Goal: Task Accomplishment & Management: Manage account settings

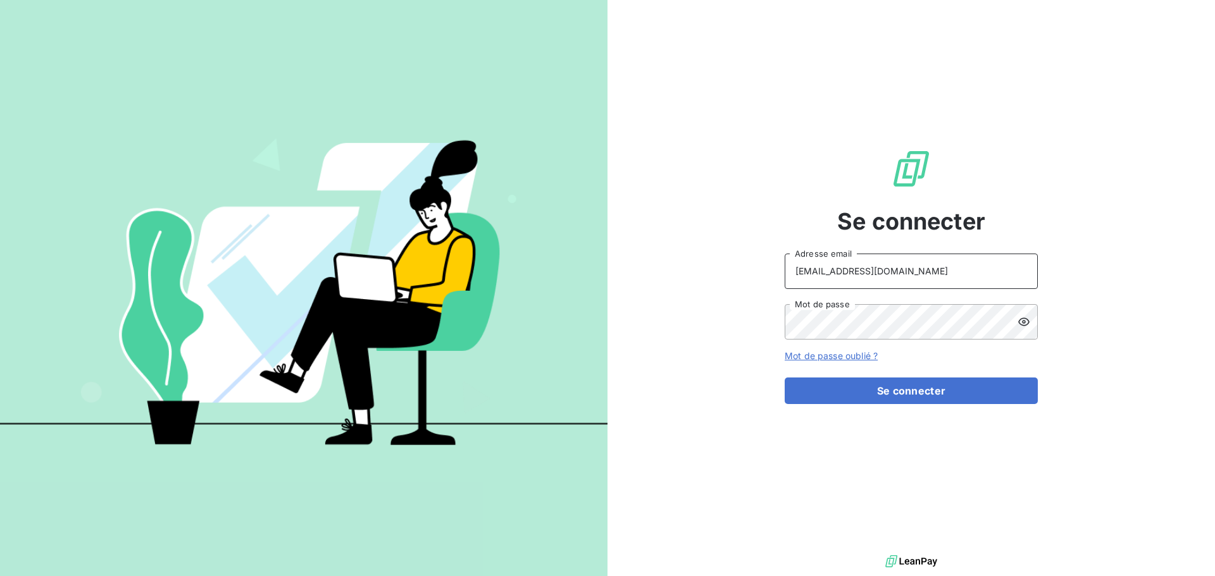
click at [894, 275] on input "[EMAIL_ADDRESS][DOMAIN_NAME]" at bounding box center [911, 271] width 253 height 35
type input "[EMAIL_ADDRESS][DOMAIN_NAME]"
click at [896, 396] on button "Se connecter" at bounding box center [911, 391] width 253 height 27
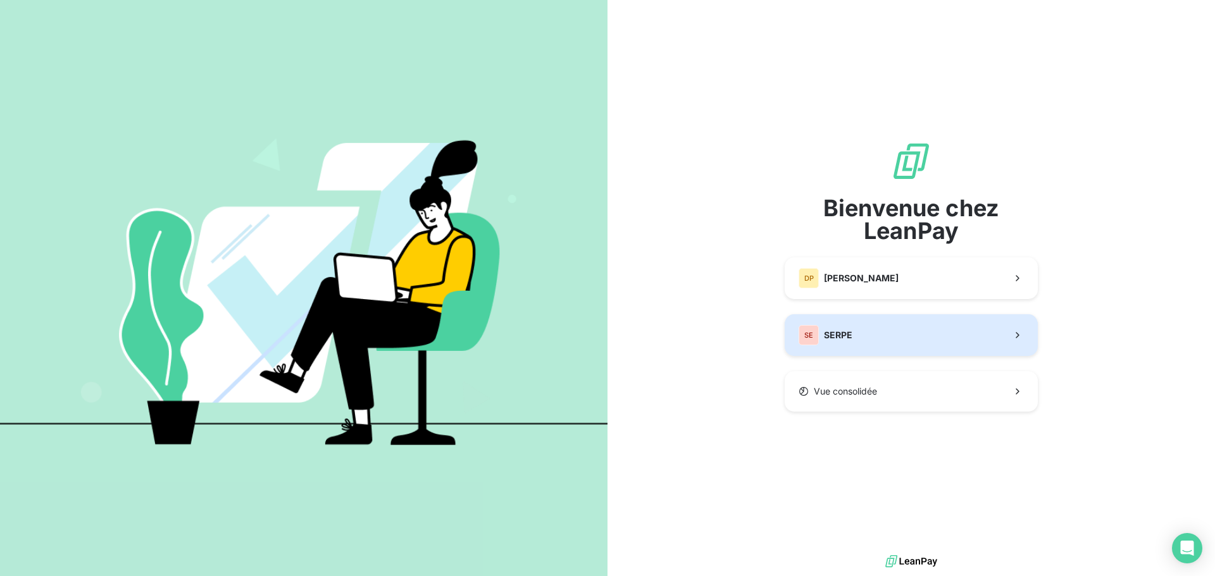
click at [847, 342] on div "SE SERPE" at bounding box center [825, 335] width 54 height 20
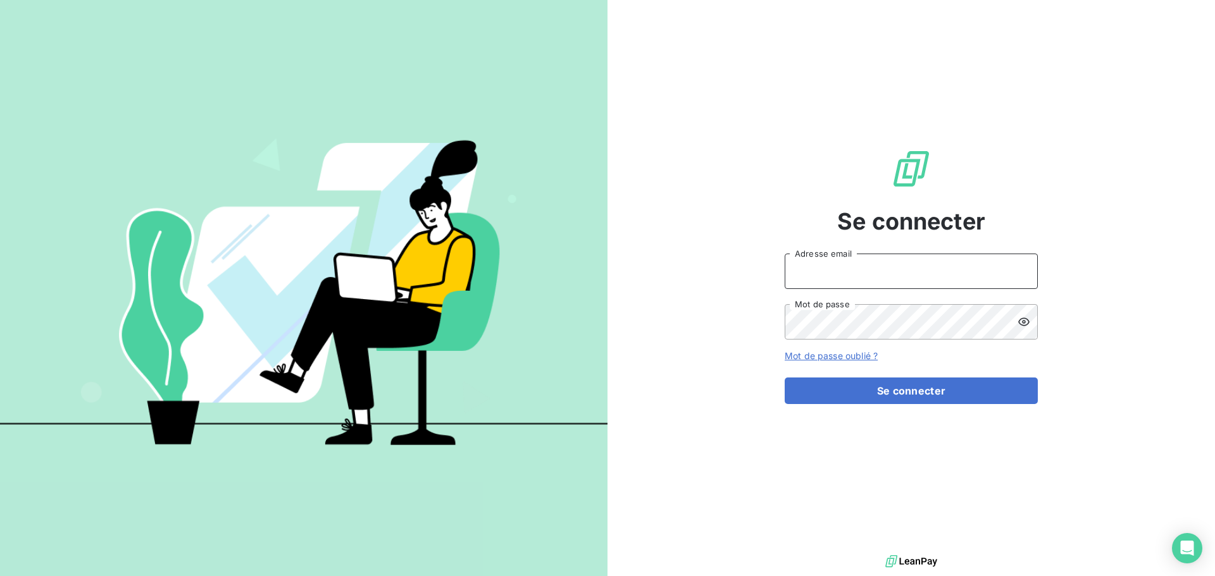
type input "[EMAIL_ADDRESS][DOMAIN_NAME]"
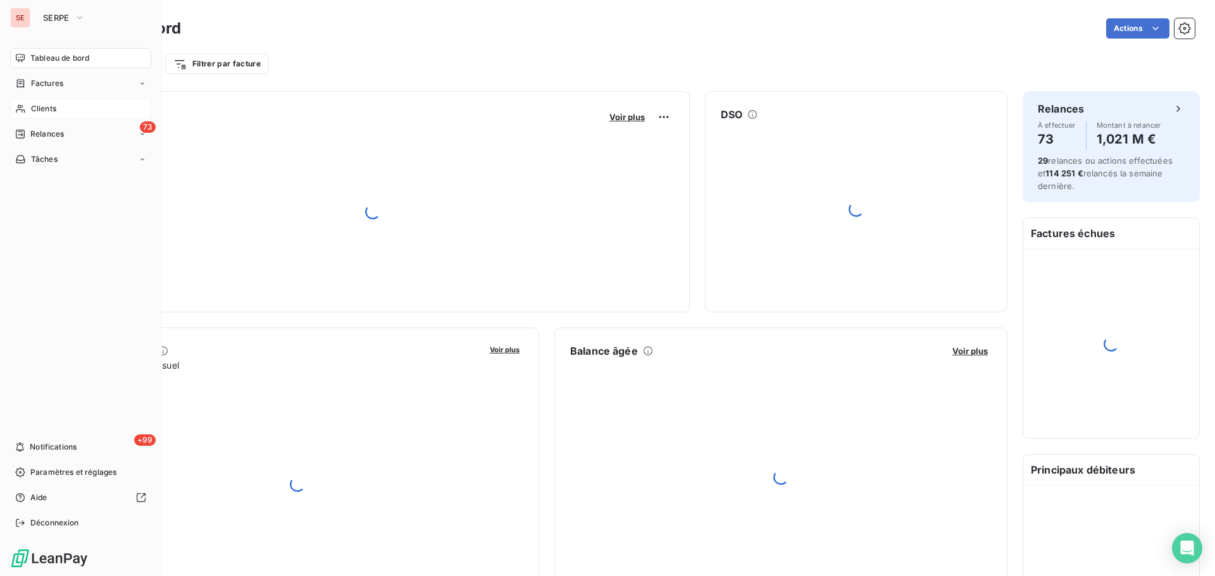
click at [46, 115] on div "Clients" at bounding box center [80, 109] width 141 height 20
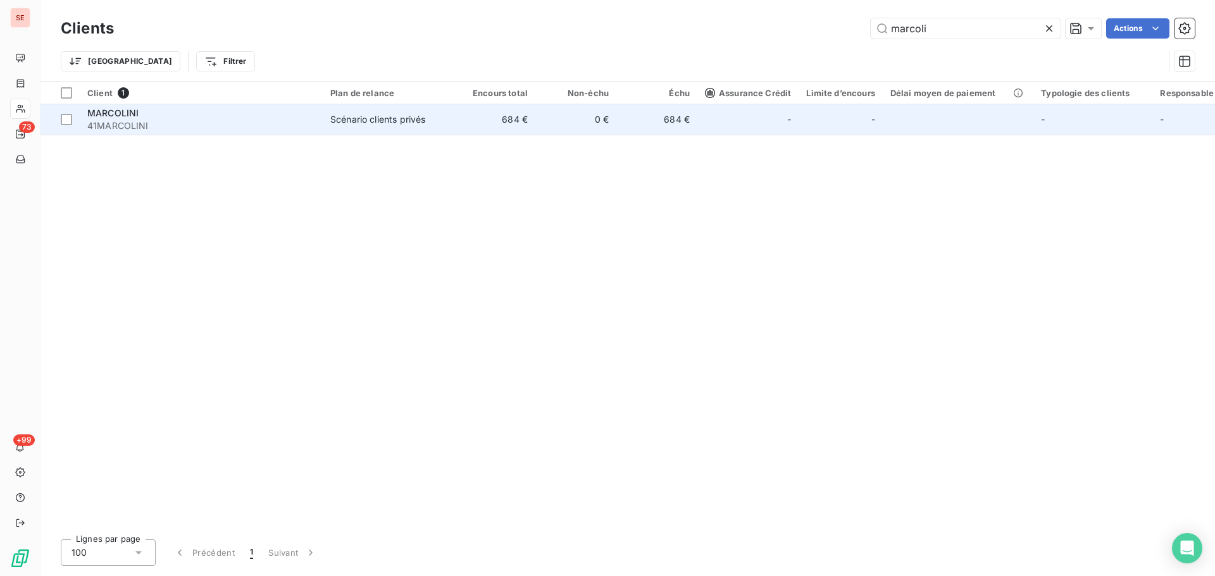
type input "marcoli"
click at [355, 118] on div "Scénario clients privés" at bounding box center [377, 119] width 95 height 13
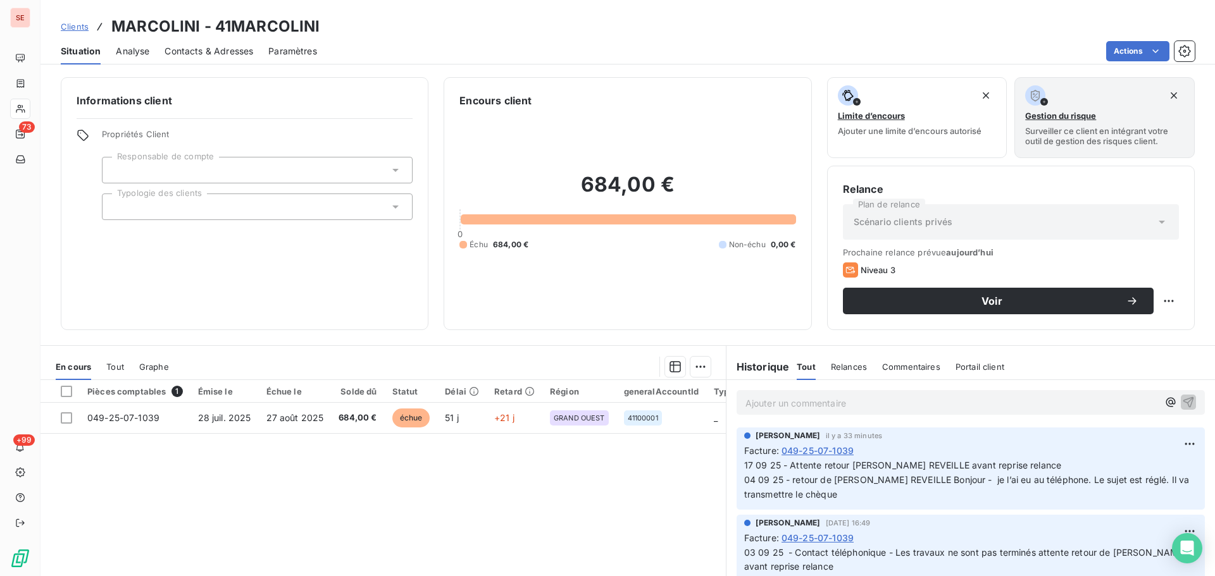
scroll to position [85, 0]
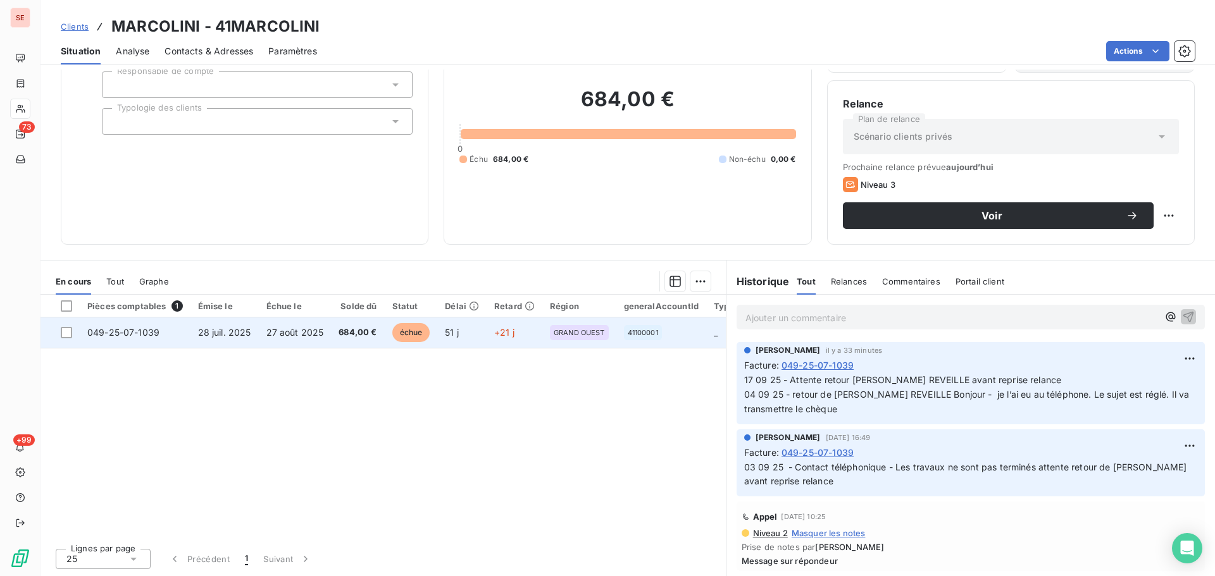
click at [303, 323] on td "27 août 2025" at bounding box center [295, 333] width 73 height 30
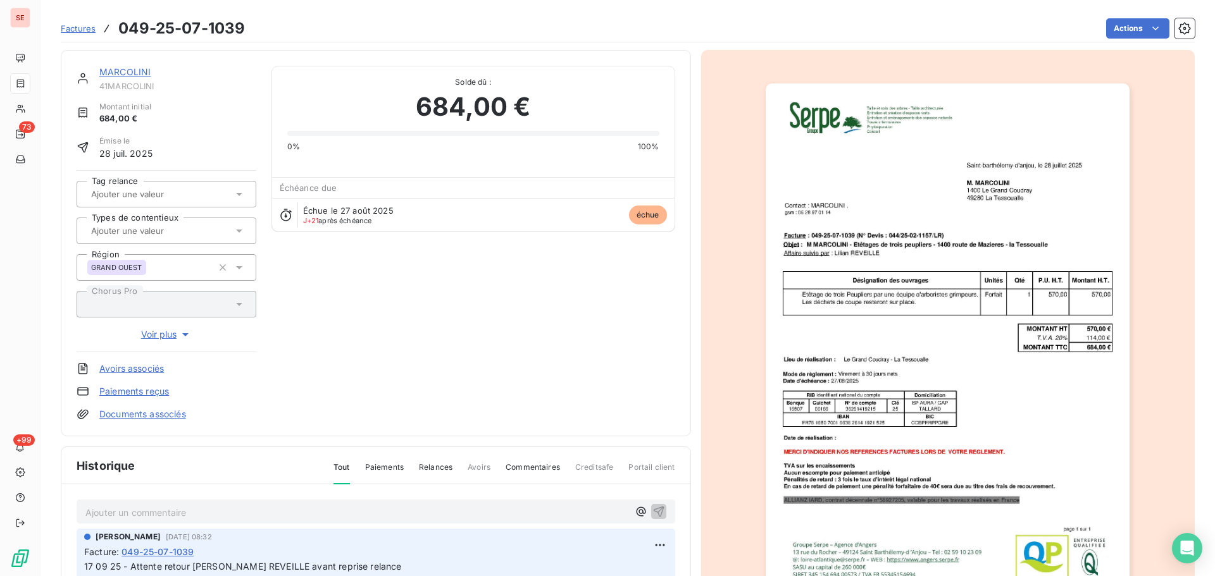
scroll to position [185, 0]
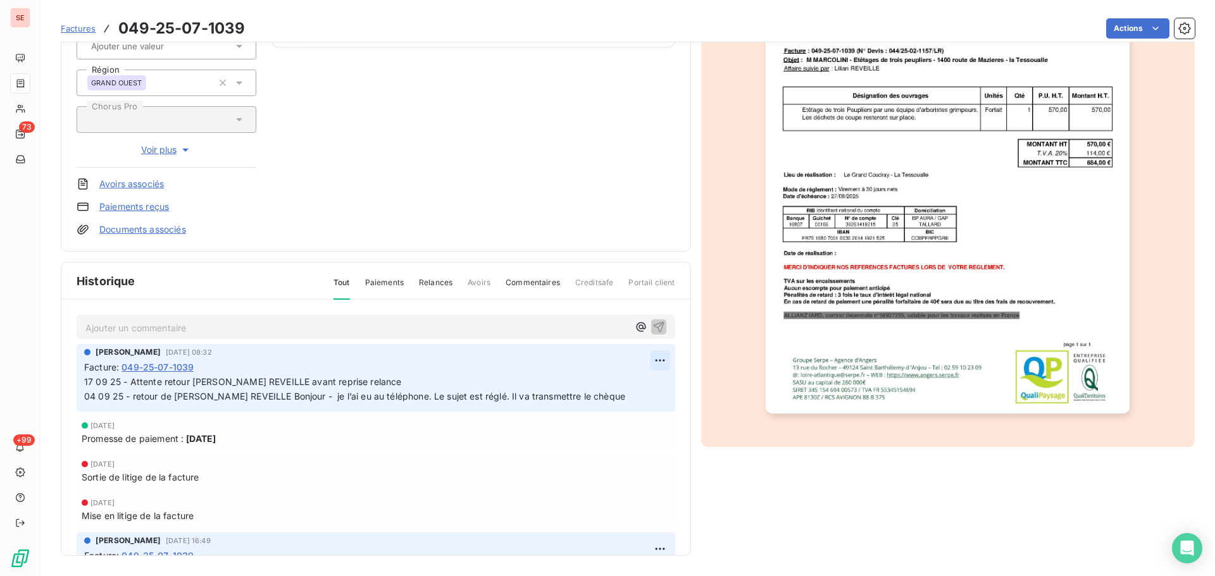
click at [653, 353] on html "SE 73 +99 Factures 049-25-07-1039 Actions MARCOLINI 41MARCOLINI Montant initial…" at bounding box center [607, 288] width 1215 height 576
click at [624, 384] on div "Editer" at bounding box center [615, 388] width 71 height 20
drag, startPoint x: 187, startPoint y: 385, endPoint x: 129, endPoint y: 385, distance: 57.6
click at [129, 385] on span "17 09 25 - Attente retour [PERSON_NAME] REVEILLE avant reprise relance 04 09 25…" at bounding box center [426, 388] width 685 height 25
drag, startPoint x: 259, startPoint y: 387, endPoint x: 237, endPoint y: 379, distance: 23.4
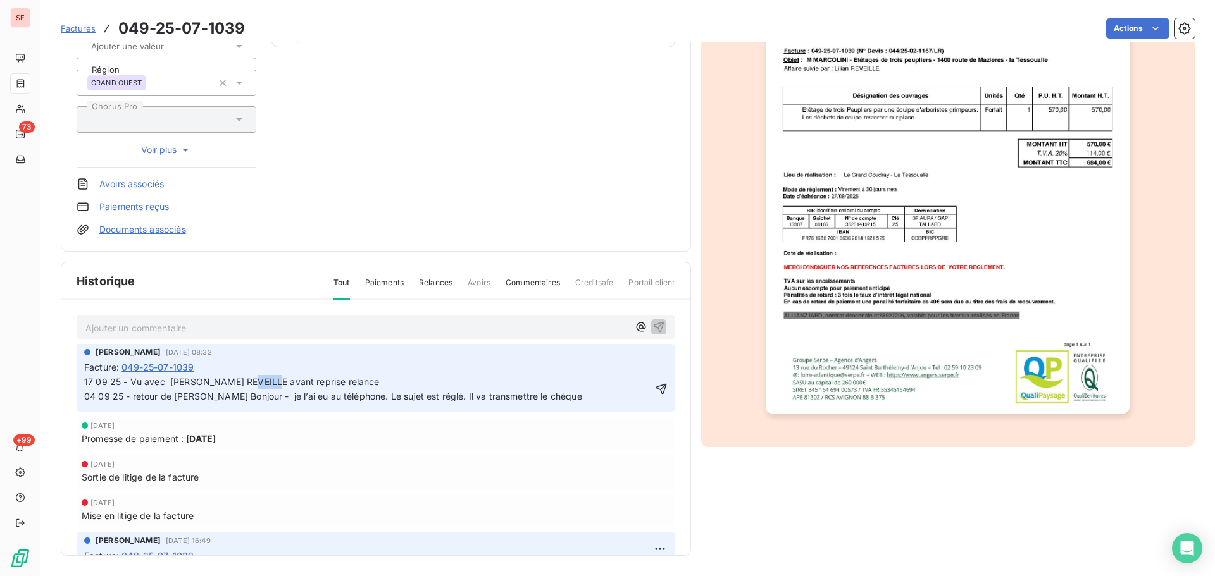
click at [237, 379] on span "17 09 25 - Vu avec [PERSON_NAME] REVEILLE avant reprise relance 04 09 25 - reto…" at bounding box center [415, 388] width 663 height 25
click at [655, 395] on icon "button" at bounding box center [661, 389] width 13 height 13
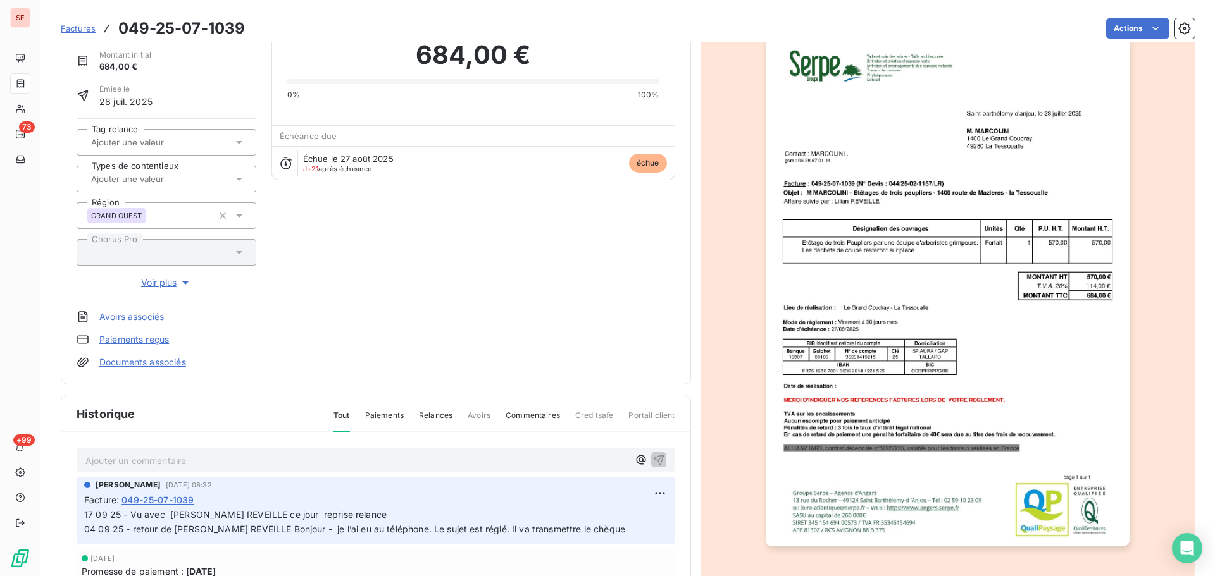
scroll to position [0, 0]
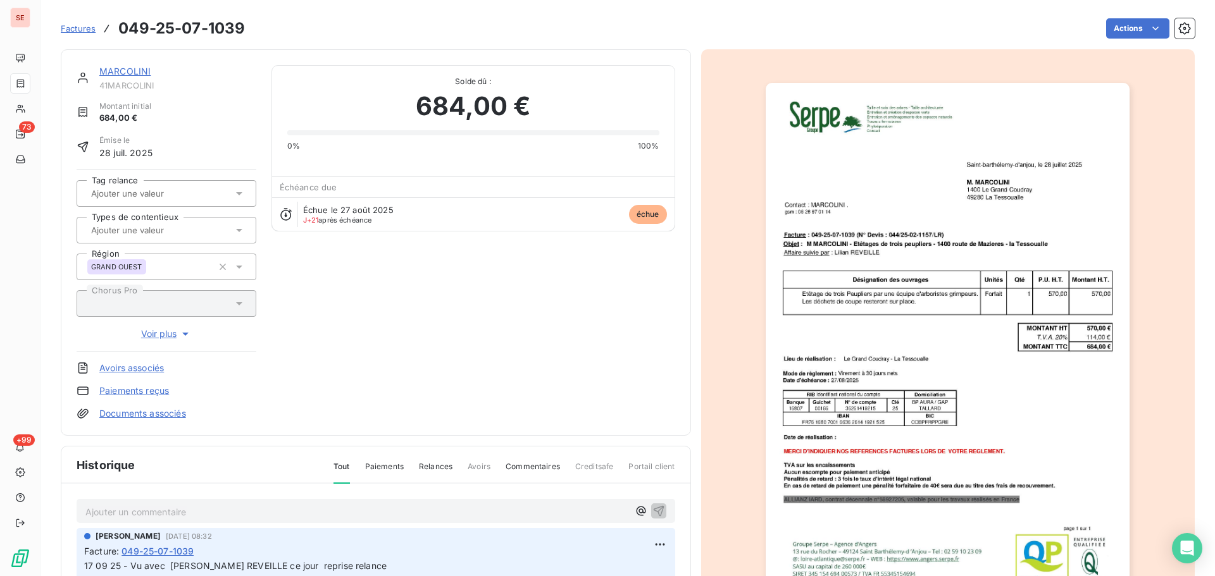
click at [146, 70] on link "MARCOLINI" at bounding box center [124, 71] width 51 height 11
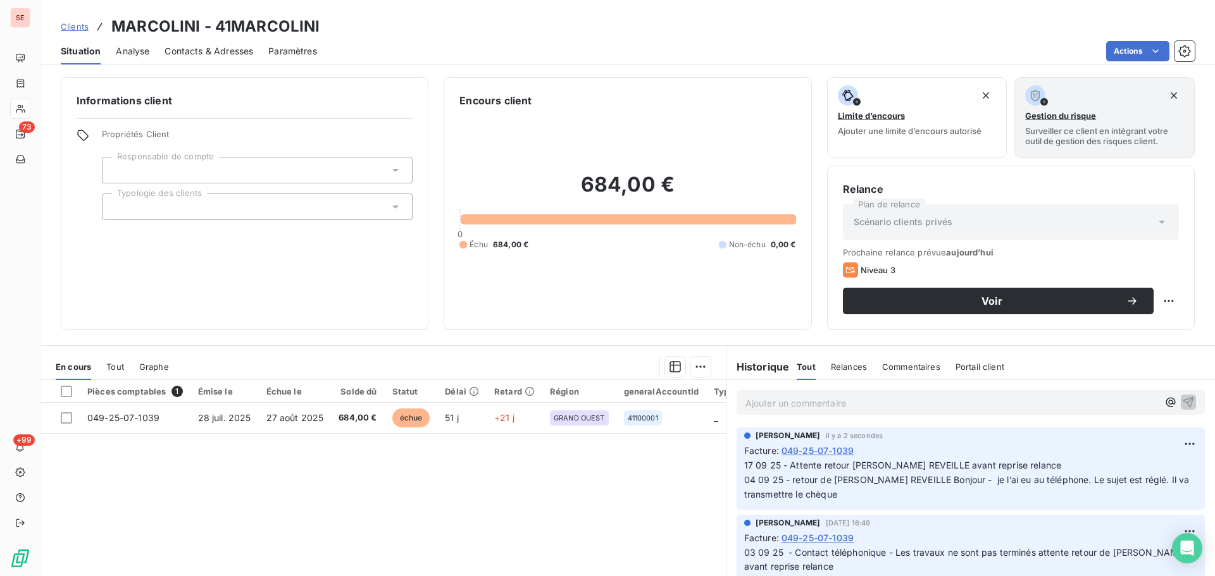
click at [257, 51] on div "Situation Analyse Contacts & Adresses Paramètres Actions" at bounding box center [627, 51] width 1174 height 27
click at [245, 51] on span "Contacts & Adresses" at bounding box center [208, 51] width 89 height 13
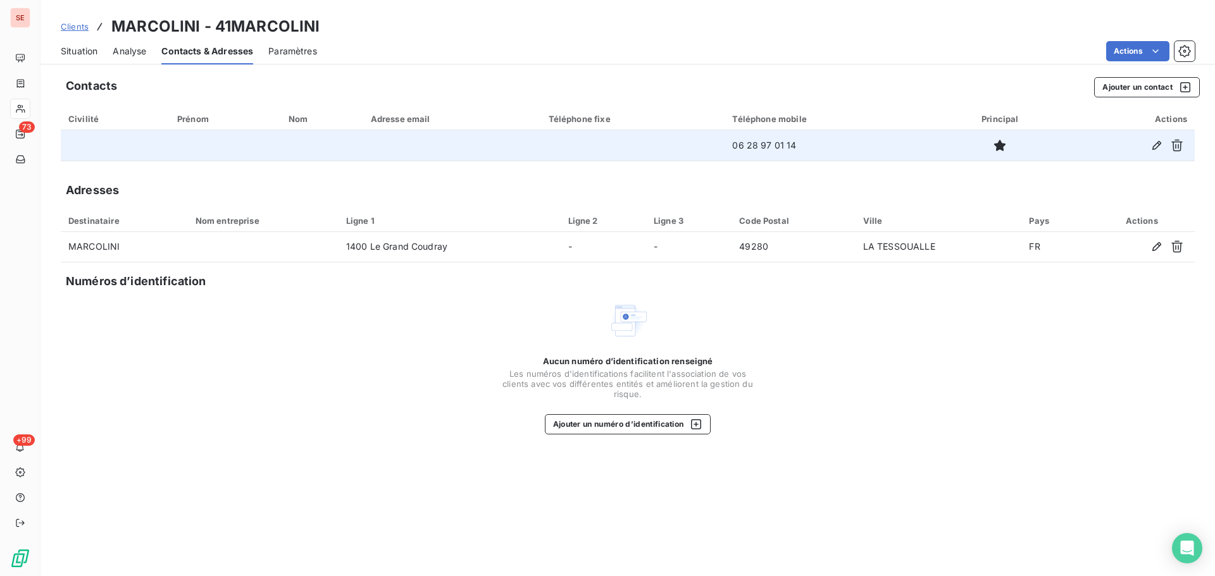
click at [748, 146] on td "06 28 97 01 14" at bounding box center [830, 145] width 213 height 30
copy tr "06 28 97 01 14"
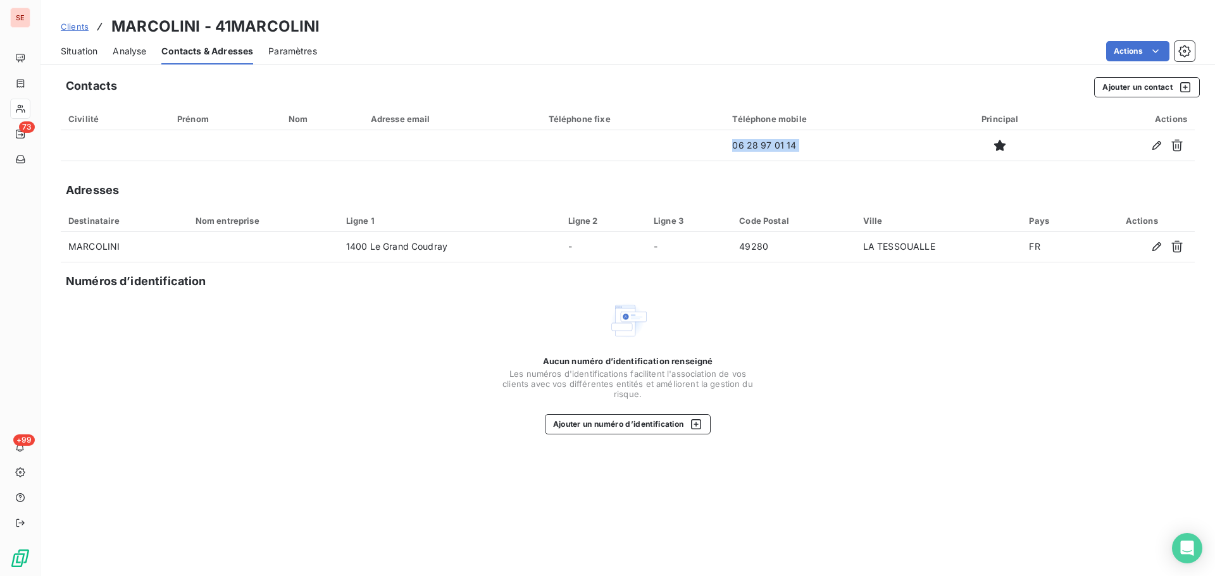
click at [78, 43] on div "Situation" at bounding box center [79, 51] width 37 height 27
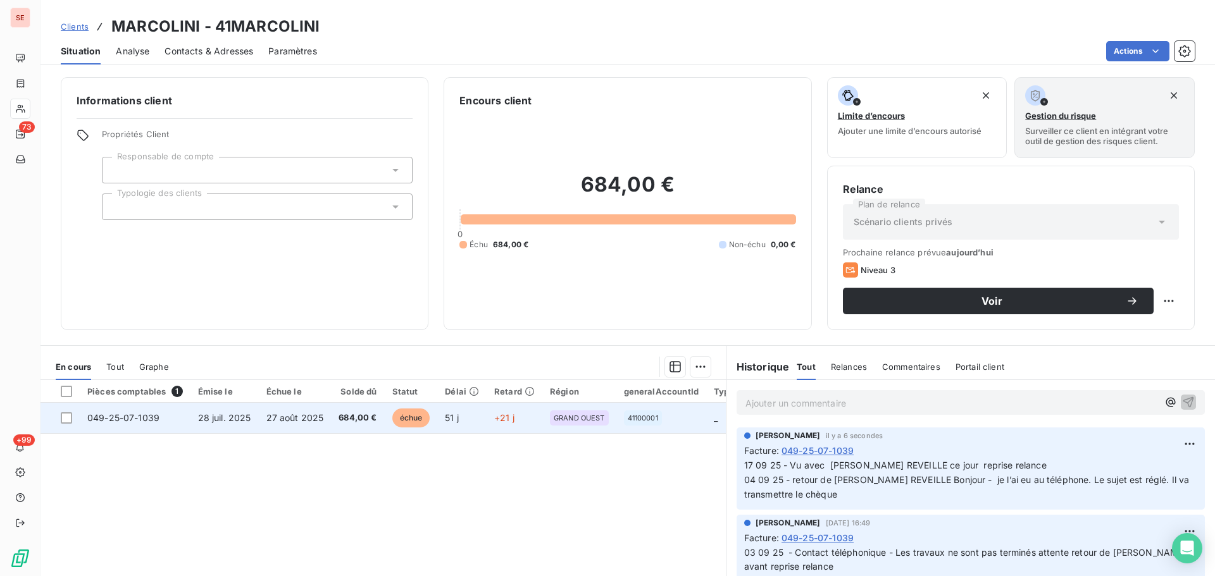
click at [299, 416] on span "27 août 2025" at bounding box center [295, 418] width 58 height 11
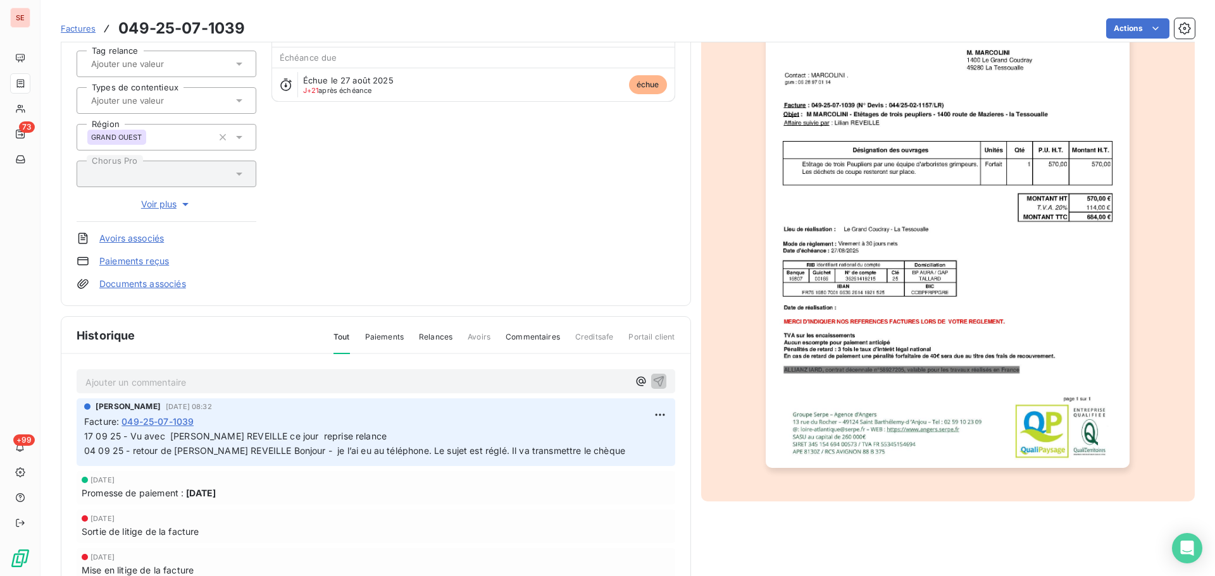
scroll to position [173, 0]
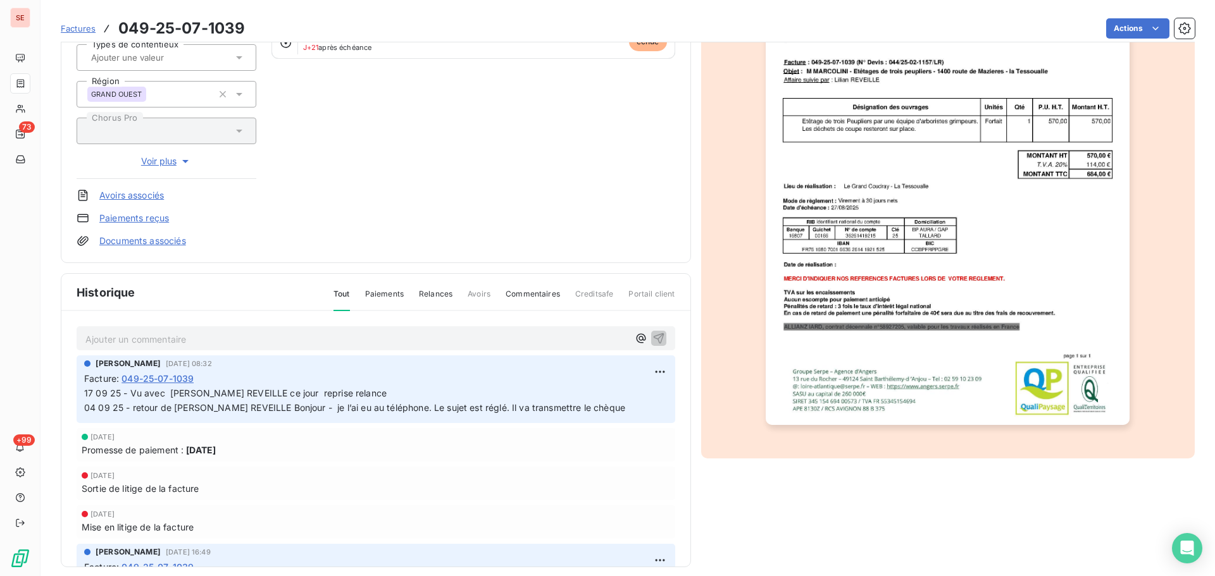
click at [642, 369] on html "SE 73 +99 Factures 049-25-07-1039 Actions MARCOLINI 41MARCOLINI Montant initial…" at bounding box center [607, 288] width 1215 height 576
click at [621, 399] on div "Editer" at bounding box center [615, 400] width 71 height 20
click at [340, 392] on span "17 09 25 - Vu avec [PERSON_NAME] REVEILLE ce jour reprise relance 04 09 25 - re…" at bounding box center [419, 400] width 670 height 25
click at [269, 393] on span "17 09 25 - Vu avec [PERSON_NAME] REVEILLE ce jour reprise relance 04 09 25 - re…" at bounding box center [419, 400] width 670 height 25
click at [473, 394] on span "17 09 25 - Vu avec [PERSON_NAME] REVEILLE ce jour pas de chèque en agence - rep…" at bounding box center [479, 400] width 790 height 25
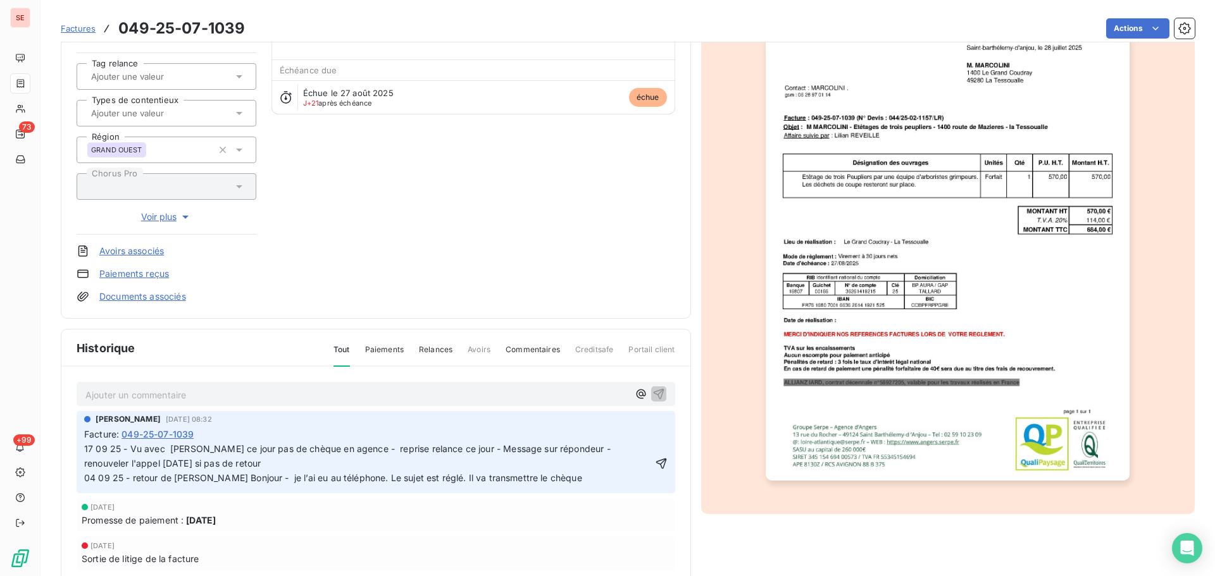
scroll to position [185, 0]
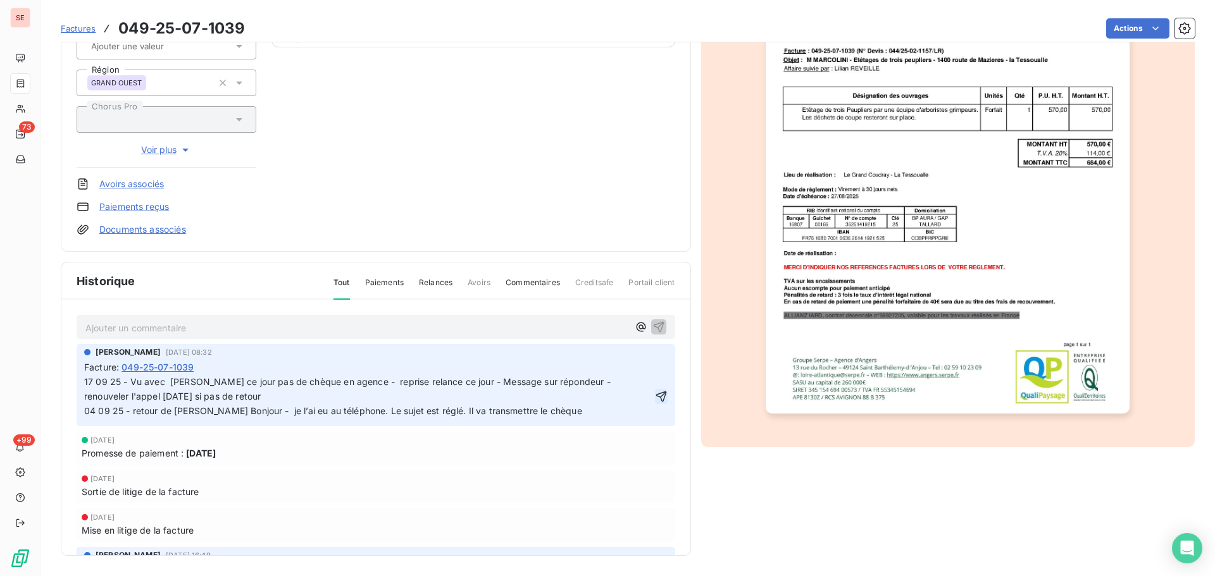
click at [655, 403] on icon "button" at bounding box center [661, 396] width 13 height 13
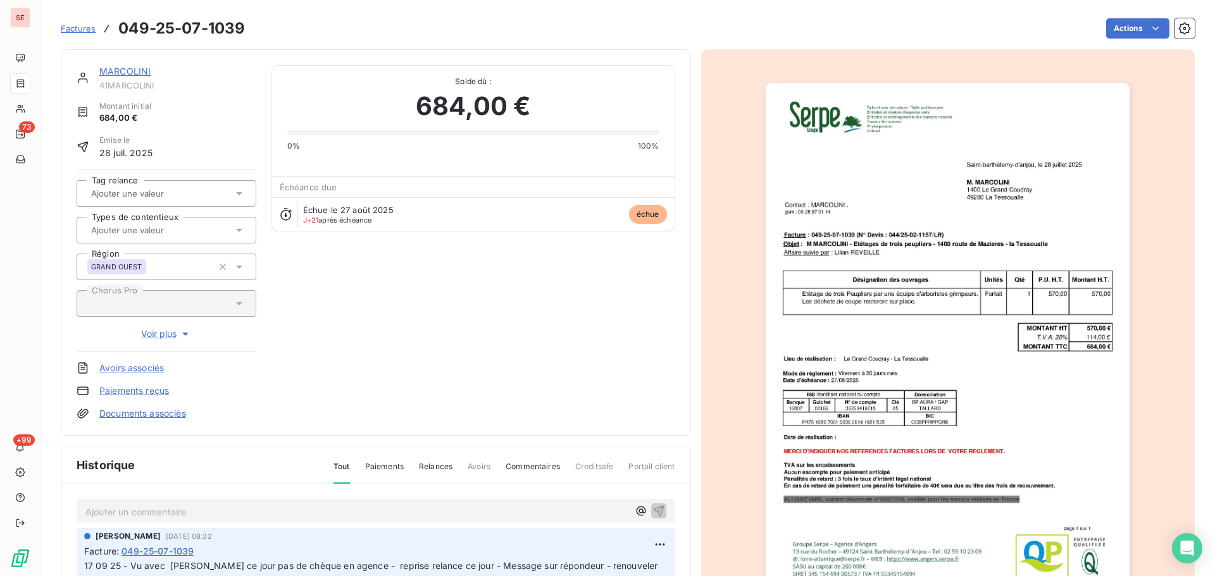
click at [126, 62] on div "MARCOLINI 41MARCOLINI Montant initial 684,00 € Émise le [DATE] Tag relance Type…" at bounding box center [376, 242] width 630 height 387
click at [137, 73] on link "MARCOLINI" at bounding box center [124, 71] width 51 height 11
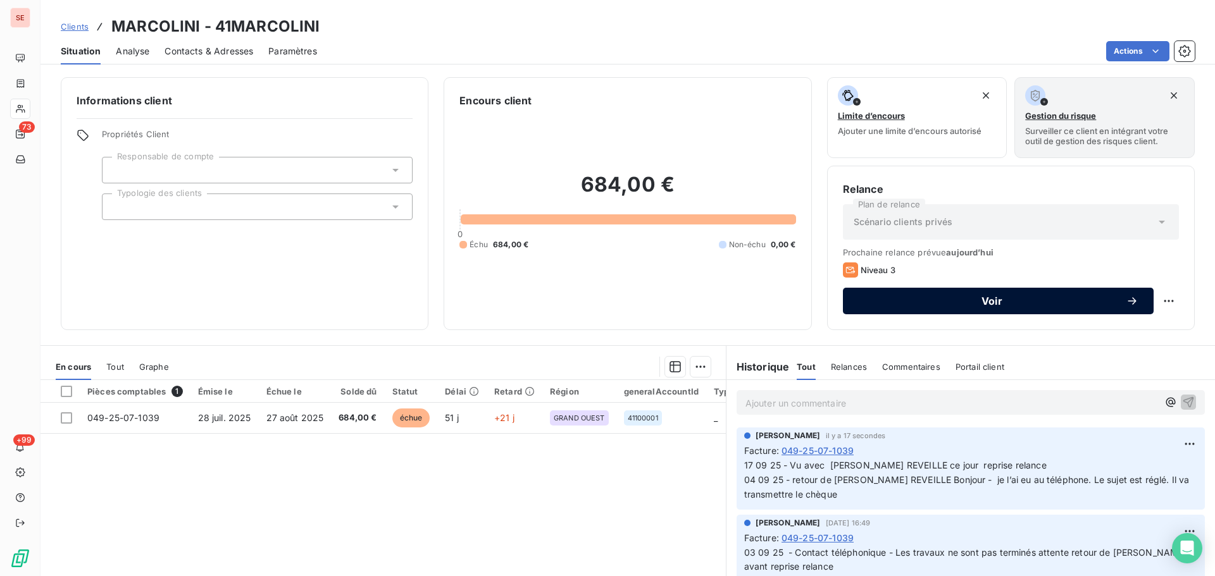
click at [1111, 304] on span "Voir" at bounding box center [992, 301] width 268 height 10
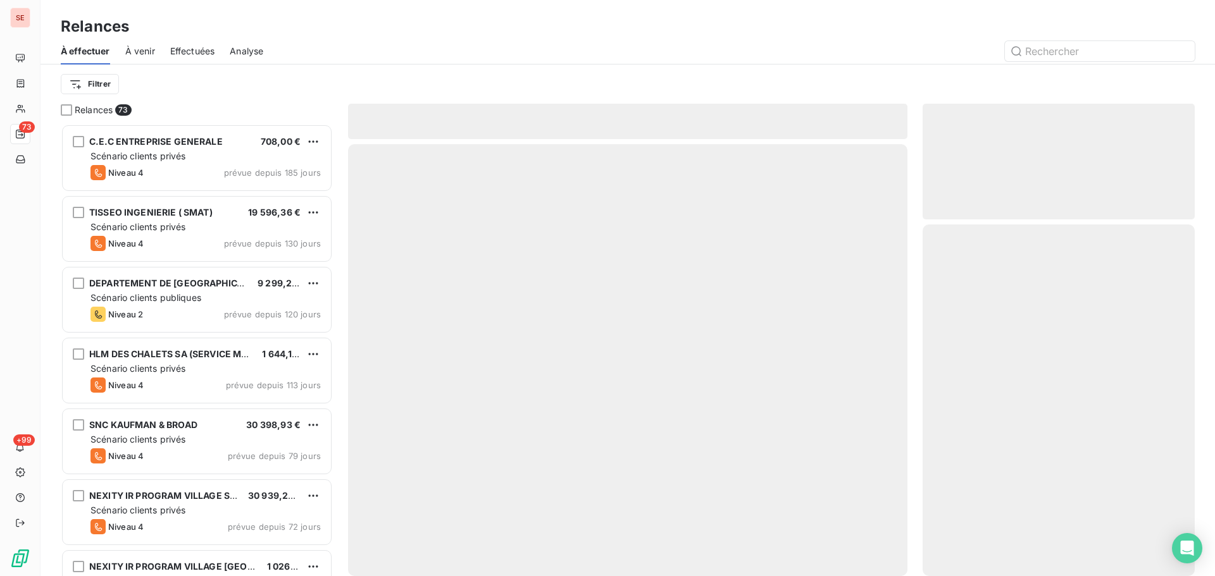
scroll to position [443, 263]
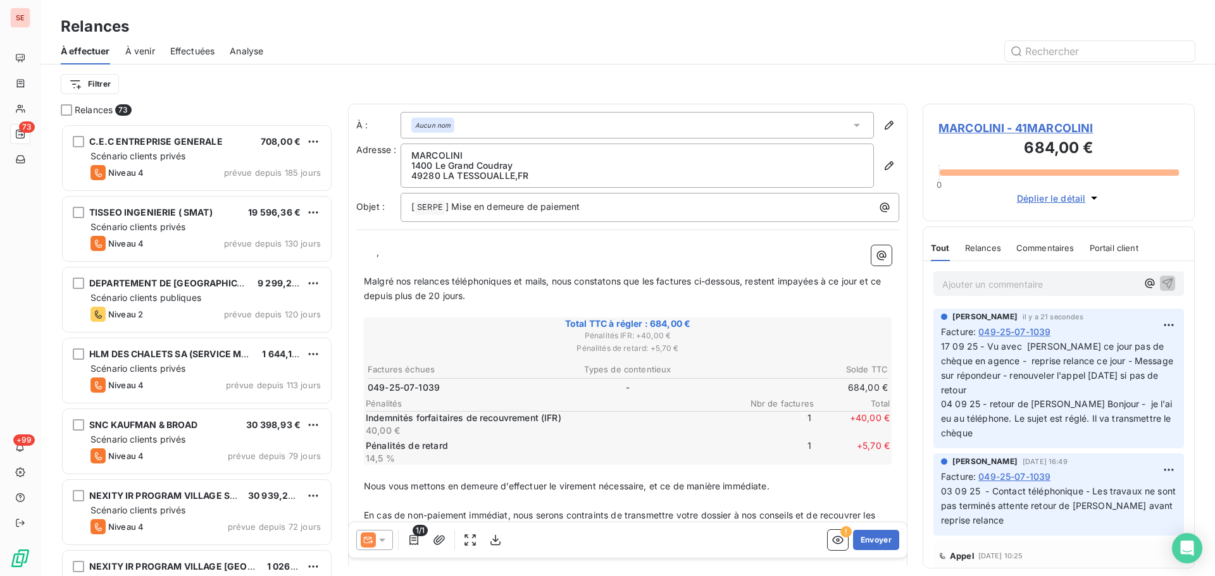
click at [390, 538] on div at bounding box center [374, 540] width 37 height 20
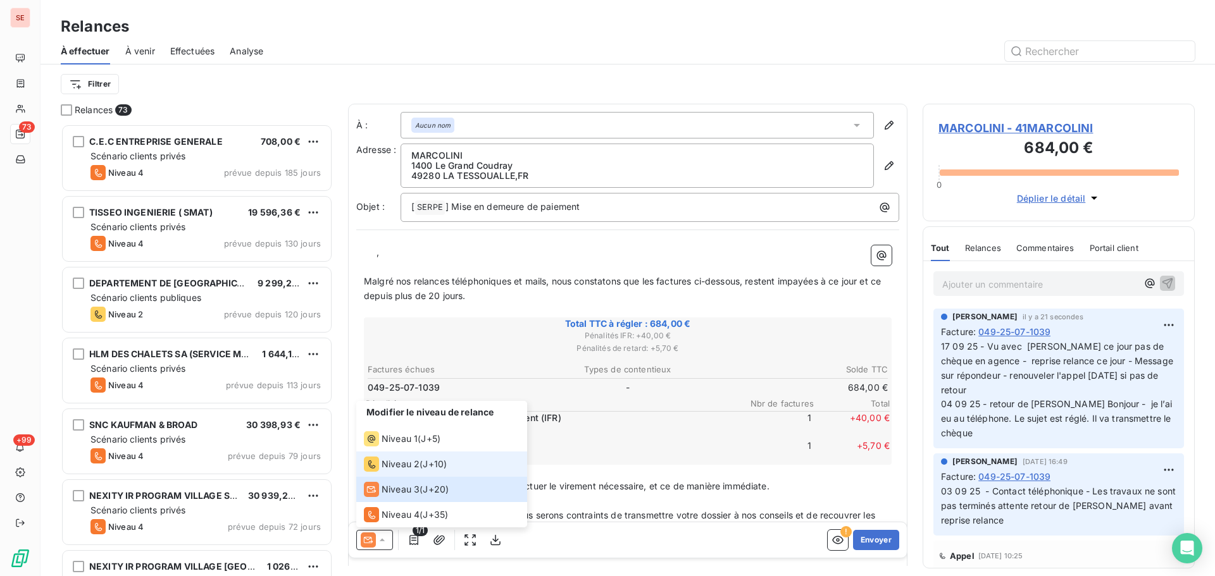
click at [406, 461] on span "Niveau 2" at bounding box center [400, 464] width 38 height 13
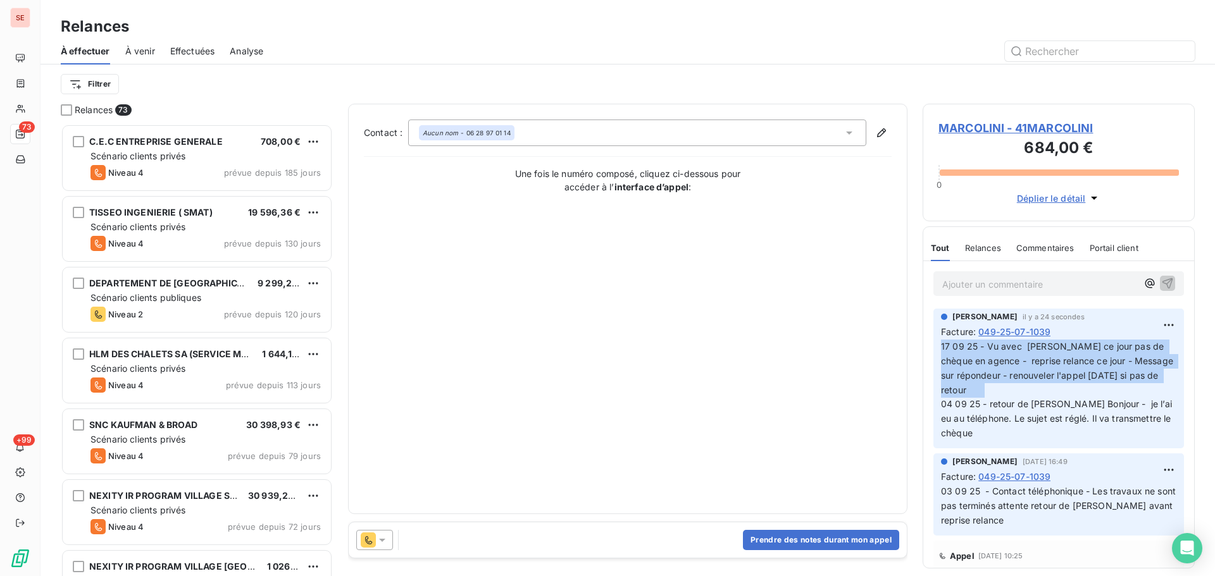
drag, startPoint x: 1056, startPoint y: 388, endPoint x: 932, endPoint y: 347, distance: 130.6
click at [932, 347] on div "[PERSON_NAME] il y a 24 secondes Facture : 049-25-07-1039 17 09 25 - Vu avec [P…" at bounding box center [1058, 378] width 271 height 145
copy span "17 09 25 - Vu avec [PERSON_NAME] REVEILLE ce jour pas de chèque en agence - rep…"
click at [824, 543] on button "Prendre des notes durant mon appel" at bounding box center [821, 540] width 156 height 20
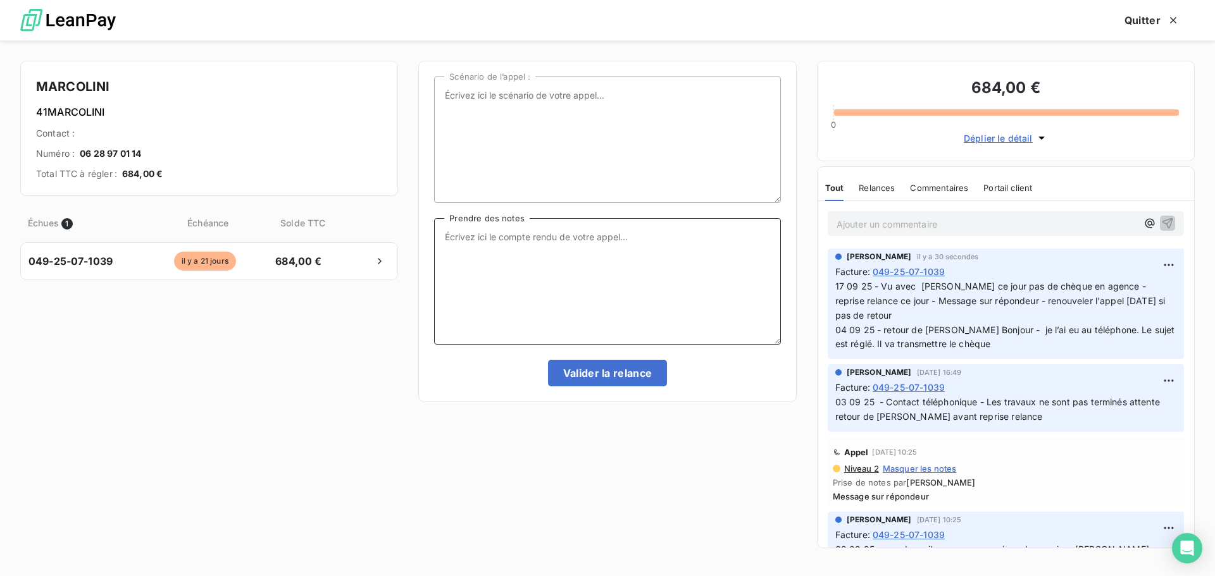
paste textarea "17 09 25 - Vu avec [PERSON_NAME] REVEILLE ce jour pas de chèque en agence - rep…"
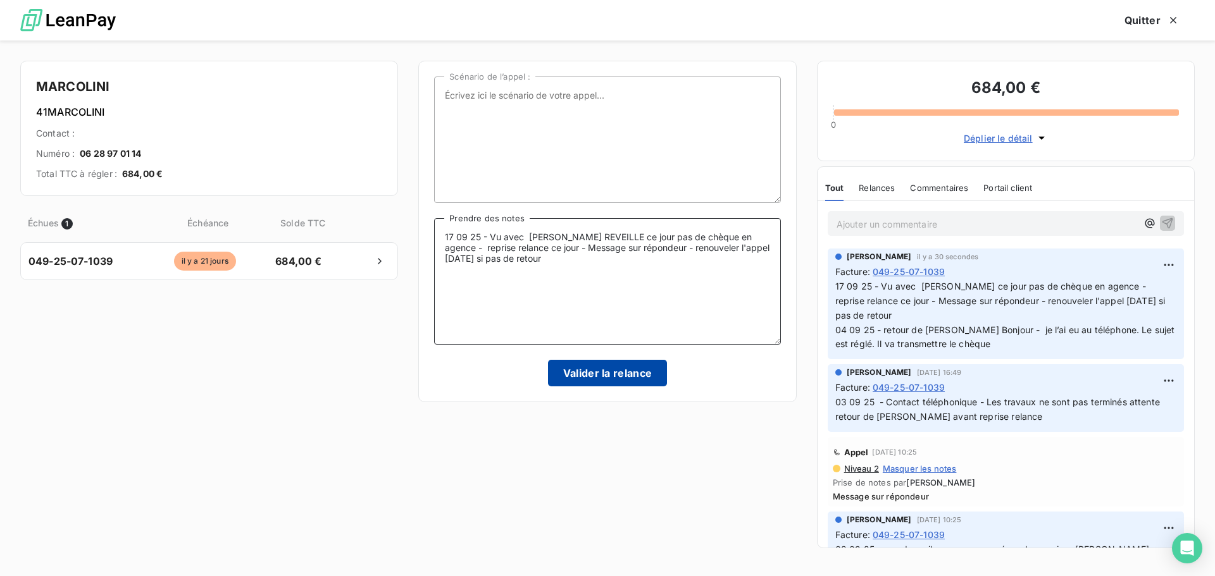
type textarea "17 09 25 - Vu avec [PERSON_NAME] REVEILLE ce jour pas de chèque en agence - rep…"
click at [592, 376] on button "Valider la relance" at bounding box center [608, 373] width 120 height 27
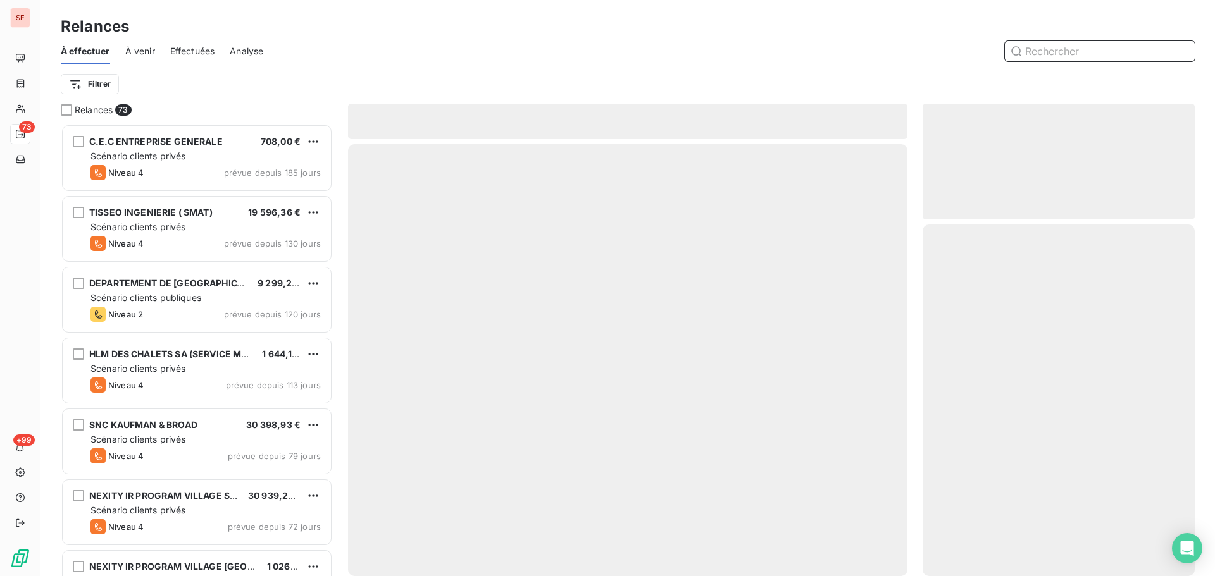
click at [185, 47] on span "Effectuées" at bounding box center [192, 51] width 45 height 13
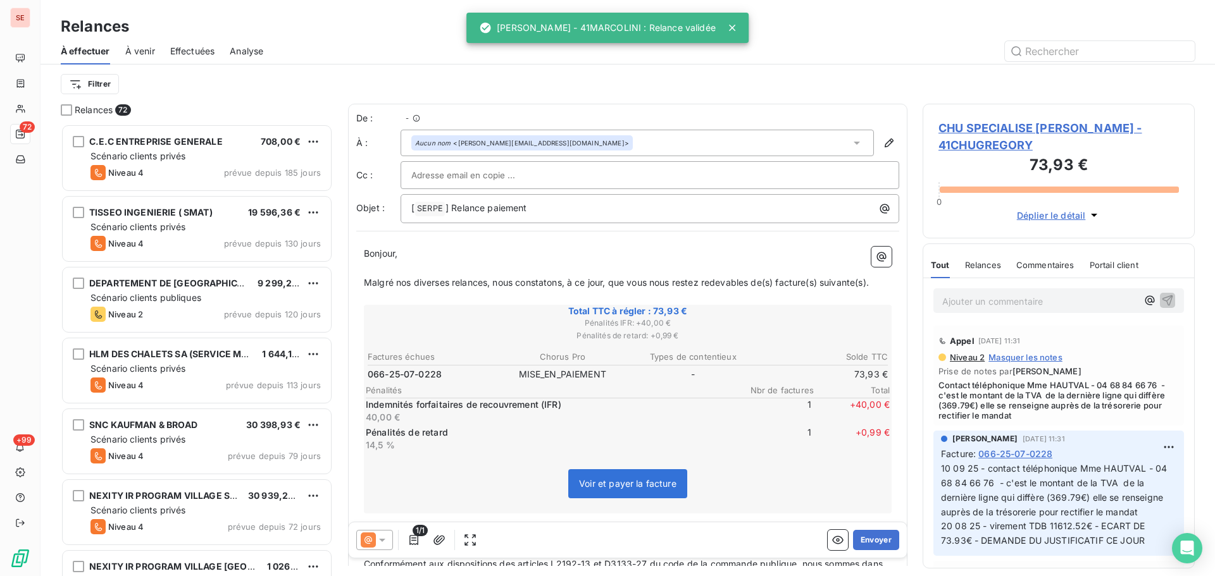
scroll to position [443, 263]
click at [206, 46] on span "Effectuées" at bounding box center [192, 51] width 45 height 13
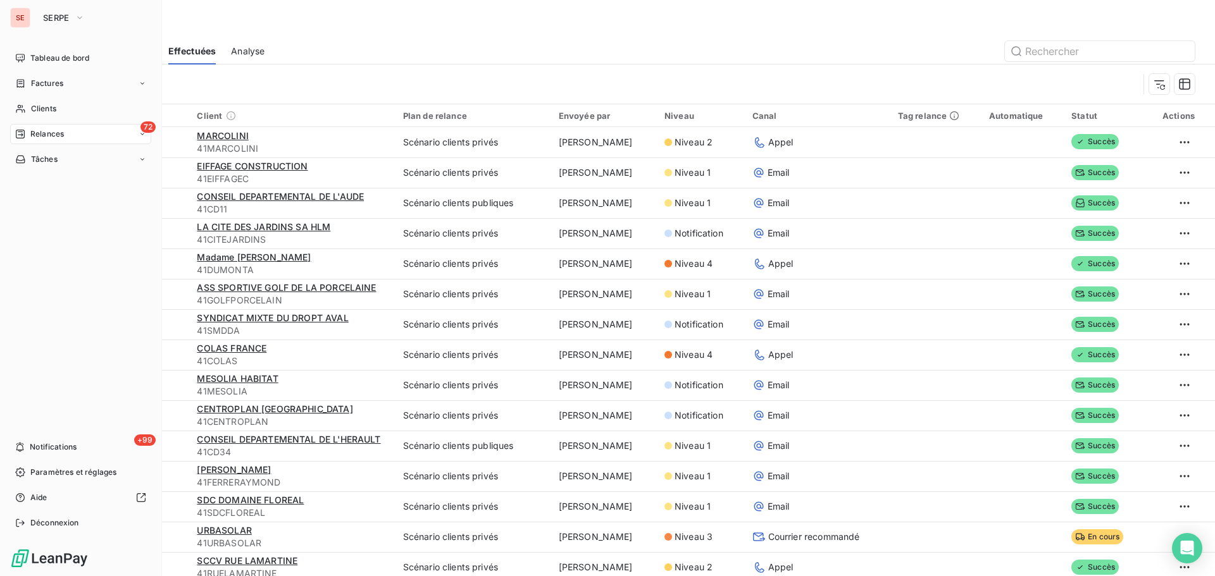
click at [54, 132] on span "Relances" at bounding box center [47, 133] width 34 height 11
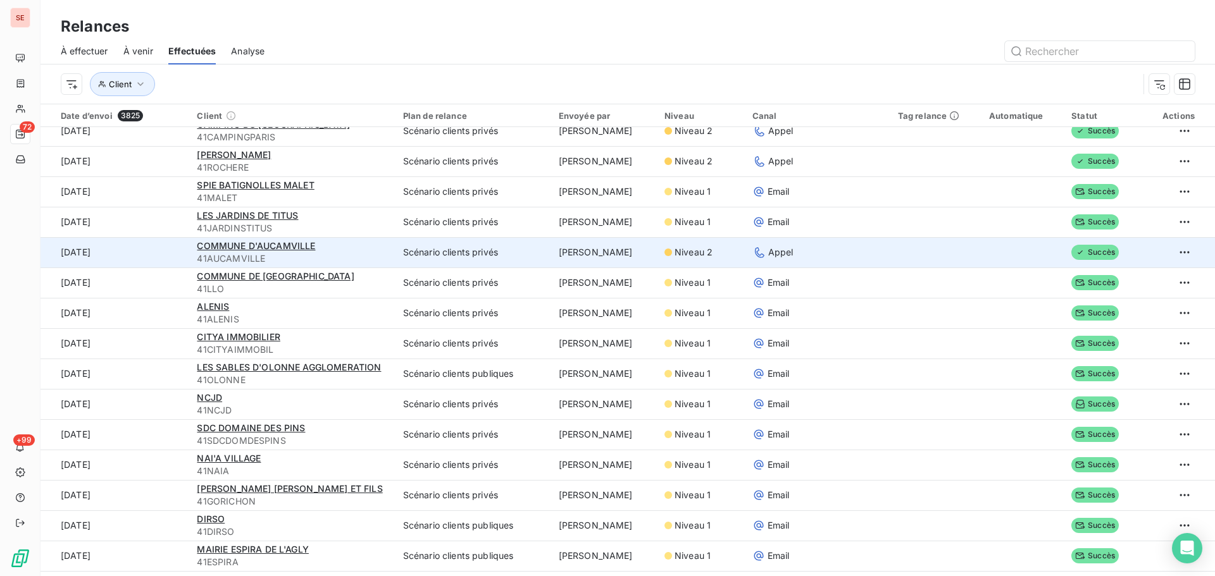
scroll to position [1856, 0]
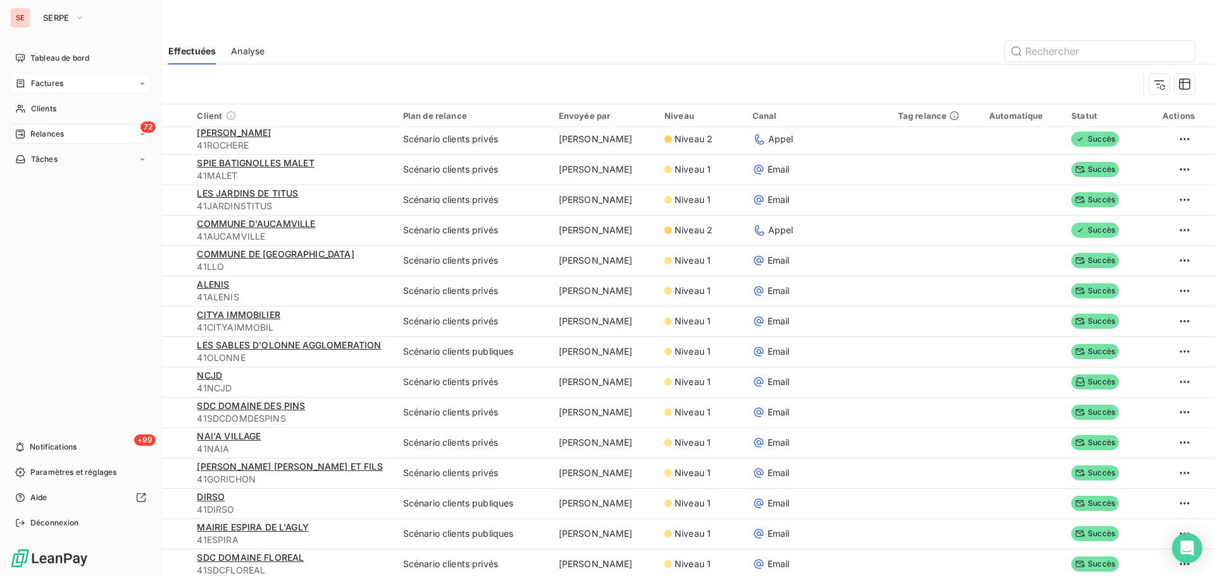
click at [26, 89] on div "Factures" at bounding box center [80, 83] width 141 height 20
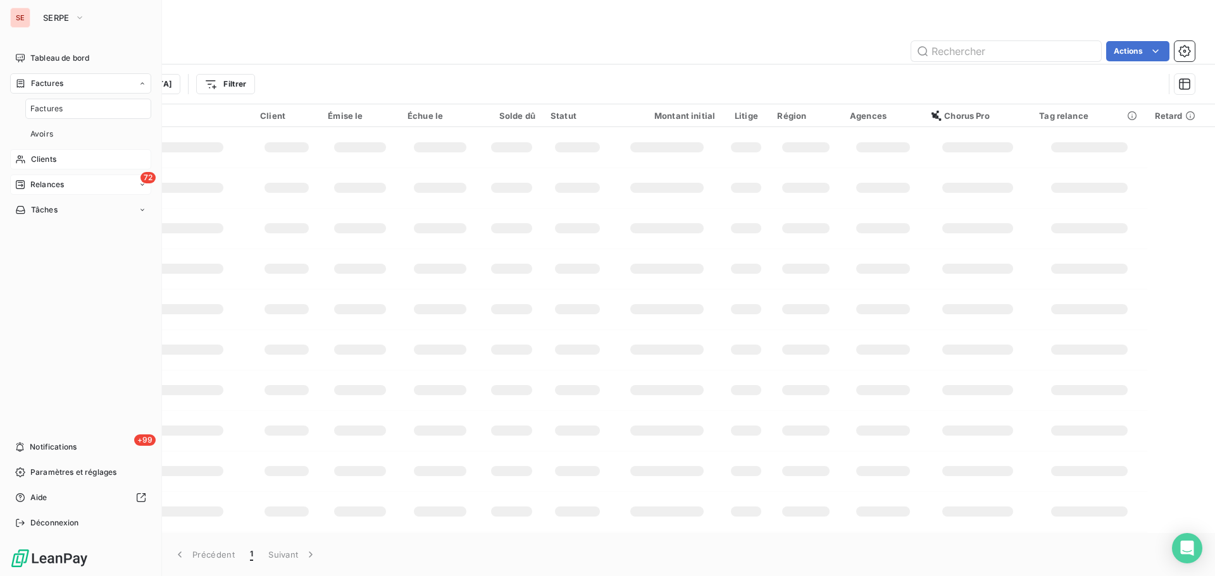
click at [55, 152] on div "Clients" at bounding box center [80, 159] width 141 height 20
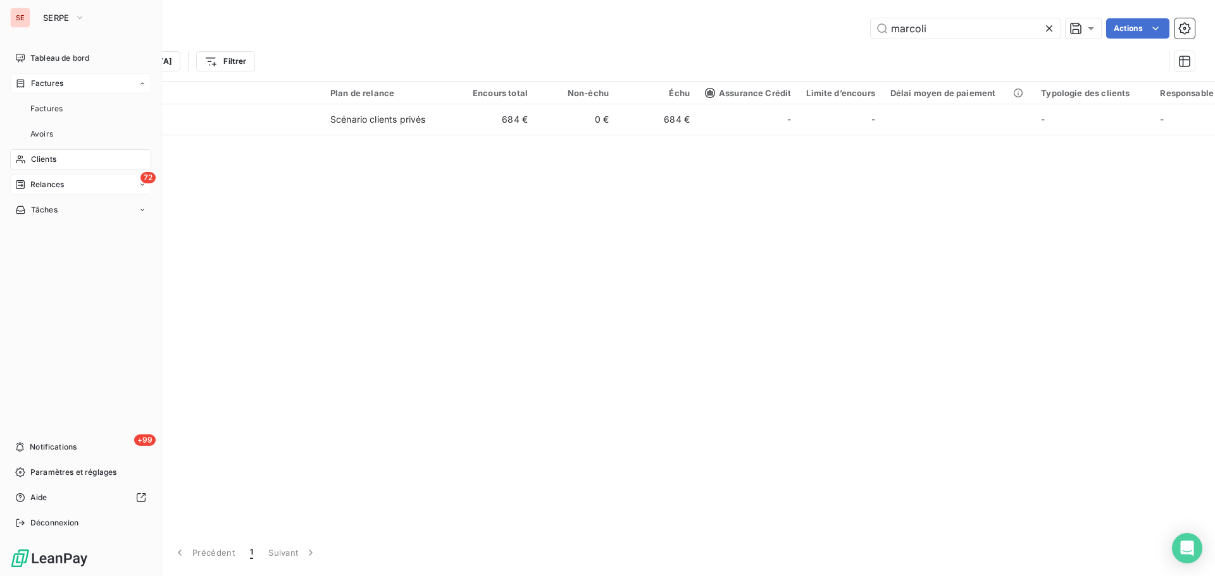
click at [66, 81] on div "Factures" at bounding box center [80, 83] width 141 height 20
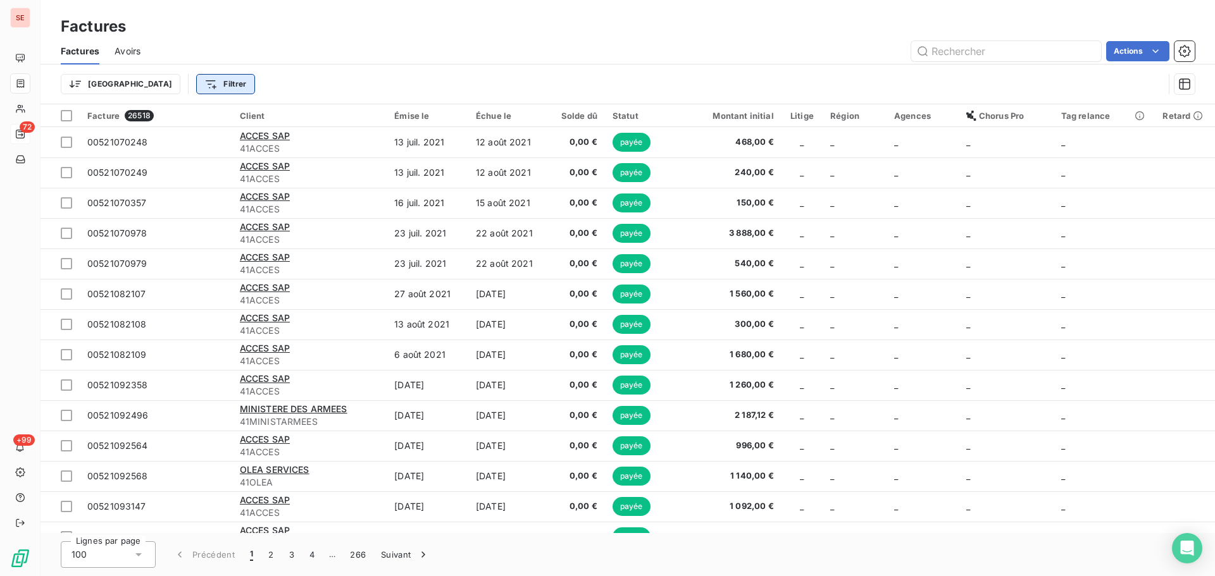
click at [154, 87] on html "SE 72 +99 Factures Factures Avoirs Actions Trier Filtrer Facture 26518 Client É…" at bounding box center [607, 288] width 1215 height 576
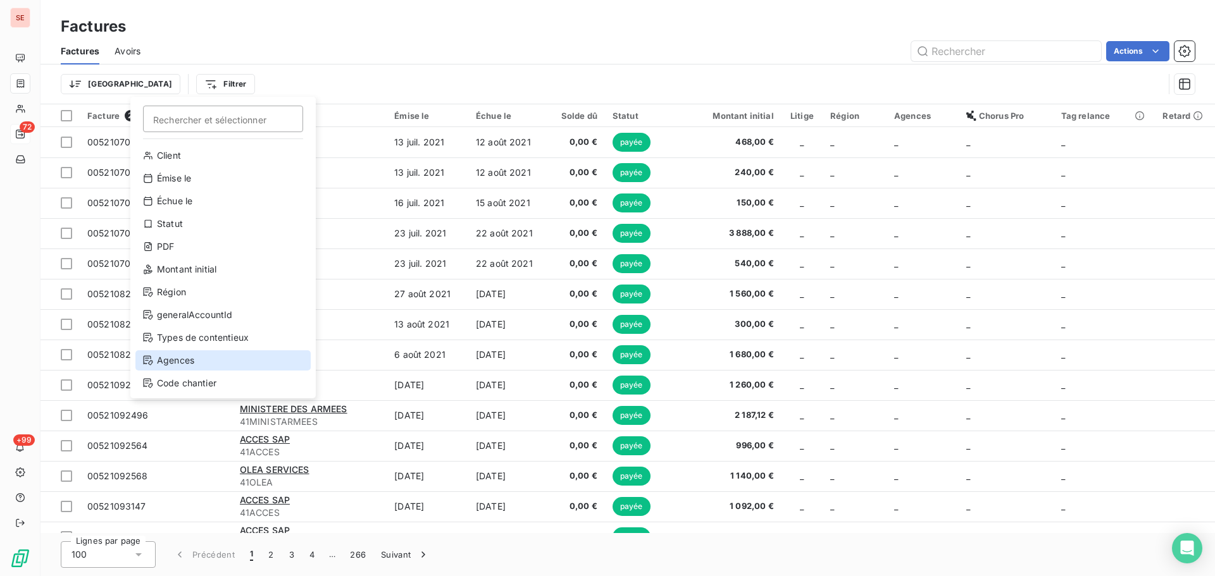
click at [202, 354] on div "Agences" at bounding box center [222, 360] width 175 height 20
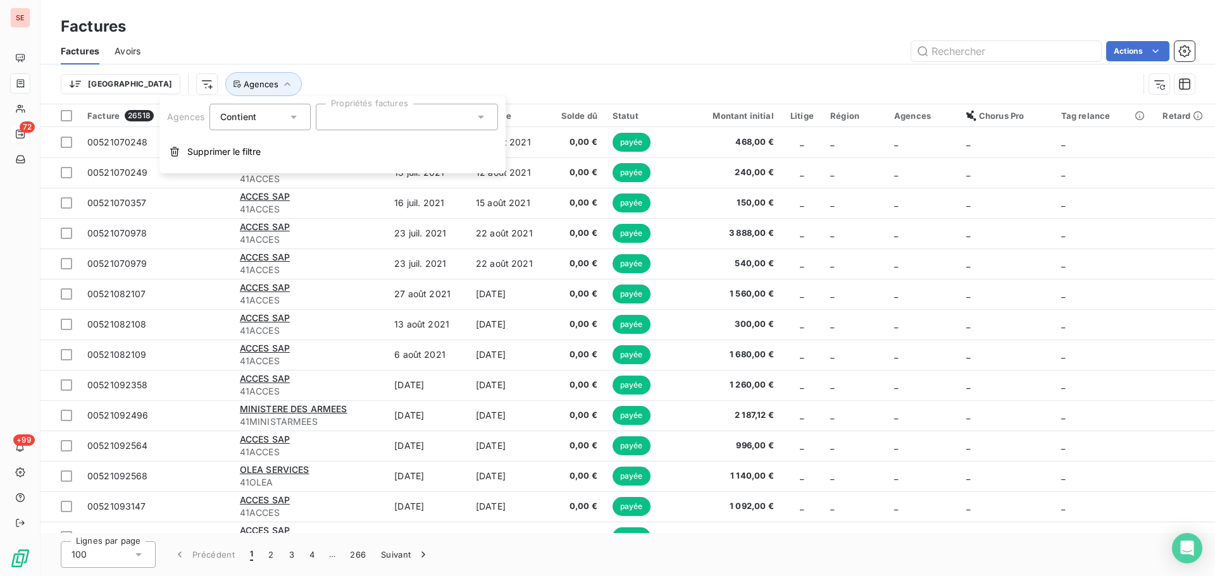
click at [385, 129] on div at bounding box center [407, 117] width 182 height 27
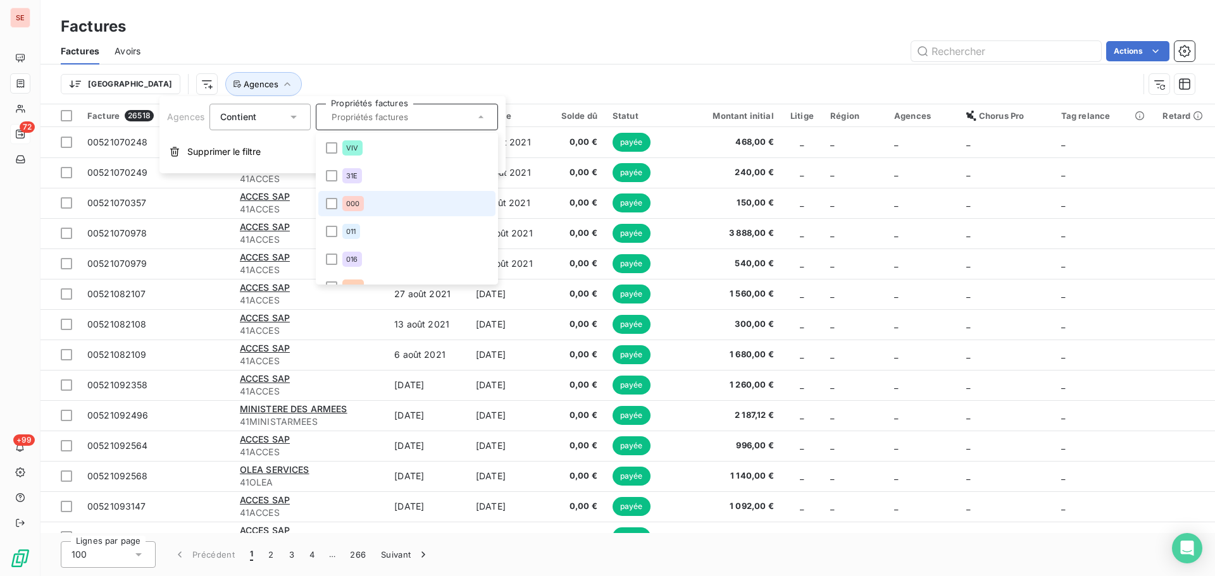
scroll to position [169, 0]
click at [378, 113] on input "text" at bounding box center [400, 116] width 148 height 11
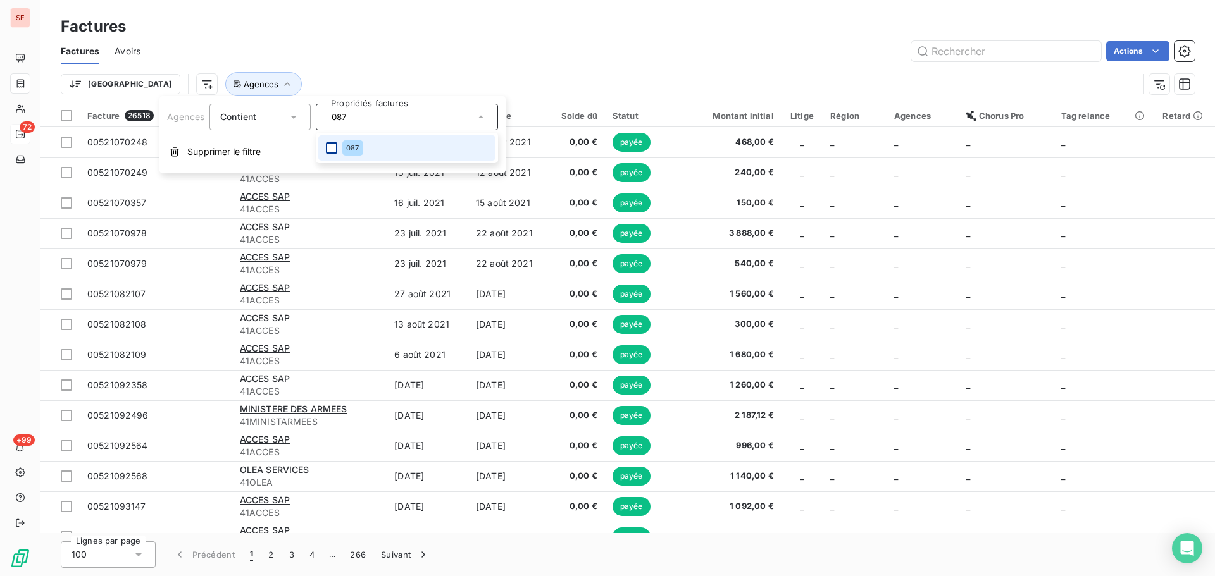
type input "087"
click at [328, 150] on div at bounding box center [331, 147] width 11 height 11
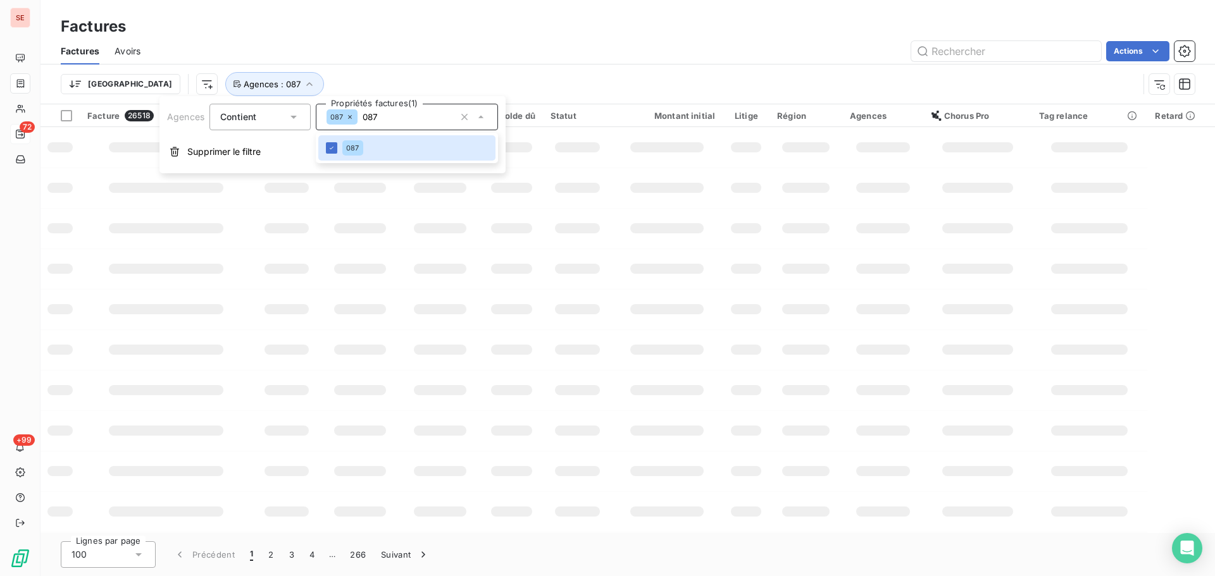
click at [386, 46] on div "Actions" at bounding box center [675, 51] width 1039 height 20
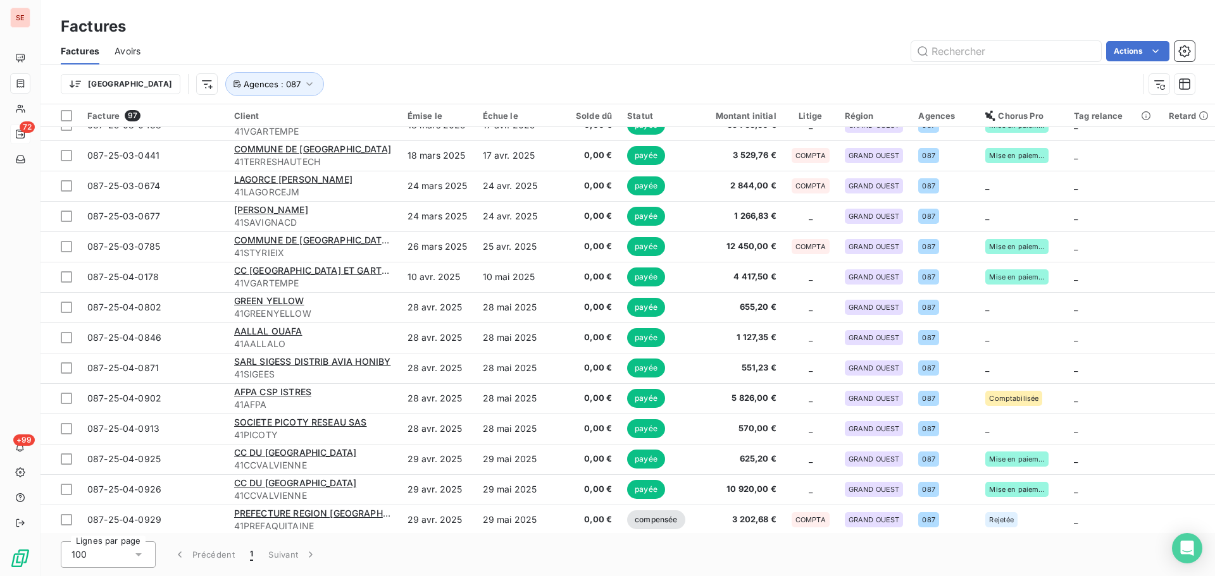
scroll to position [1349, 0]
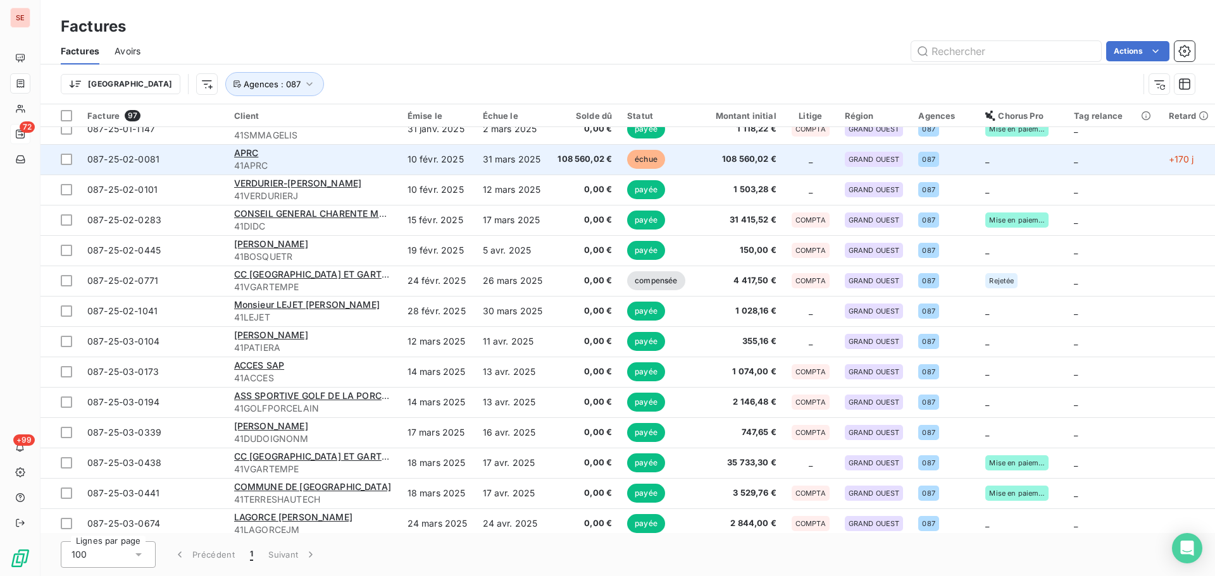
click at [449, 168] on td "10 févr. 2025" at bounding box center [437, 159] width 75 height 30
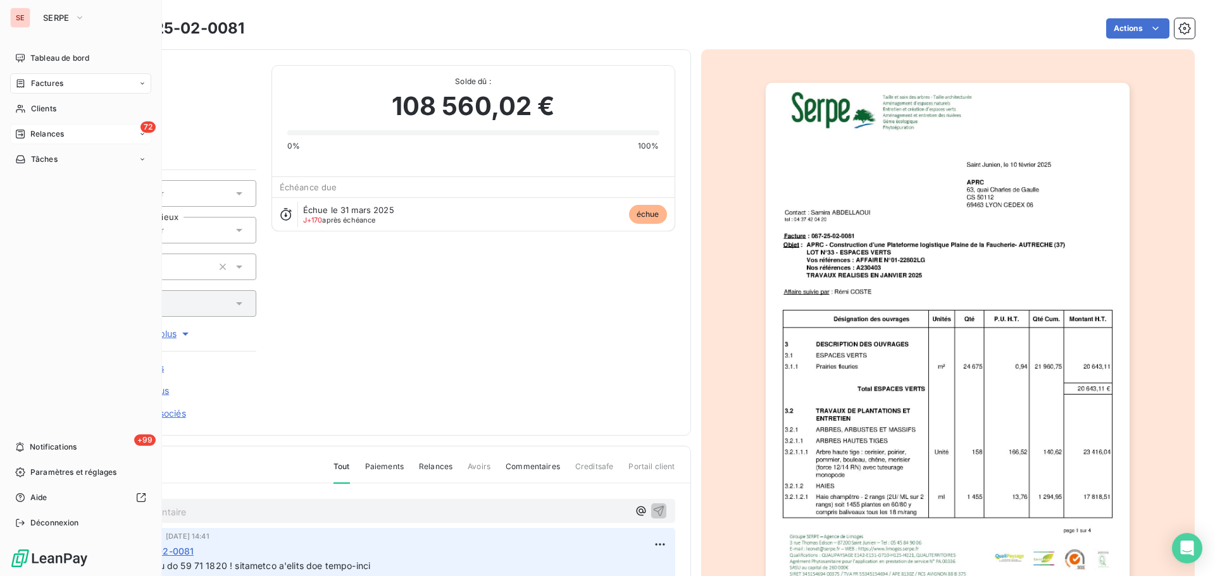
click at [34, 135] on span "Relances" at bounding box center [47, 133] width 34 height 11
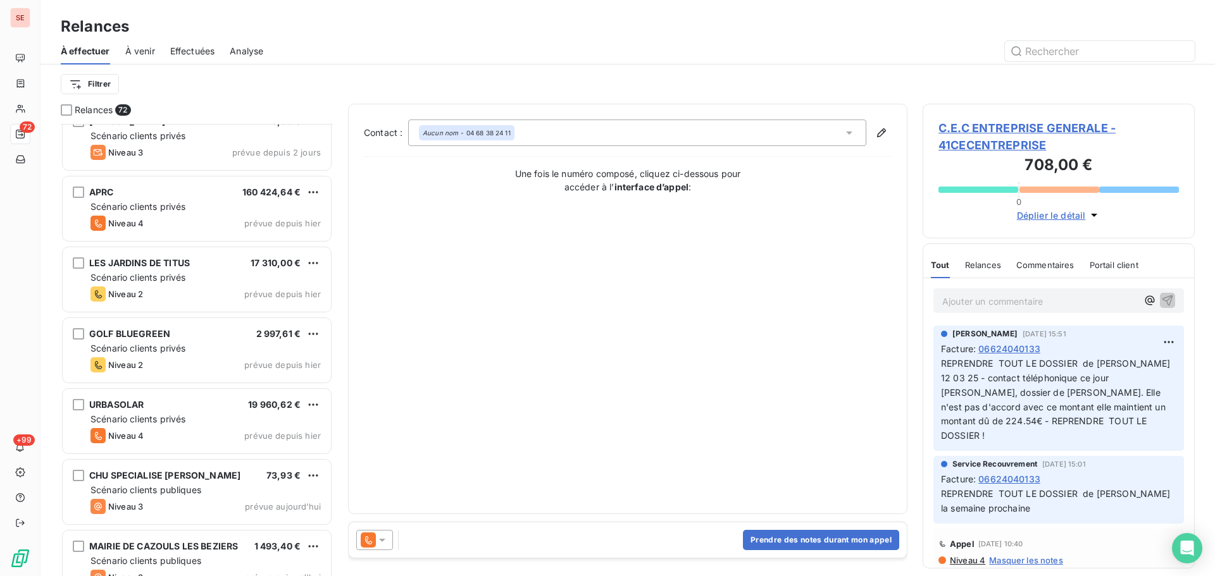
scroll to position [4650, 0]
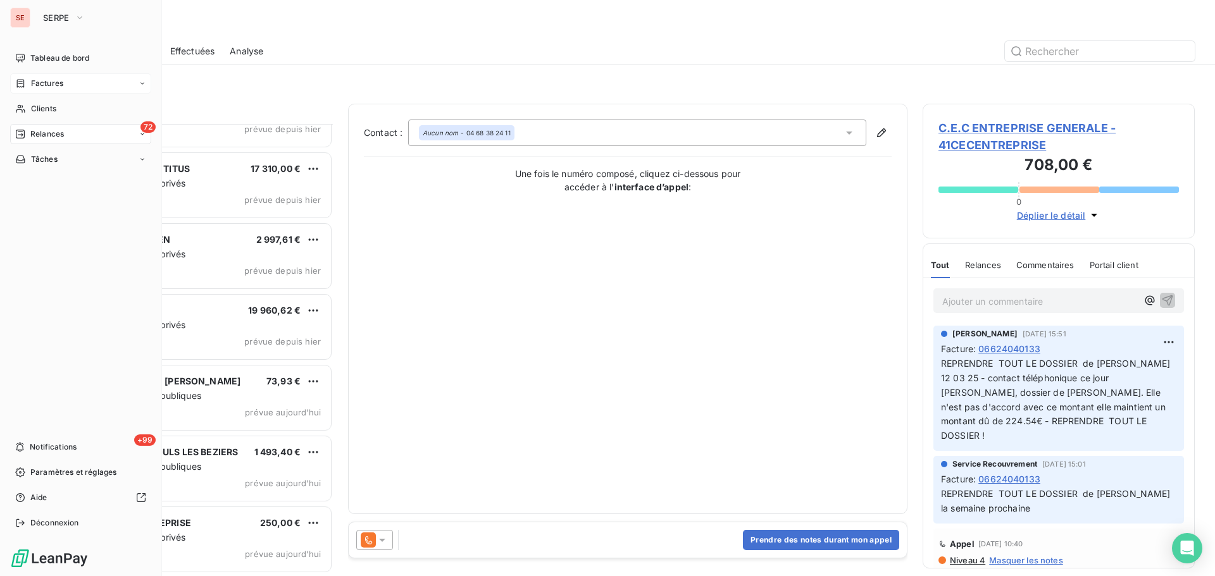
click at [25, 85] on icon at bounding box center [20, 83] width 11 height 10
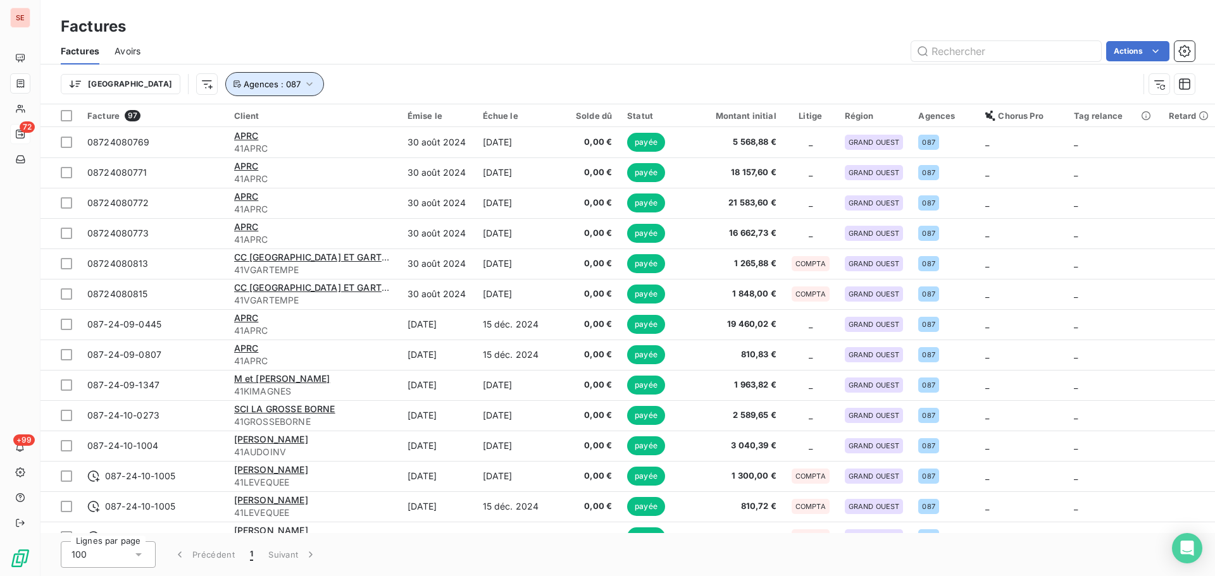
click at [225, 94] on button "Agences : 087" at bounding box center [274, 84] width 99 height 24
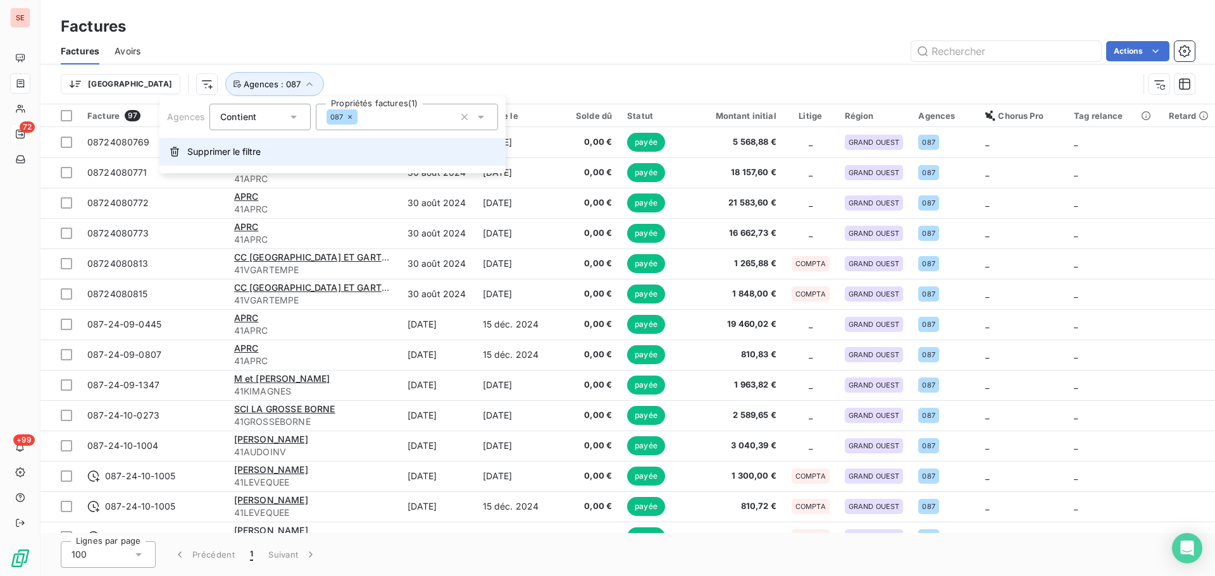
click at [232, 149] on span "Supprimer le filtre" at bounding box center [223, 152] width 73 height 13
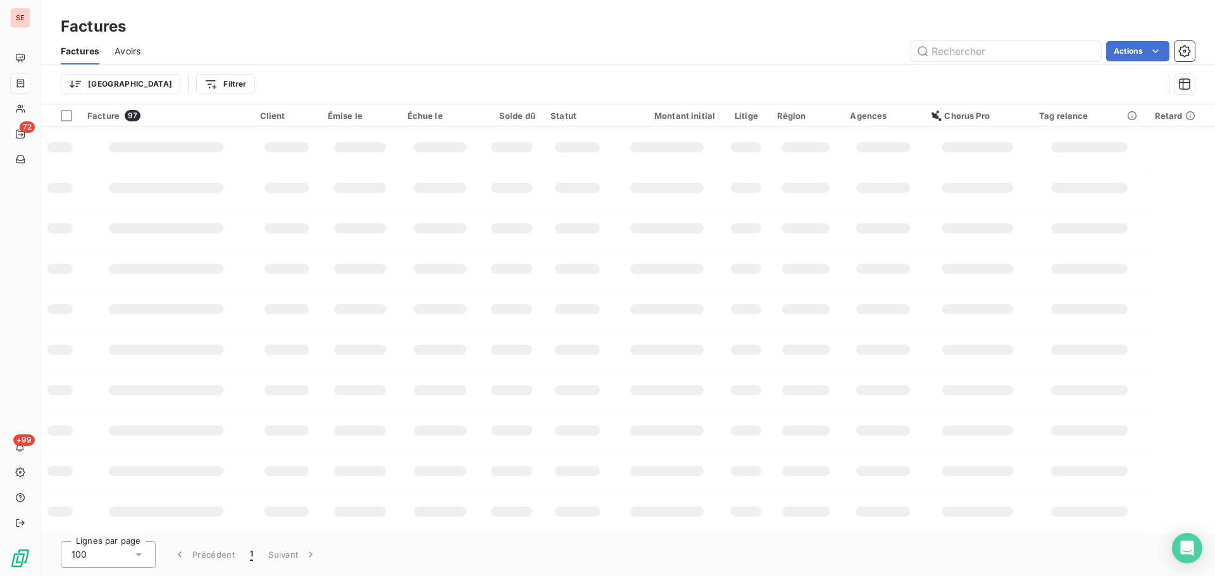
click at [279, 59] on div "Actions" at bounding box center [675, 51] width 1039 height 20
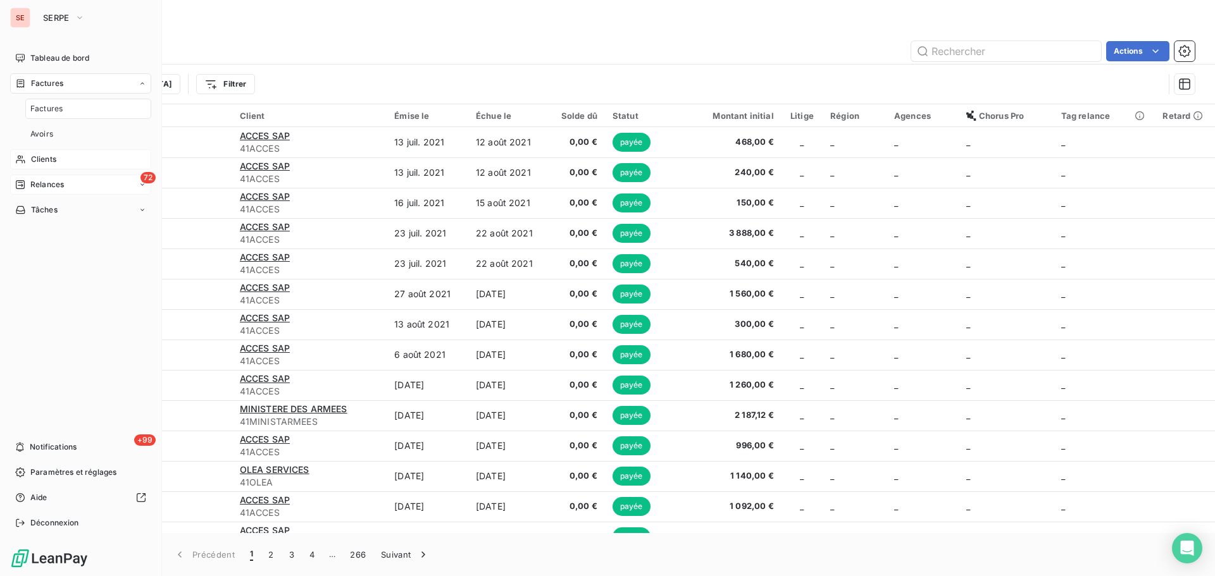
click at [70, 161] on div "Clients" at bounding box center [80, 159] width 141 height 20
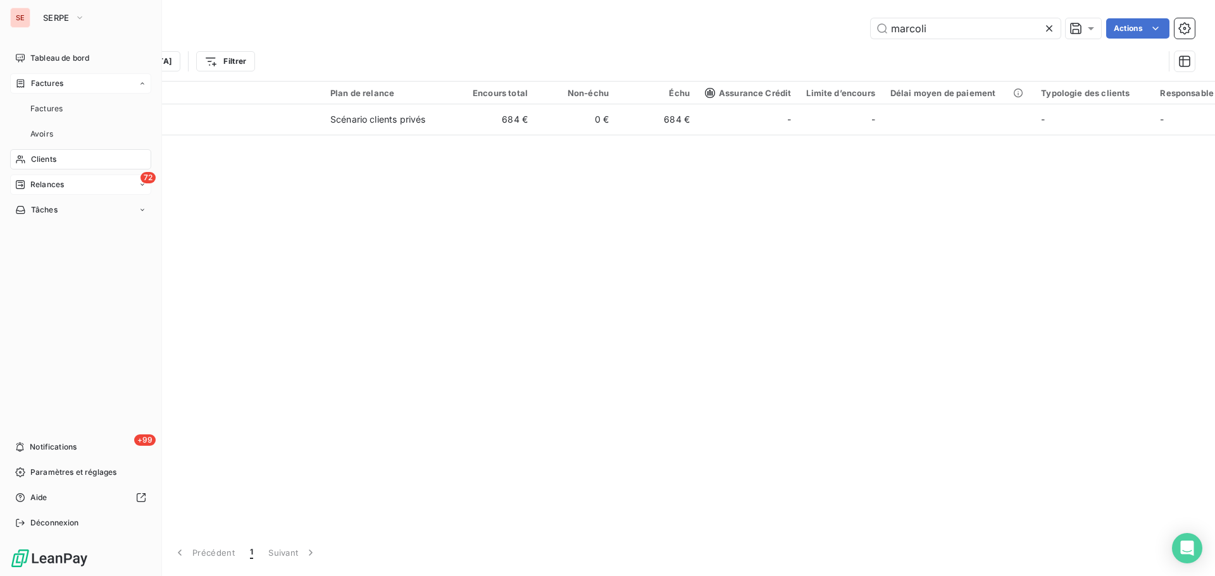
click at [89, 89] on div "Factures" at bounding box center [80, 83] width 141 height 20
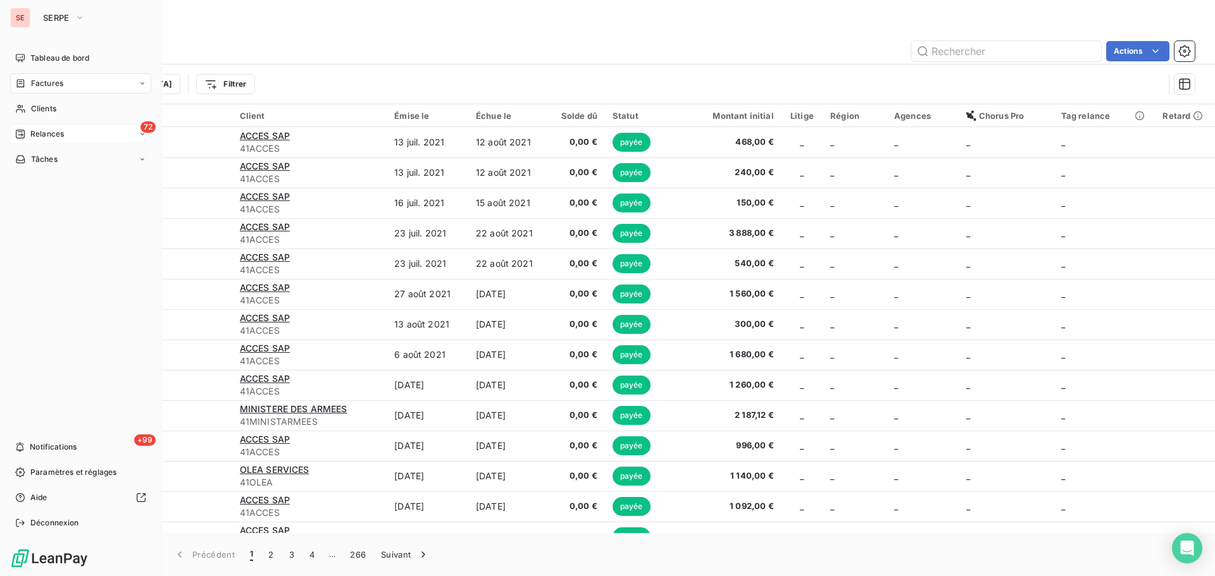
click at [26, 82] on div "Factures" at bounding box center [39, 83] width 48 height 11
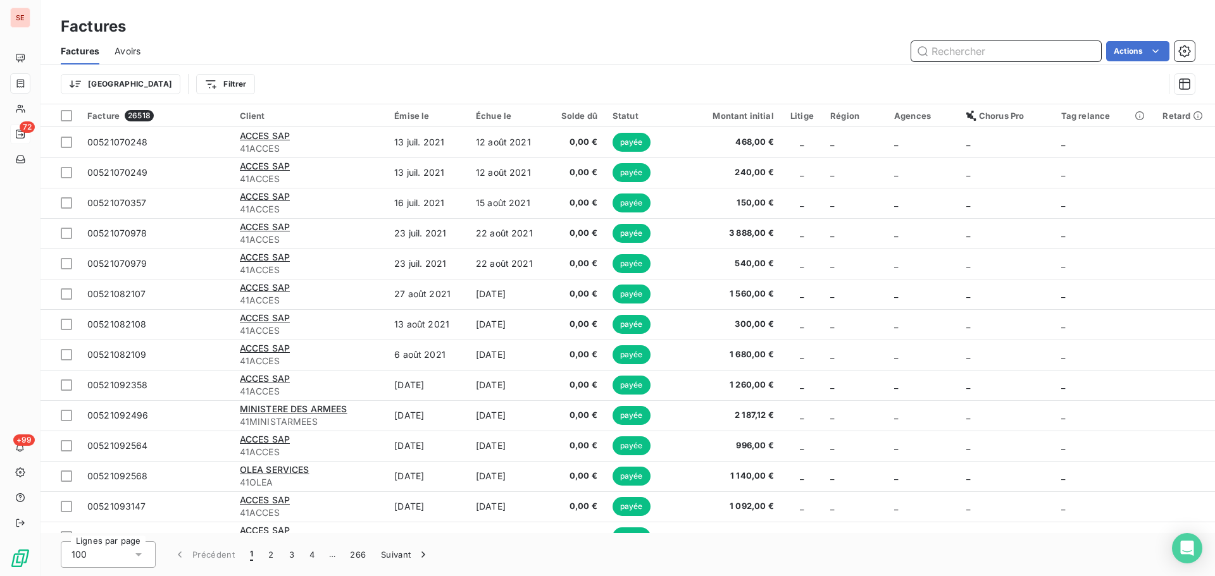
click at [952, 59] on input "text" at bounding box center [1006, 51] width 190 height 20
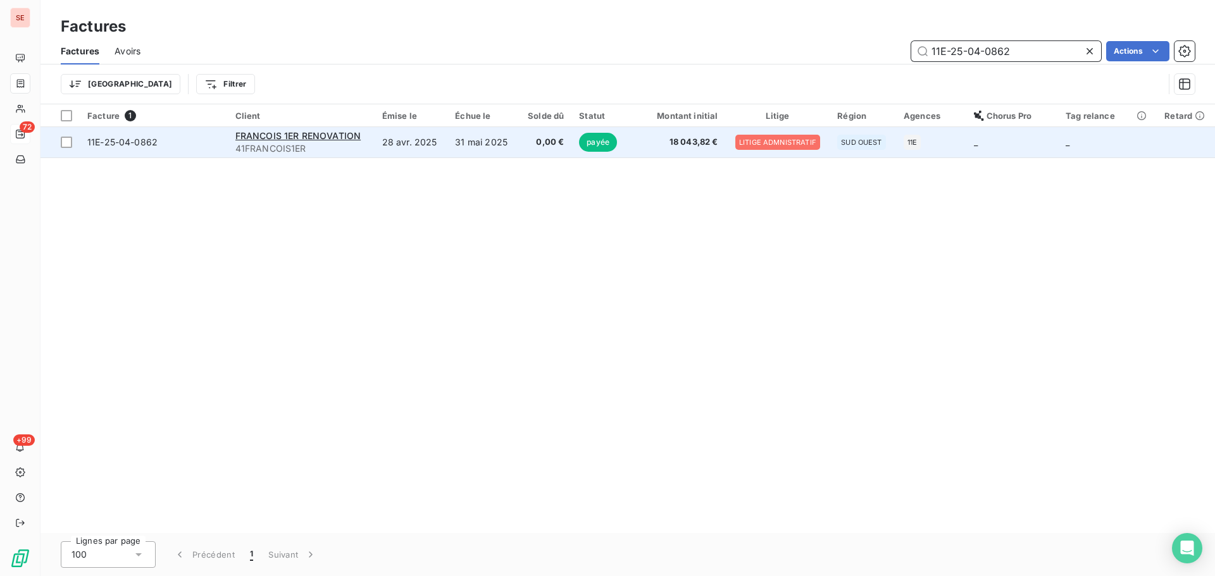
type input "11E-25-04-0862"
click at [695, 144] on span "18 043,82 €" at bounding box center [678, 142] width 80 height 13
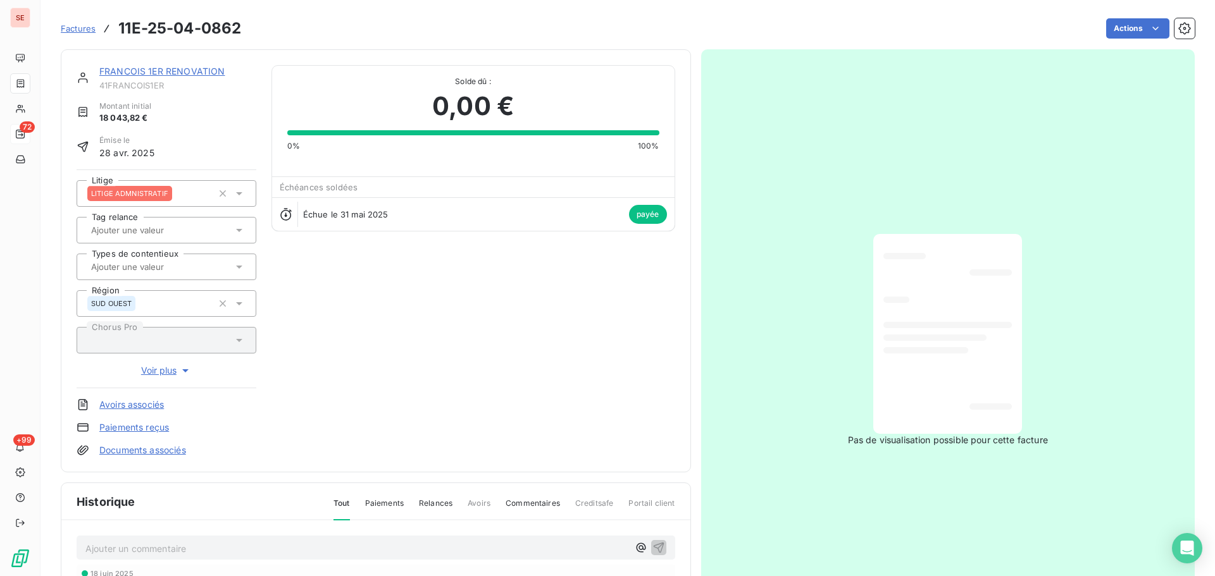
click at [134, 89] on span "41FRANCOIS1ER" at bounding box center [177, 85] width 157 height 10
copy div "41FRANCOIS1ER"
click at [175, 71] on link "FRANCOIS 1ER RENOVATION" at bounding box center [161, 71] width 125 height 11
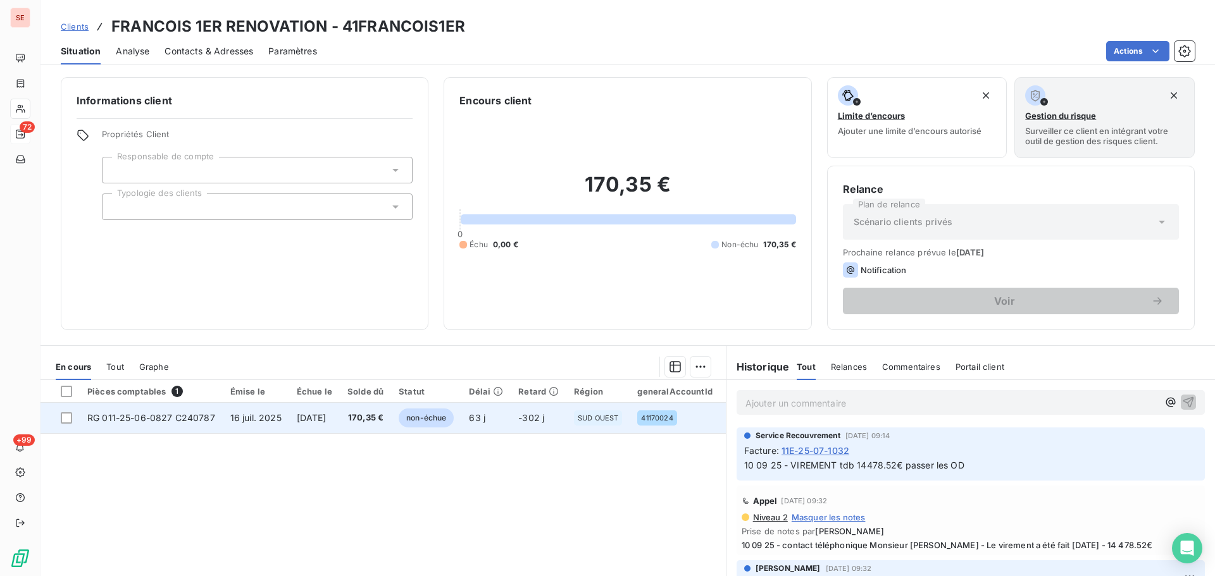
click at [369, 419] on span "170,35 €" at bounding box center [365, 418] width 36 height 13
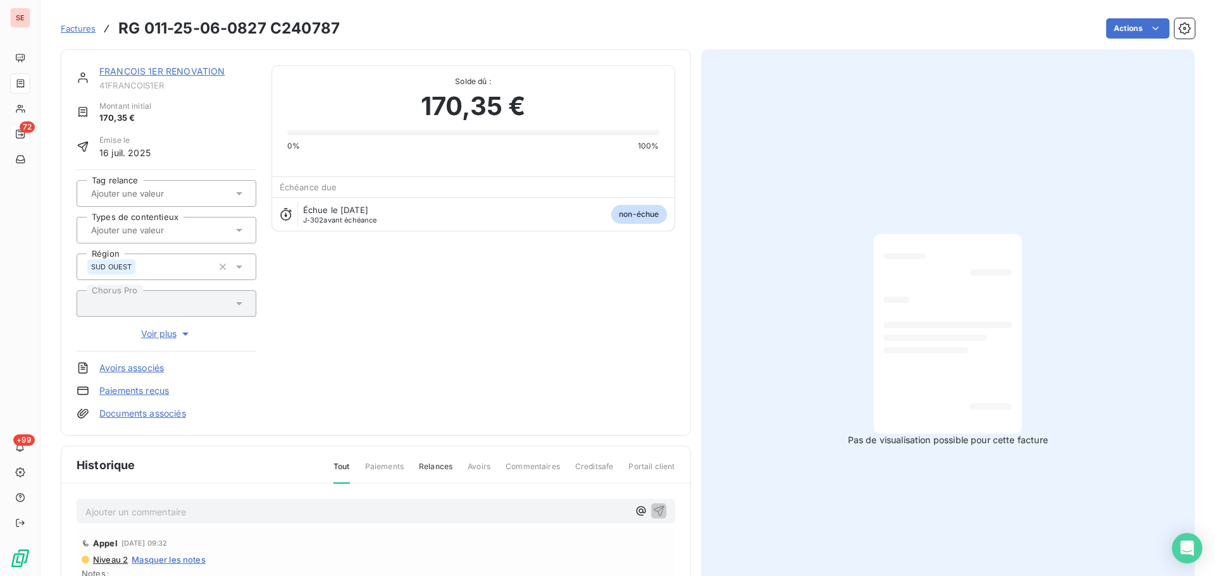
click at [179, 70] on link "FRANCOIS 1ER RENOVATION" at bounding box center [161, 71] width 125 height 11
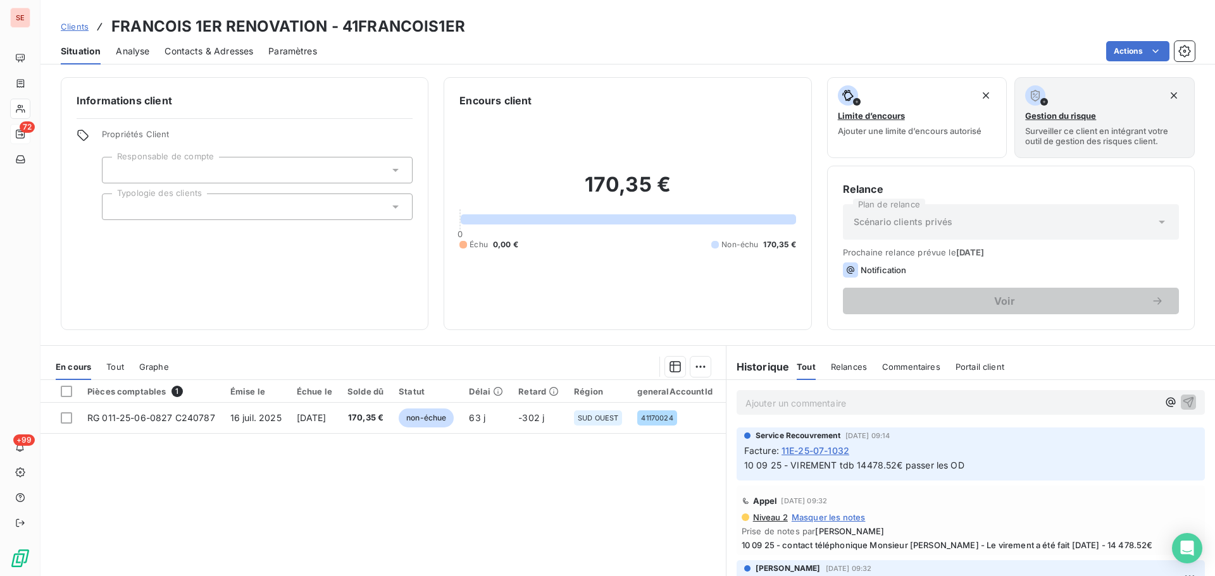
scroll to position [169, 0]
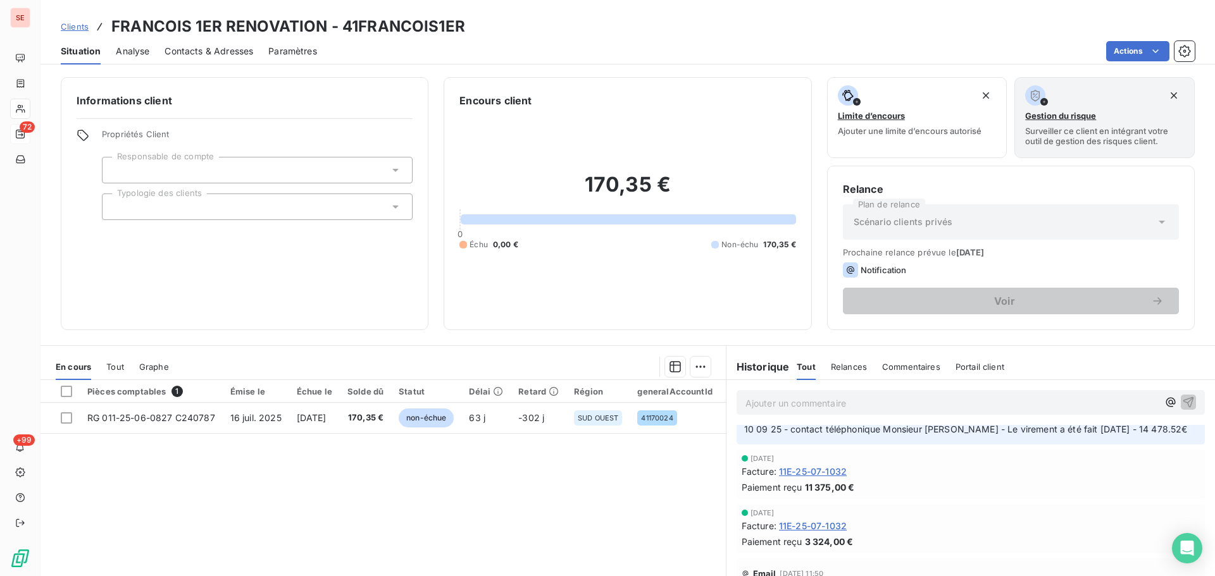
click at [880, 435] on p "10 09 25 - contact téléphonique Monsieur [PERSON_NAME] - Le virement a été fait…" at bounding box center [970, 430] width 453 height 15
click at [878, 431] on span "10 09 25 - contact téléphonique Monsieur [PERSON_NAME] - Le virement a été fait…" at bounding box center [966, 429] width 444 height 11
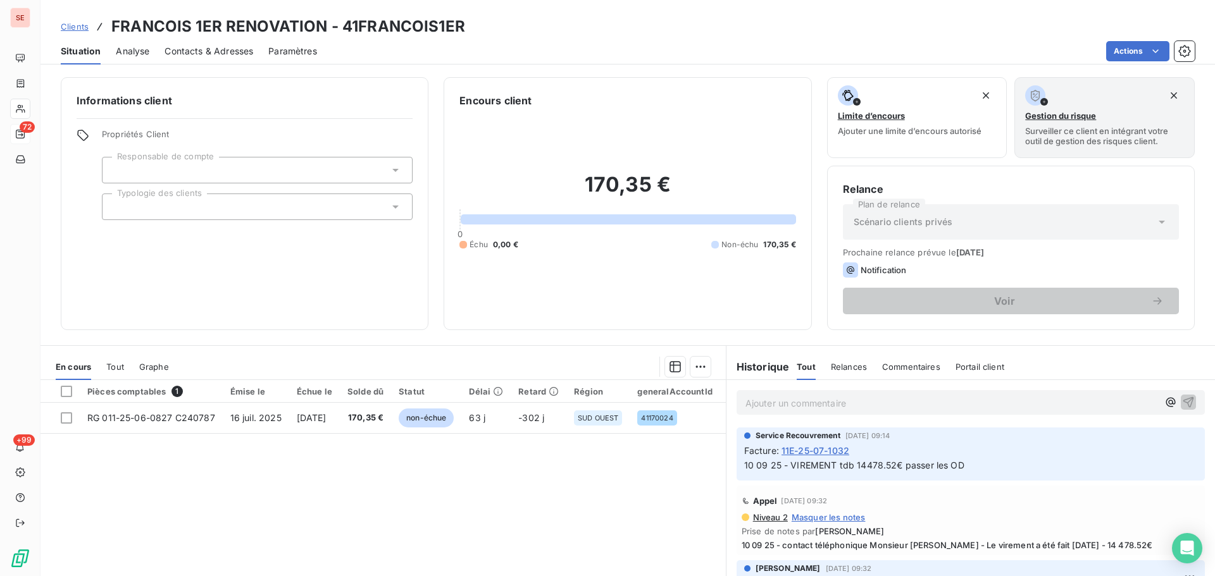
click at [827, 450] on span "11E-25-07-1032" at bounding box center [815, 450] width 68 height 13
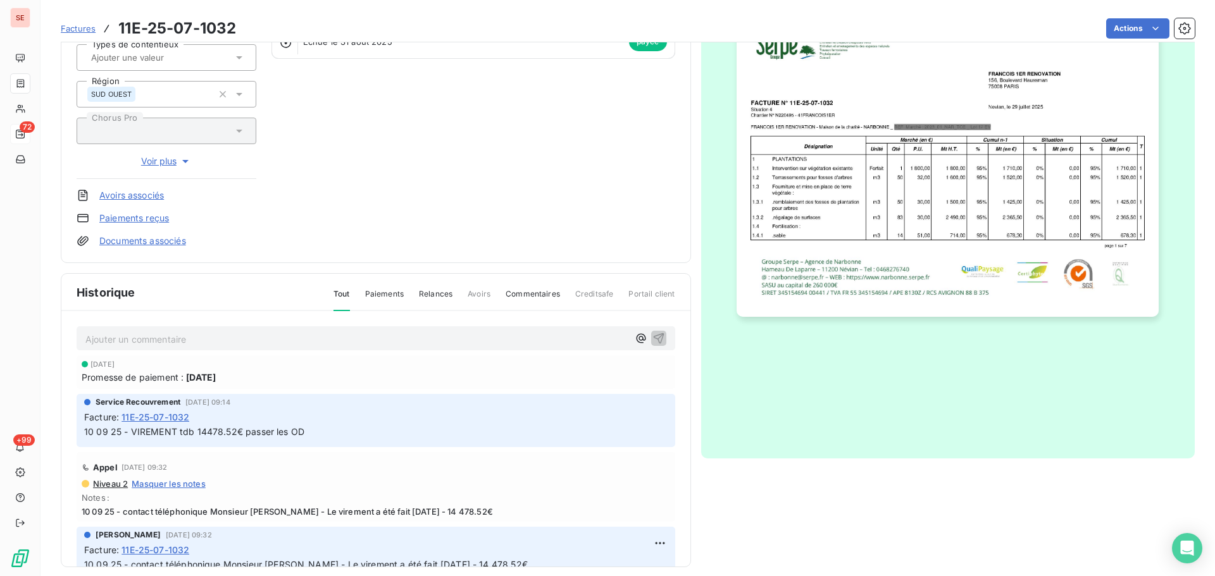
scroll to position [169, 0]
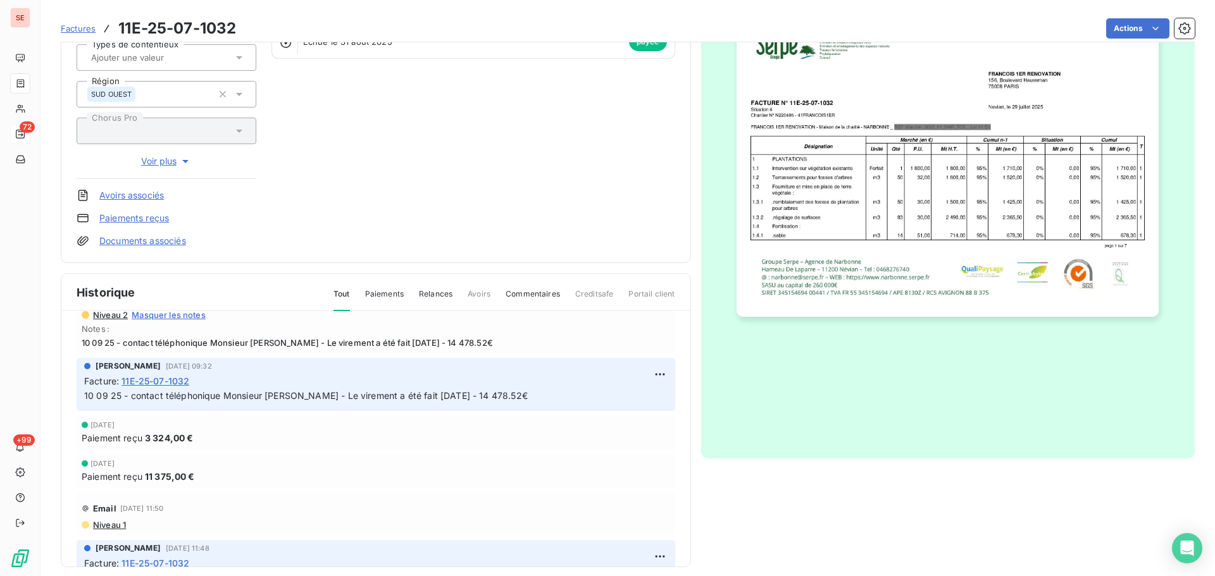
click at [285, 337] on div "Niveau 2 Masquer les notes Notes : 10 09 25 - contact téléphonique Monsieur [PE…" at bounding box center [376, 329] width 588 height 38
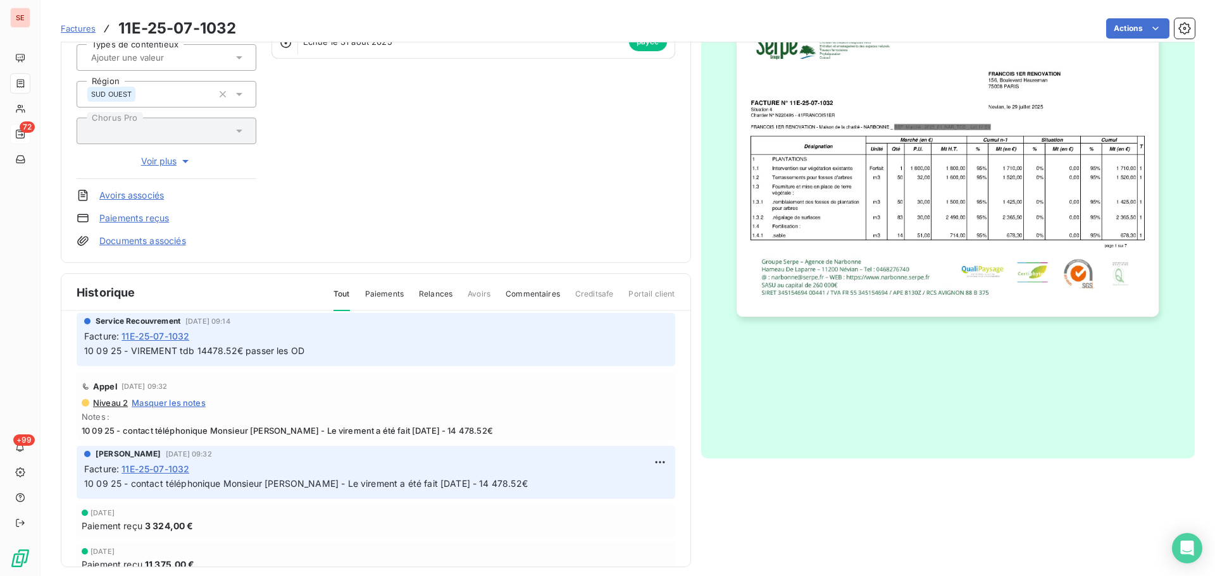
scroll to position [0, 0]
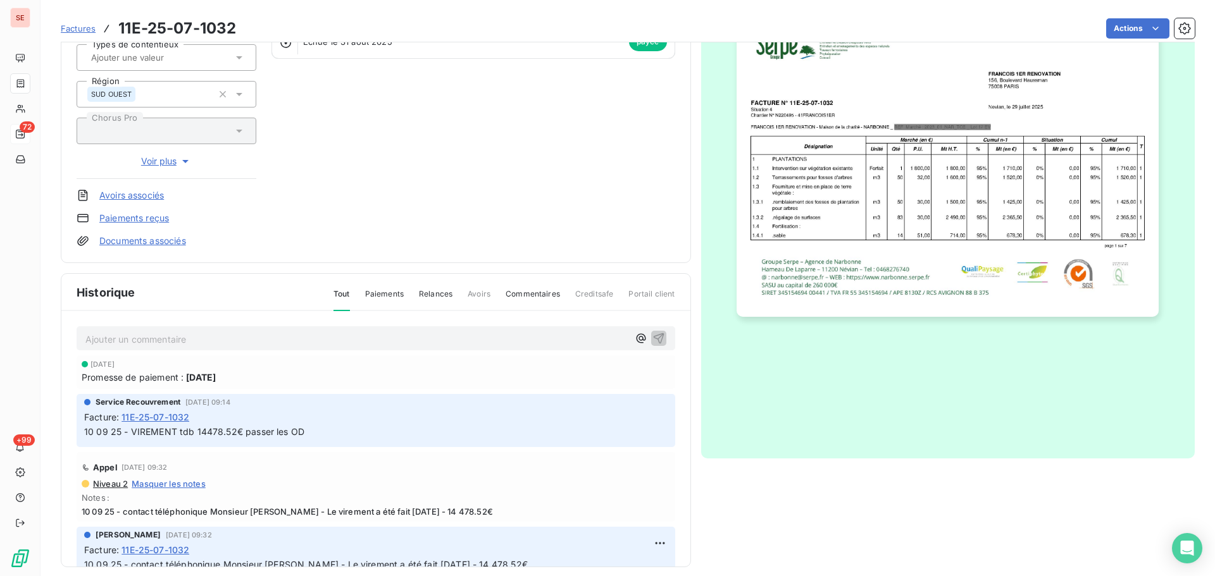
click at [250, 435] on span "10 09 25 - VIREMENT tdb 14478.52€ passer les OD" at bounding box center [194, 431] width 220 height 11
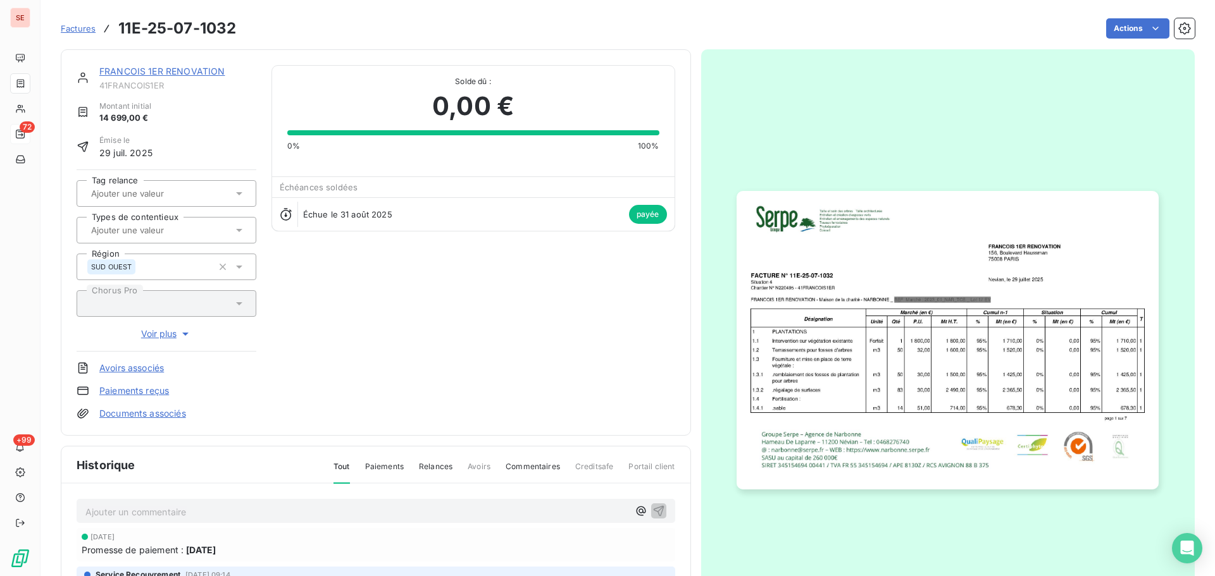
click at [171, 63] on div "FRANCOIS 1ER RENOVATION 41FRANCOIS1ER Montant initial 14 699,00 € Émise le [DAT…" at bounding box center [376, 242] width 630 height 387
click at [166, 77] on div "FRANCOIS 1ER RENOVATION" at bounding box center [177, 71] width 157 height 13
click at [166, 75] on link "FRANCOIS 1ER RENOVATION" at bounding box center [161, 71] width 125 height 11
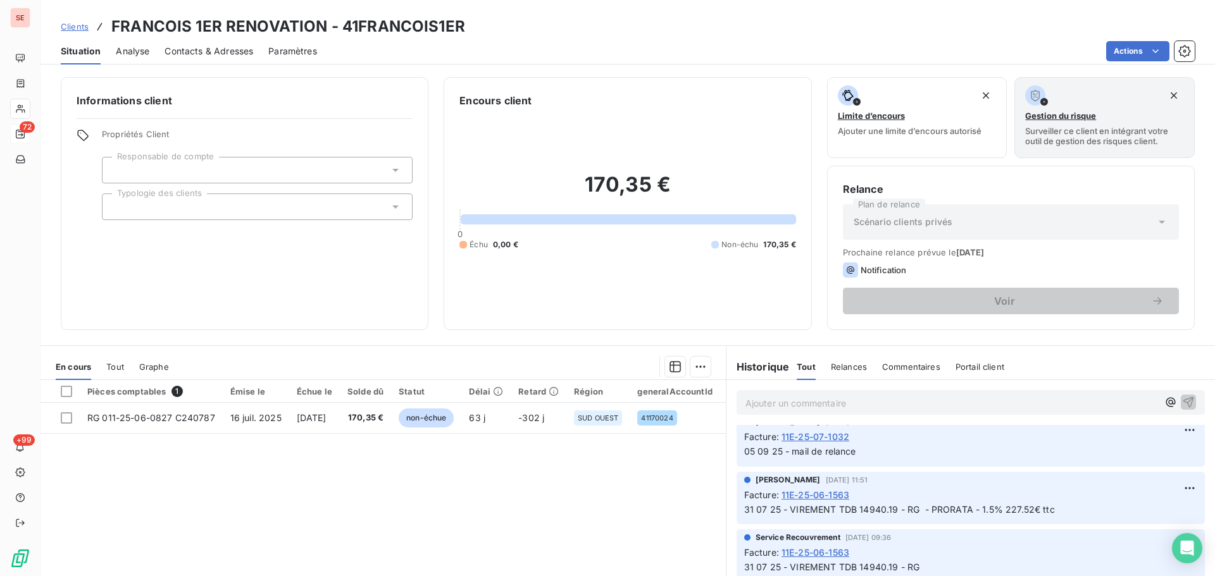
scroll to position [337, 0]
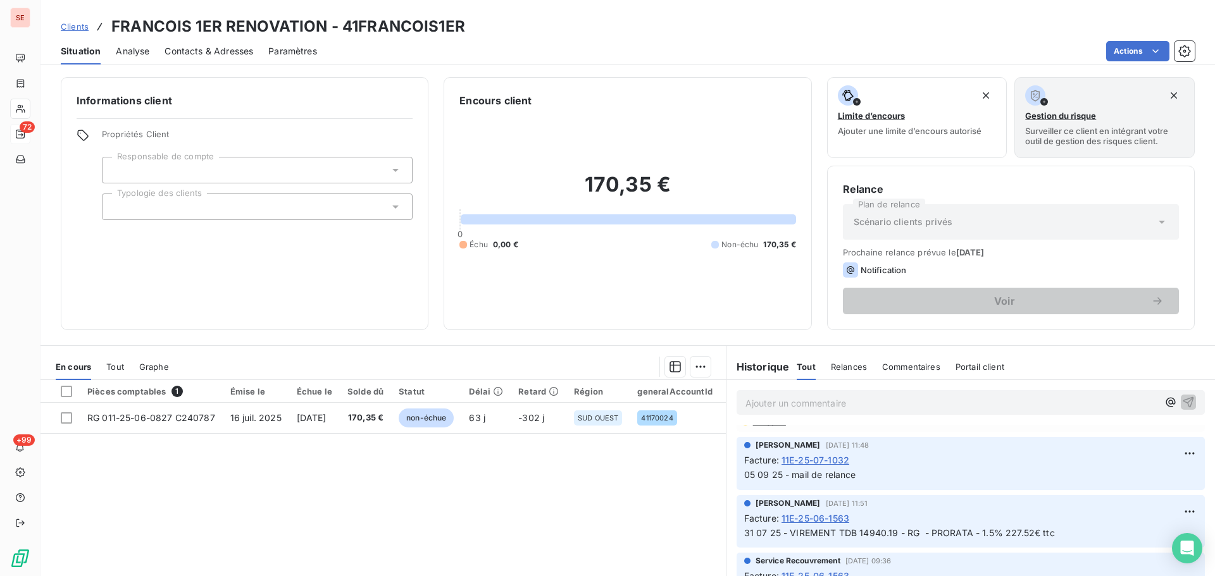
click at [823, 514] on span "11E-25-06-1563" at bounding box center [815, 518] width 68 height 13
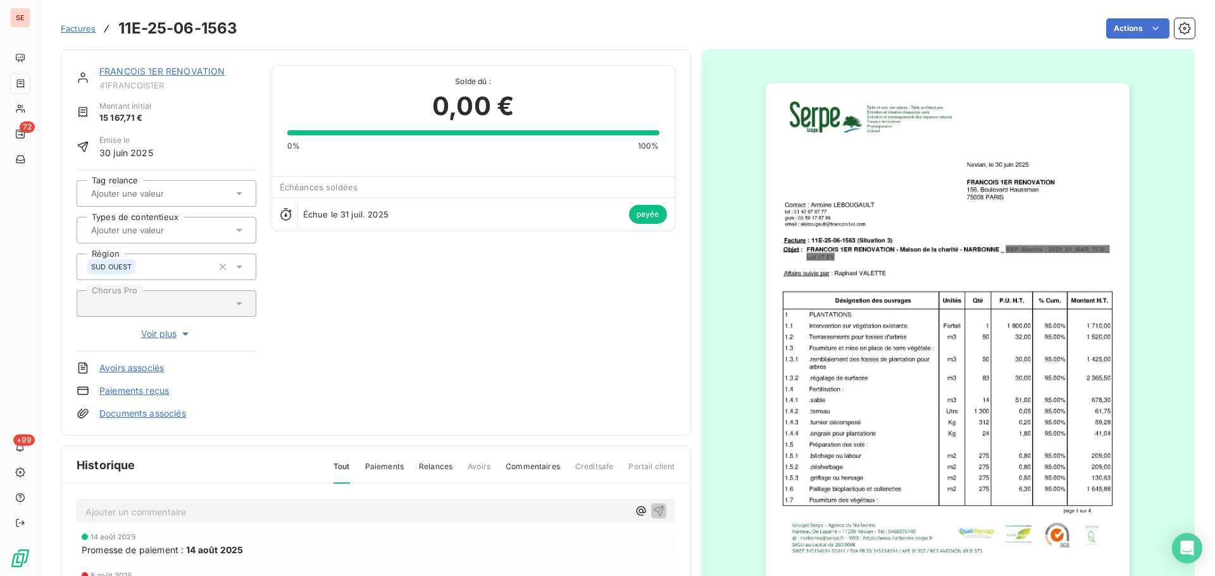
click at [197, 68] on link "FRANCOIS 1ER RENOVATION" at bounding box center [161, 71] width 125 height 11
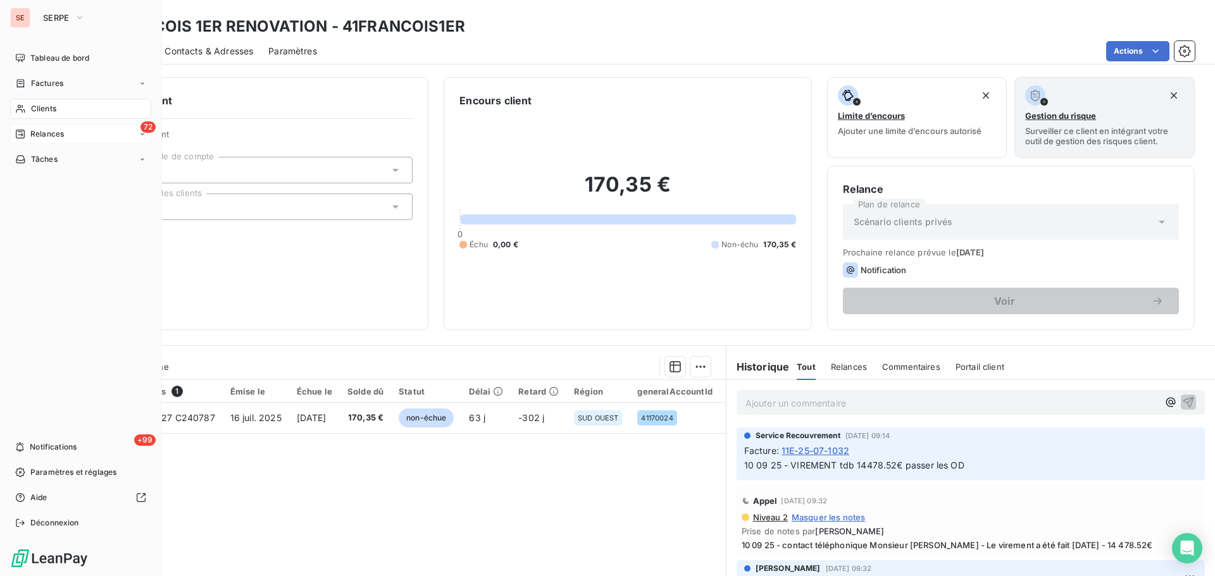
click at [39, 110] on span "Clients" at bounding box center [43, 108] width 25 height 11
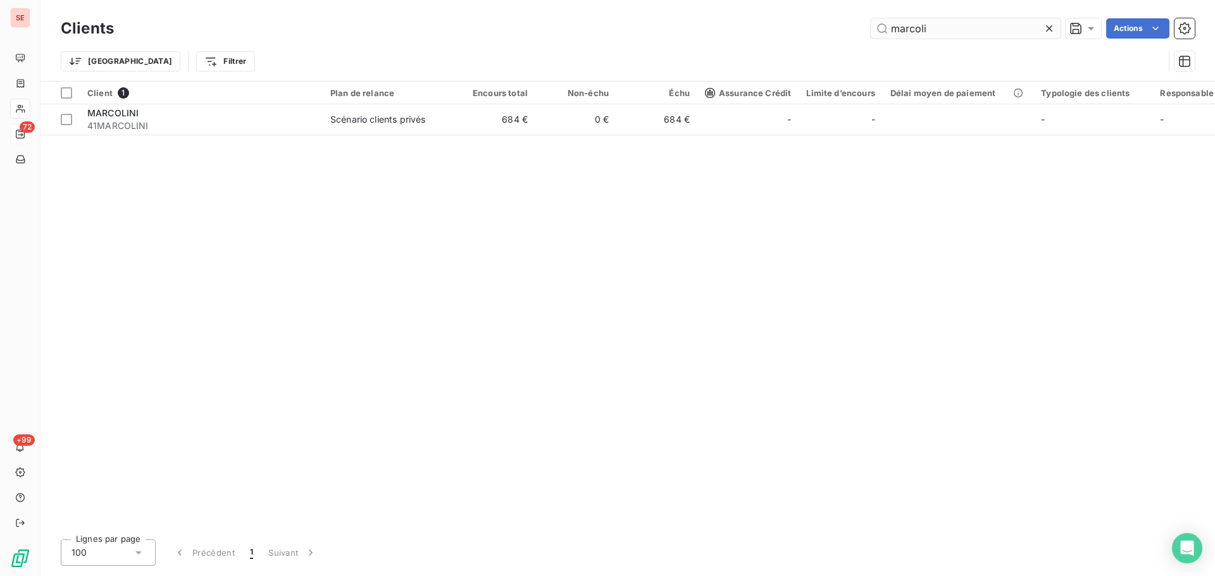
click at [958, 28] on input "marcoli" at bounding box center [966, 28] width 190 height 20
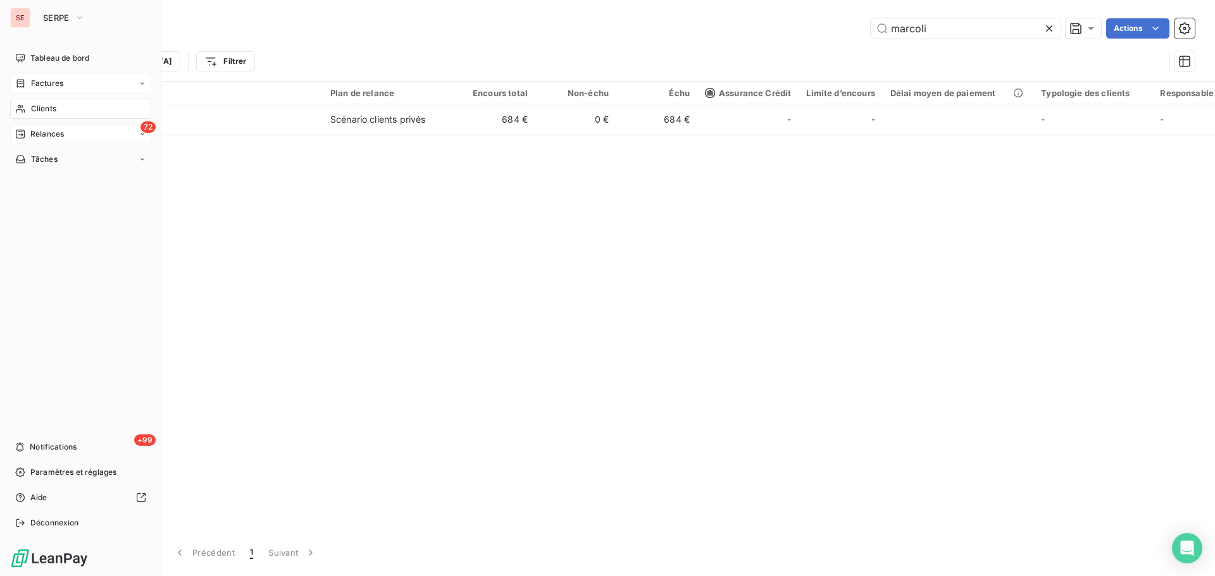
click at [60, 81] on span "Factures" at bounding box center [47, 83] width 32 height 11
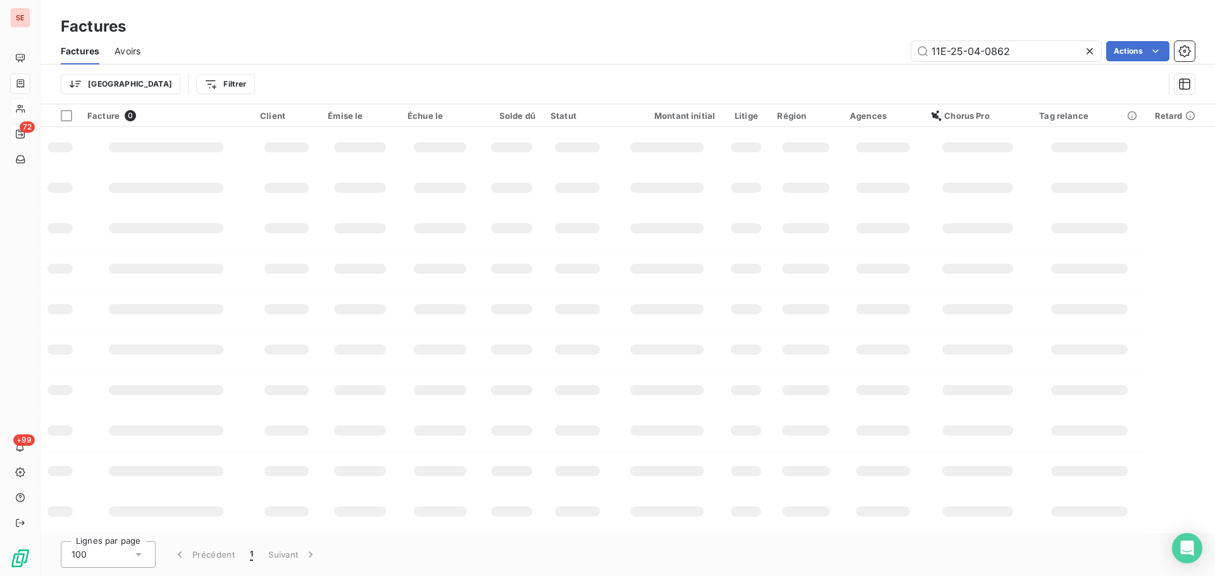
click at [1092, 53] on icon at bounding box center [1089, 51] width 13 height 13
click at [172, 92] on html "SE 72 +99 Factures Factures Avoirs Actions Trier Filtrer Facture 0 Client Émise…" at bounding box center [607, 288] width 1215 height 576
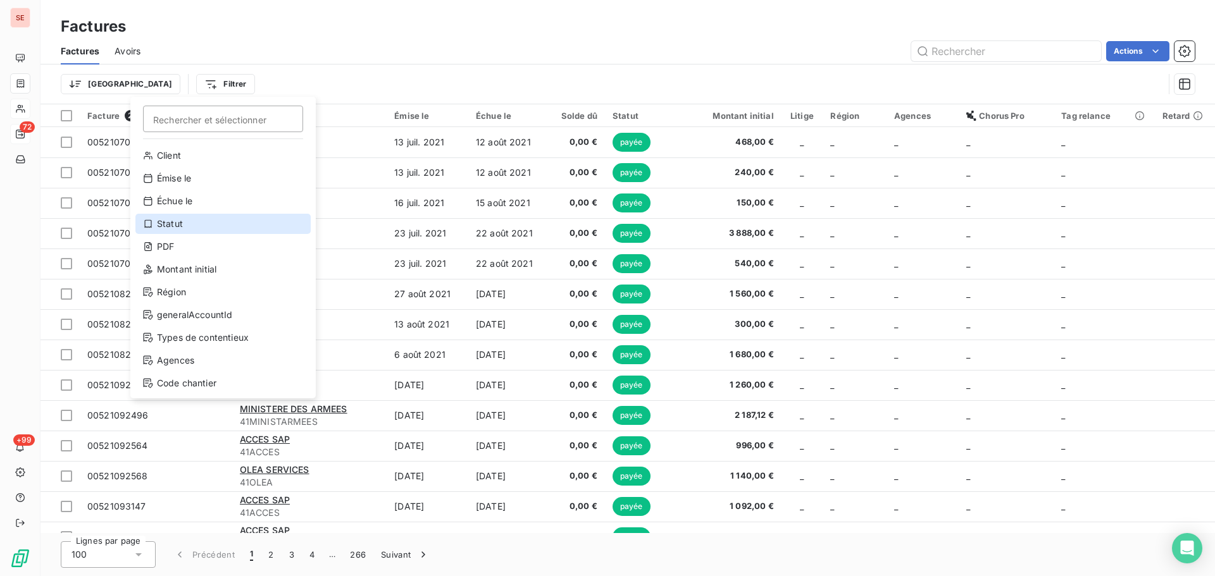
click at [201, 220] on div "Statut" at bounding box center [222, 224] width 175 height 20
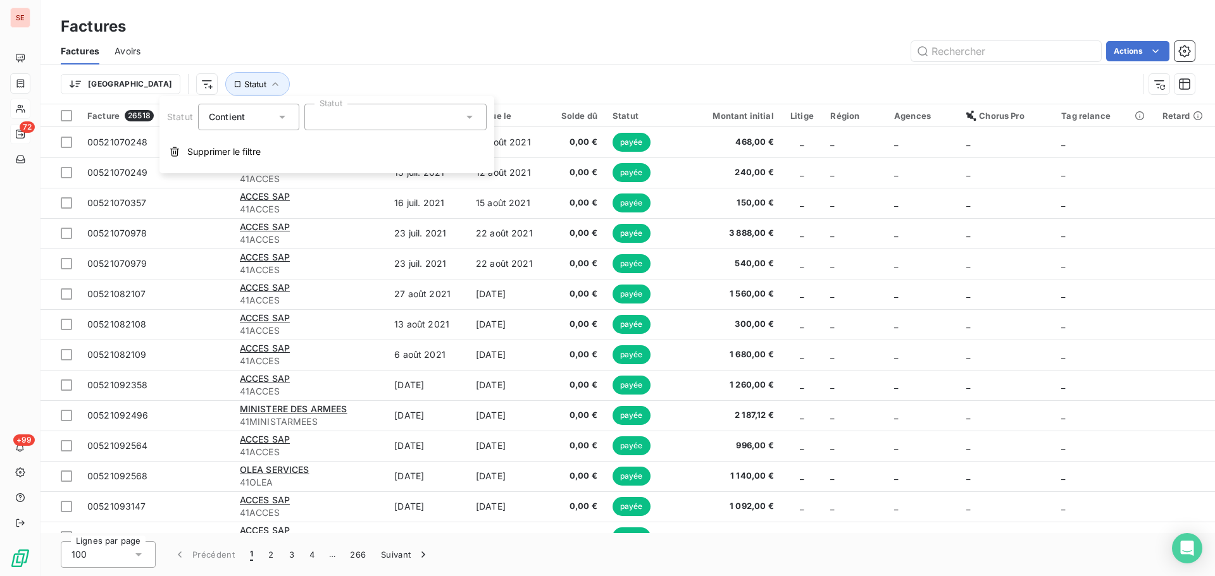
click at [344, 121] on div at bounding box center [395, 117] width 182 height 27
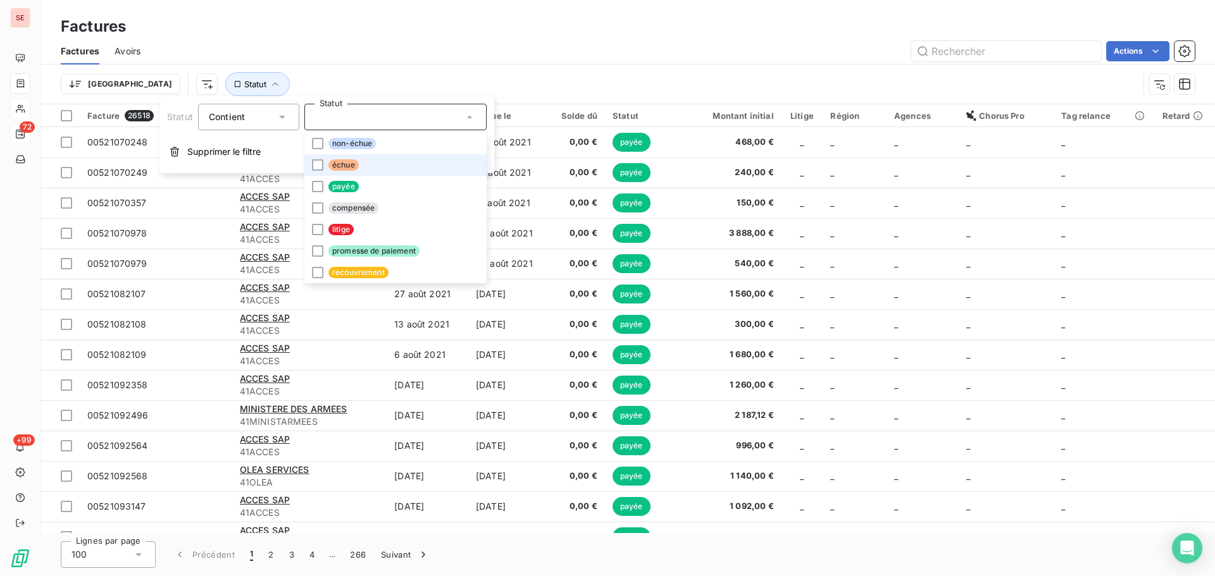
click at [353, 160] on span "échue" at bounding box center [343, 164] width 30 height 11
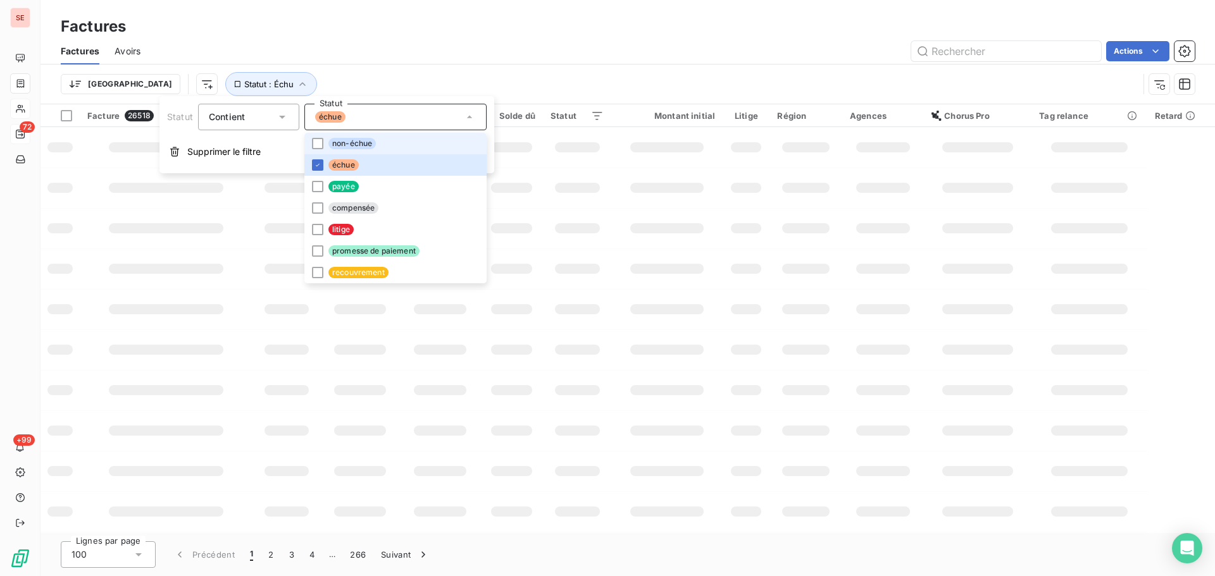
click at [381, 140] on li "non-échue" at bounding box center [395, 144] width 182 height 22
click at [352, 232] on span "litige" at bounding box center [340, 229] width 25 height 11
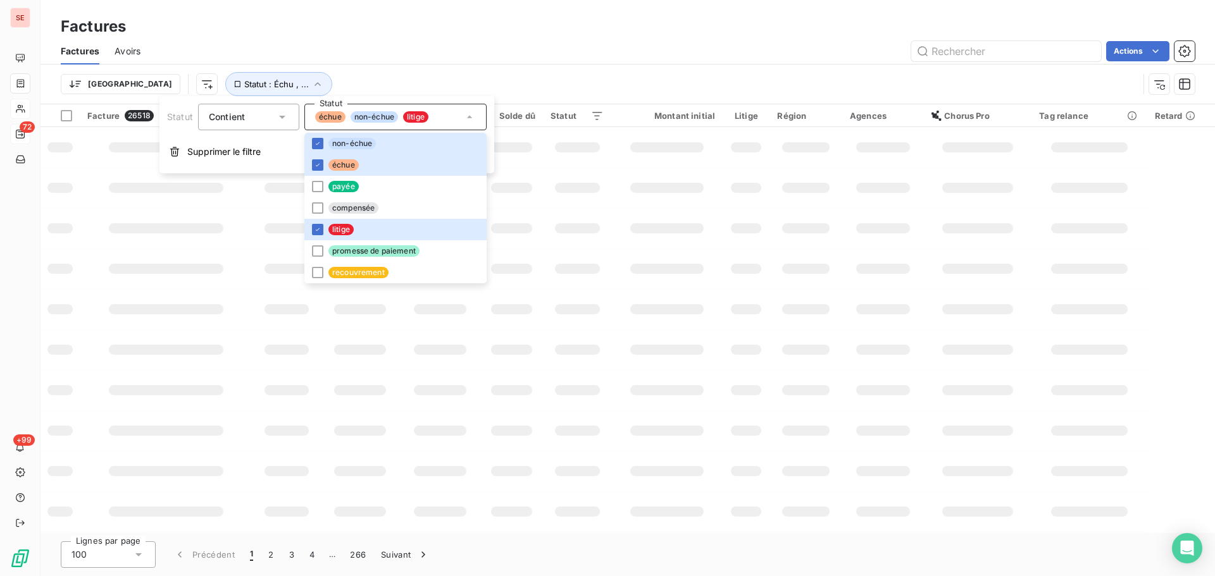
click at [422, 77] on div "Trier Statut : Échu , ..." at bounding box center [599, 84] width 1077 height 24
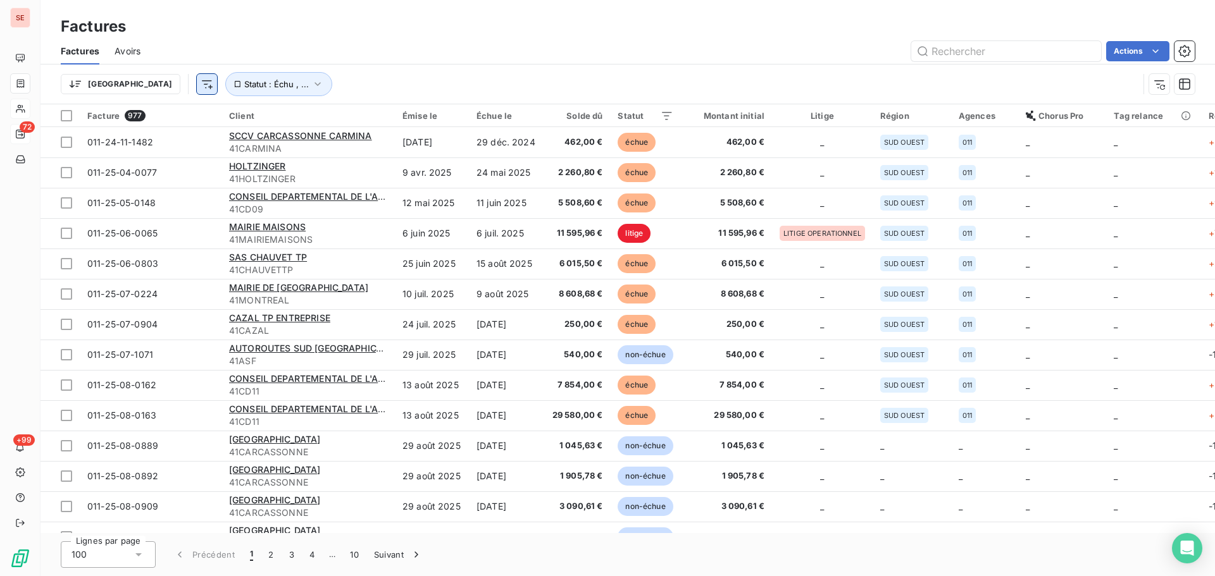
click at [142, 81] on html "SE 72 +99 Factures Factures Avoirs Actions Trier Statut : Échu , ... Facture 97…" at bounding box center [607, 288] width 1215 height 576
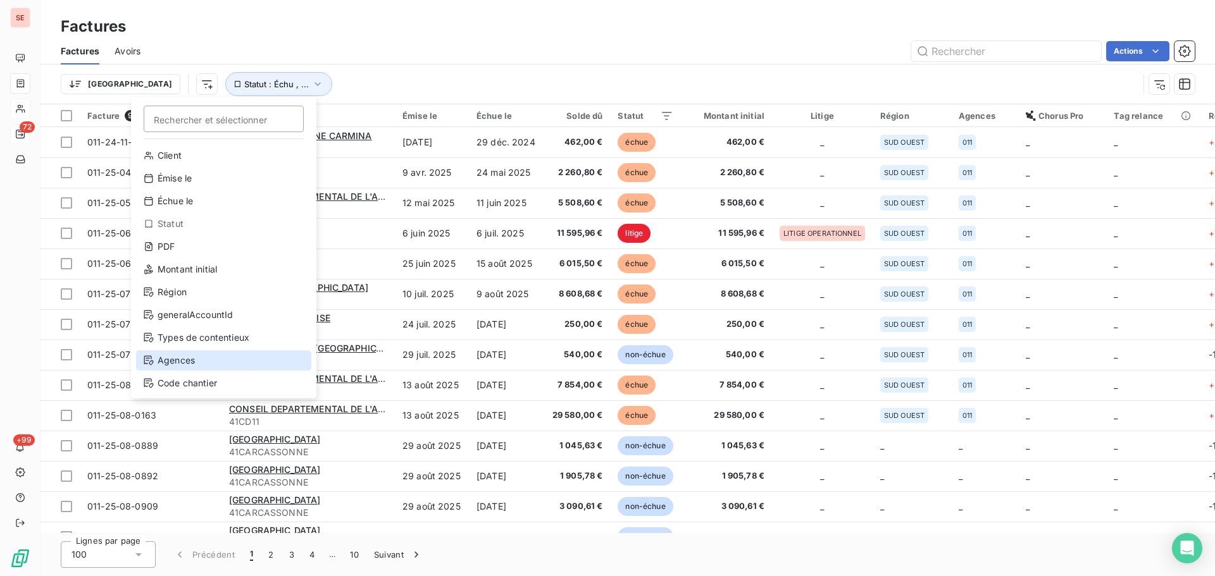
click at [209, 362] on div "Agences" at bounding box center [223, 360] width 175 height 20
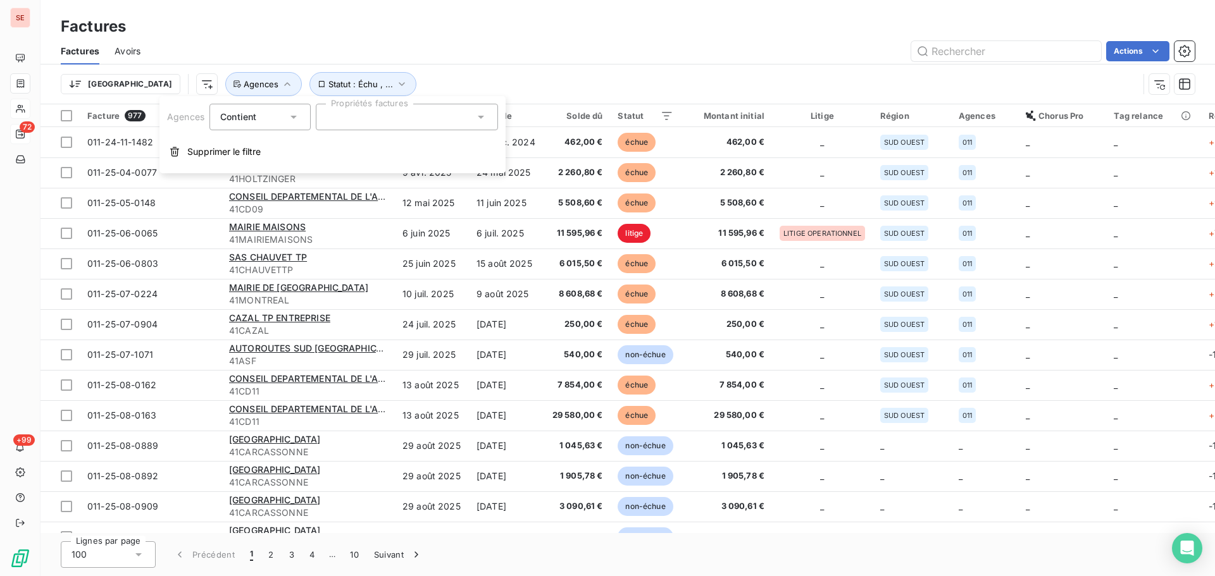
click at [420, 121] on div at bounding box center [407, 117] width 182 height 27
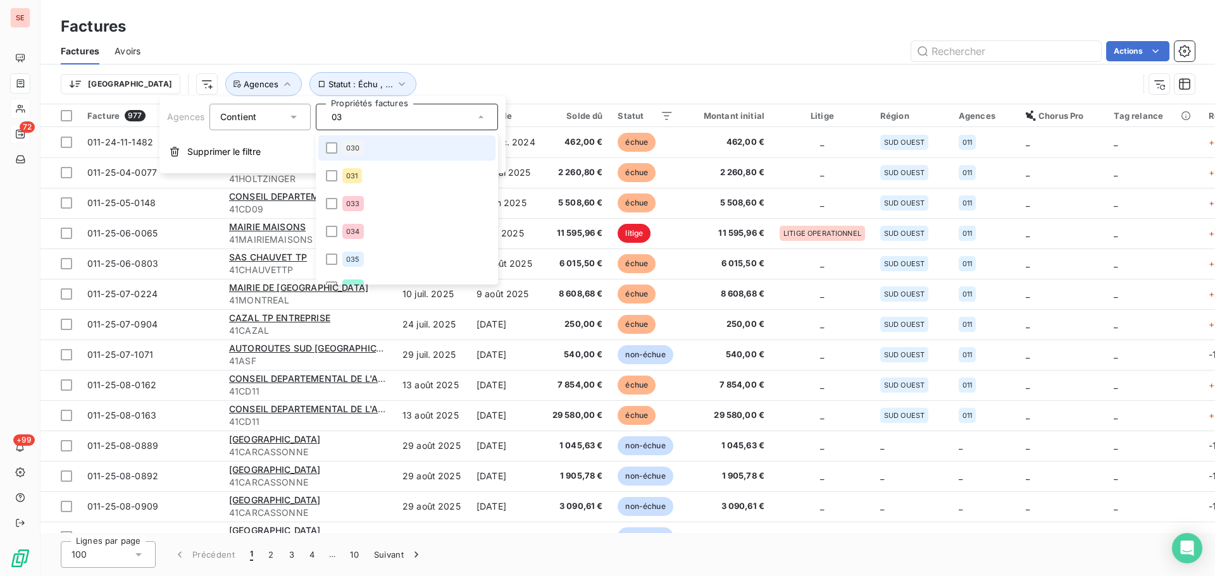
type input "035"
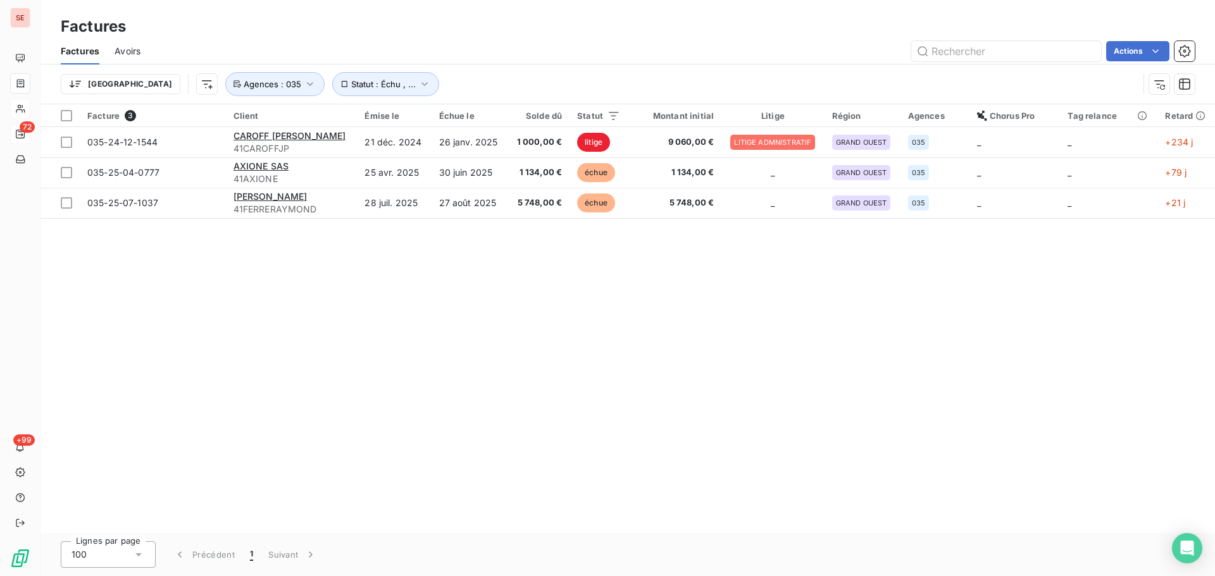
click at [423, 388] on div "Facture 3 Client Émise le Échue le Solde dû Statut Montant initial Litige Régio…" at bounding box center [627, 318] width 1174 height 429
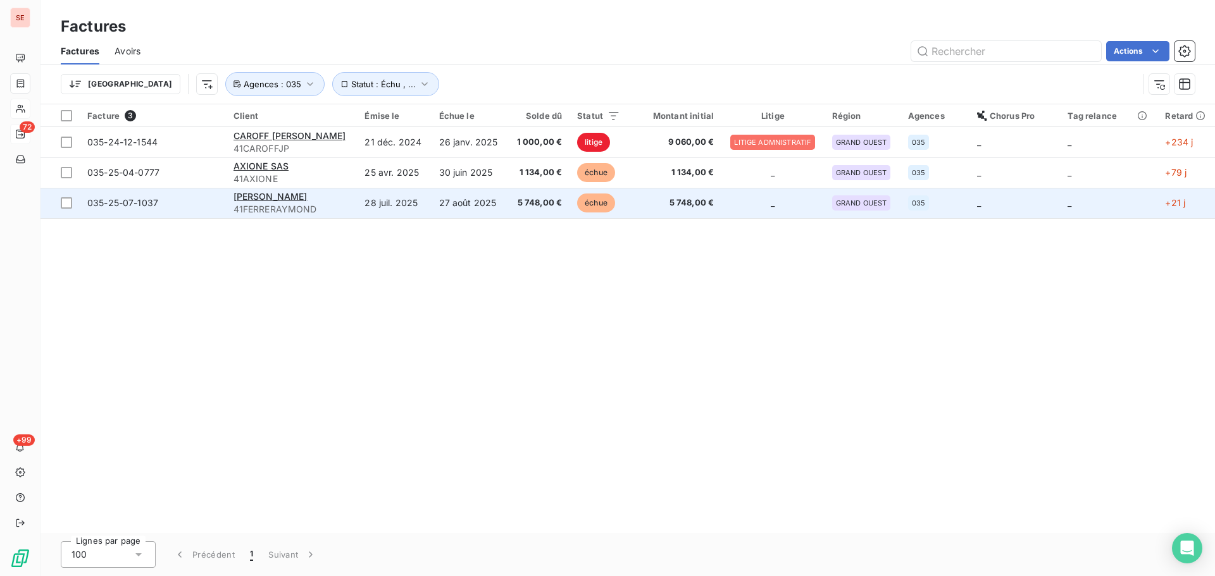
click at [431, 210] on td "27 août 2025" at bounding box center [469, 203] width 76 height 30
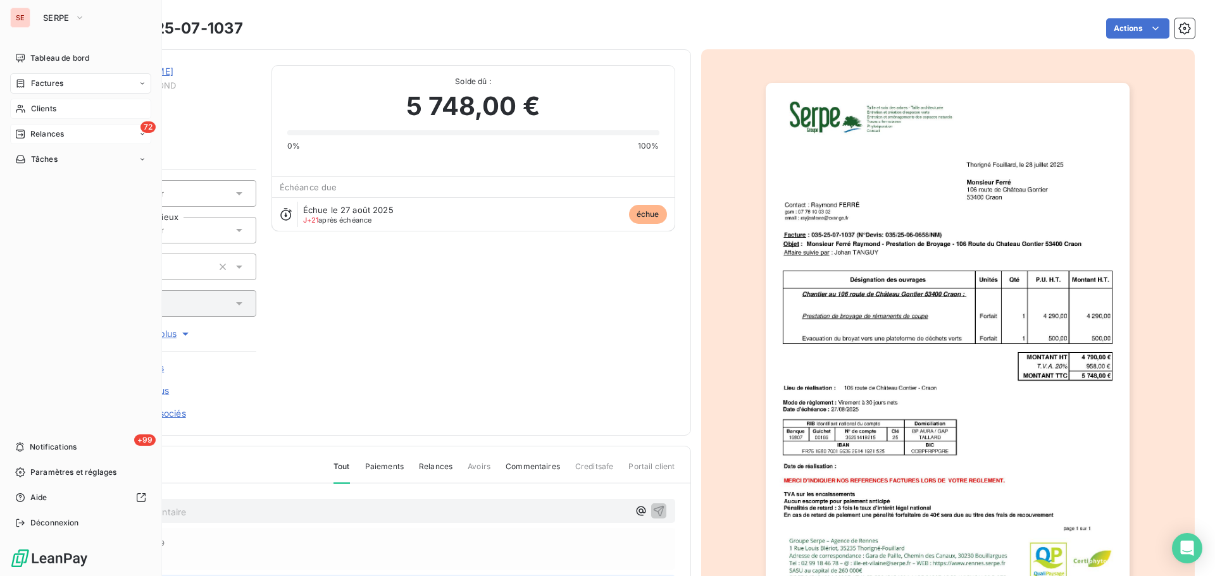
click at [25, 82] on icon at bounding box center [20, 83] width 11 height 10
click at [29, 111] on div "Clients" at bounding box center [80, 109] width 141 height 20
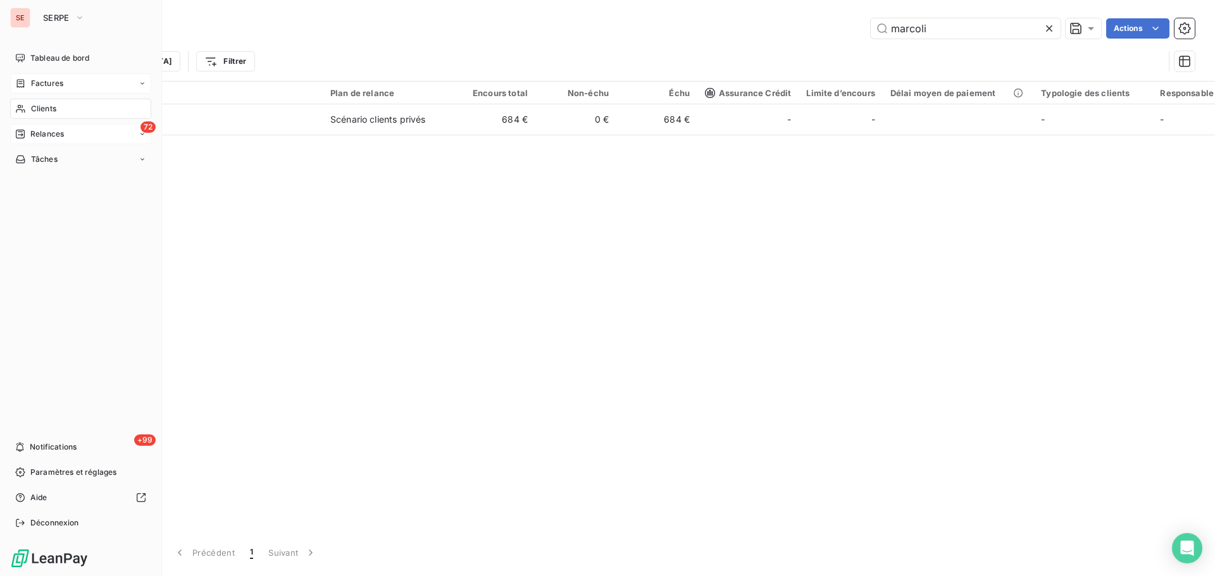
click at [44, 85] on span "Factures" at bounding box center [47, 83] width 32 height 11
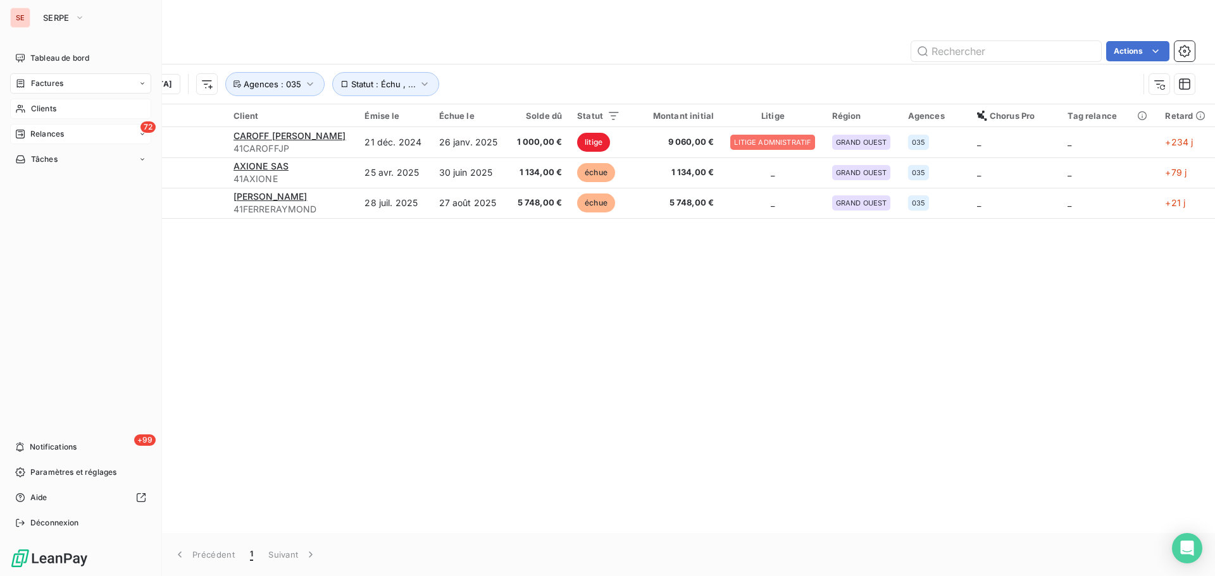
click at [20, 111] on icon at bounding box center [20, 109] width 11 height 10
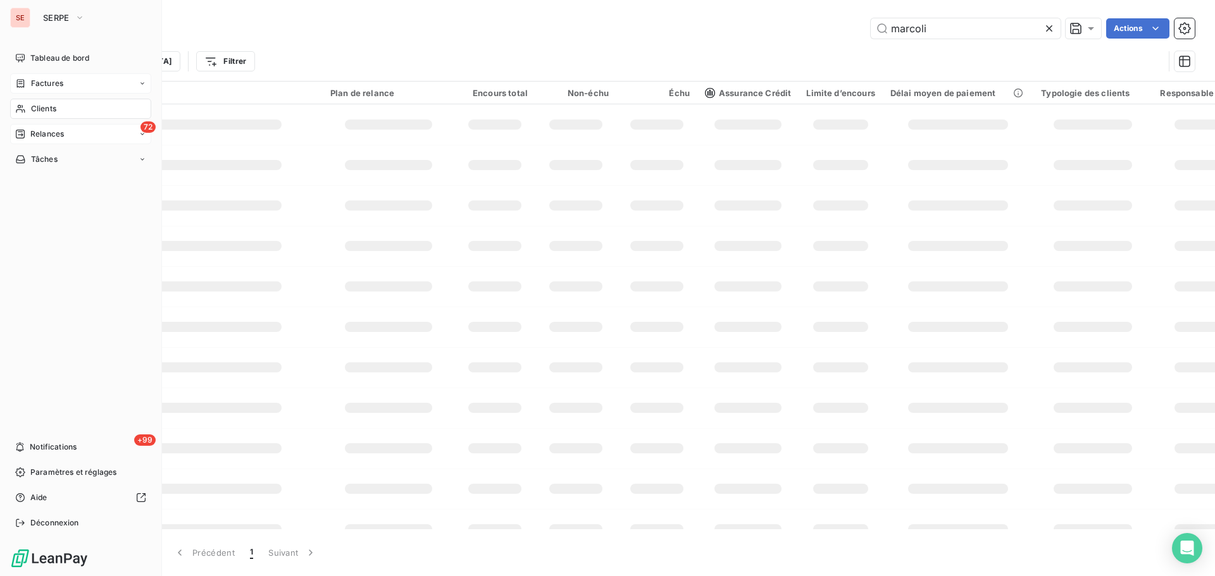
click at [39, 85] on span "Factures" at bounding box center [47, 83] width 32 height 11
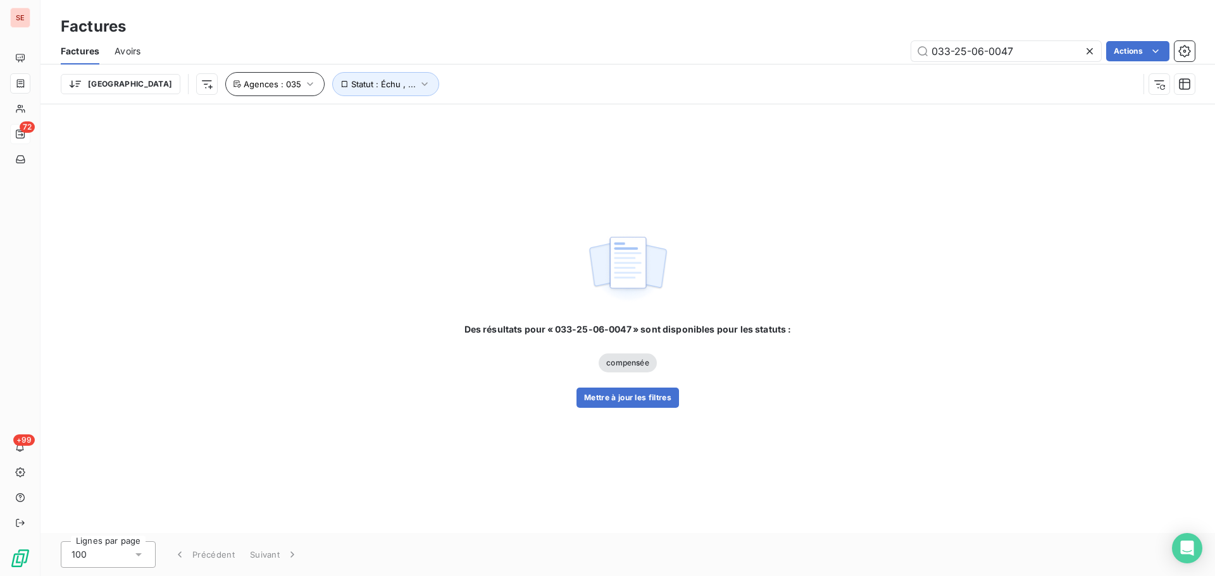
type input "033-25-06-0047"
click at [244, 84] on span "Agences : 035" at bounding box center [273, 84] width 58 height 10
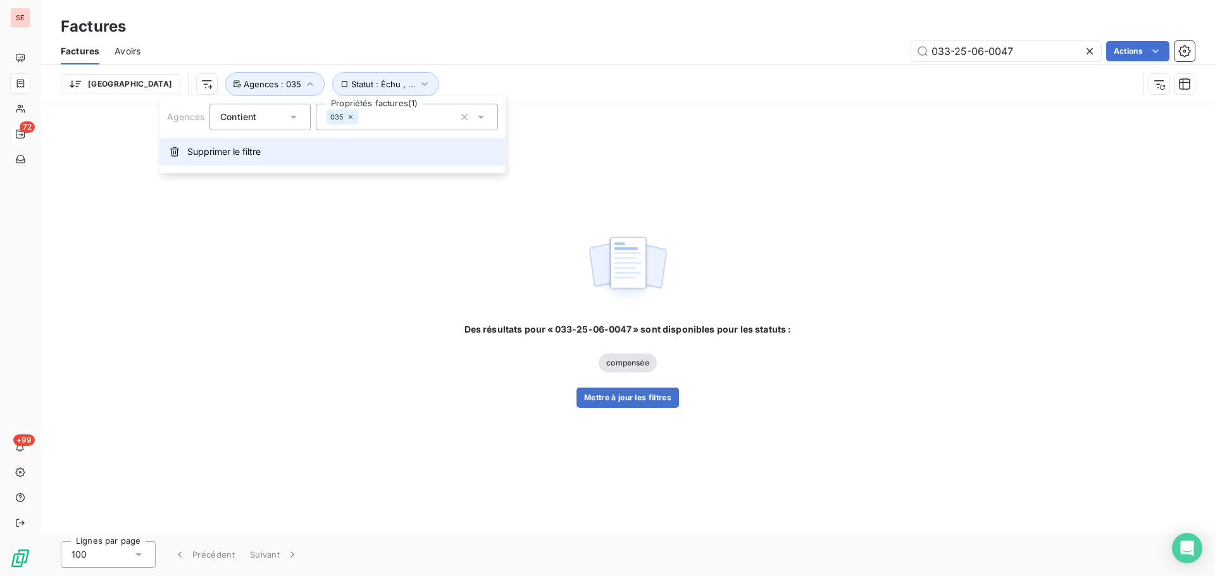
click at [213, 146] on span "Supprimer le filtre" at bounding box center [223, 152] width 73 height 13
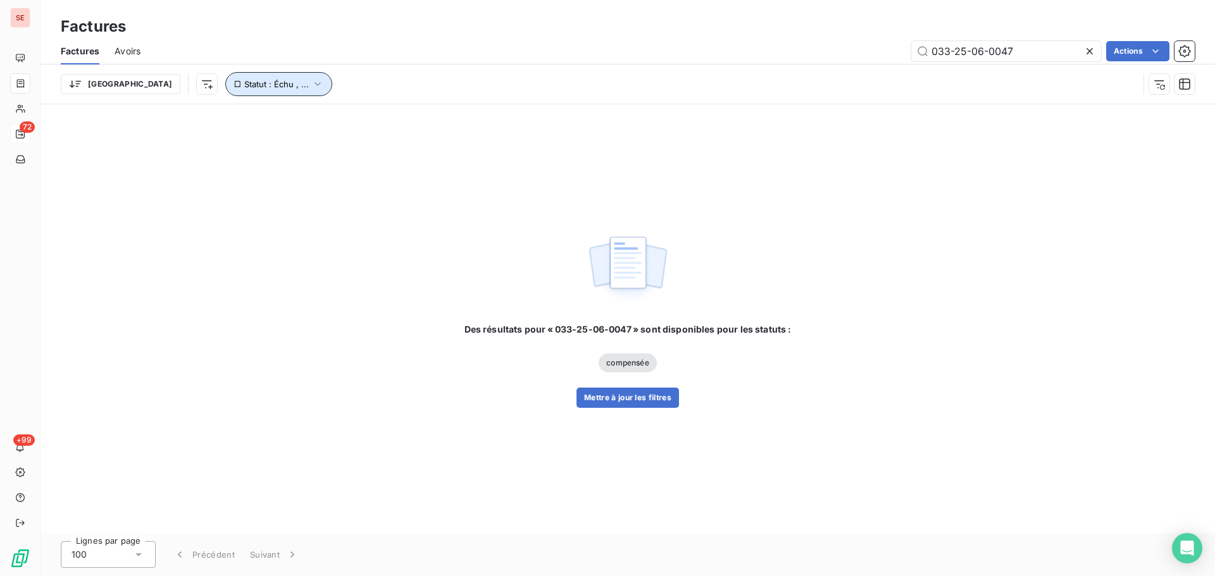
click at [225, 77] on button "Statut : Échu , ..." at bounding box center [278, 84] width 107 height 24
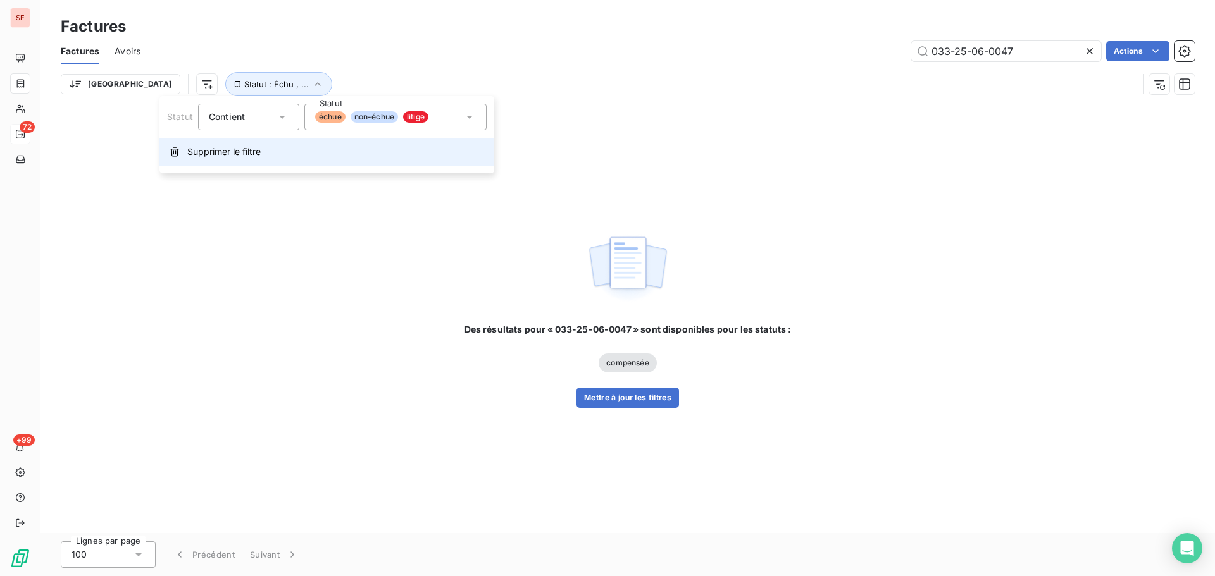
click at [240, 154] on span "Supprimer le filtre" at bounding box center [223, 152] width 73 height 13
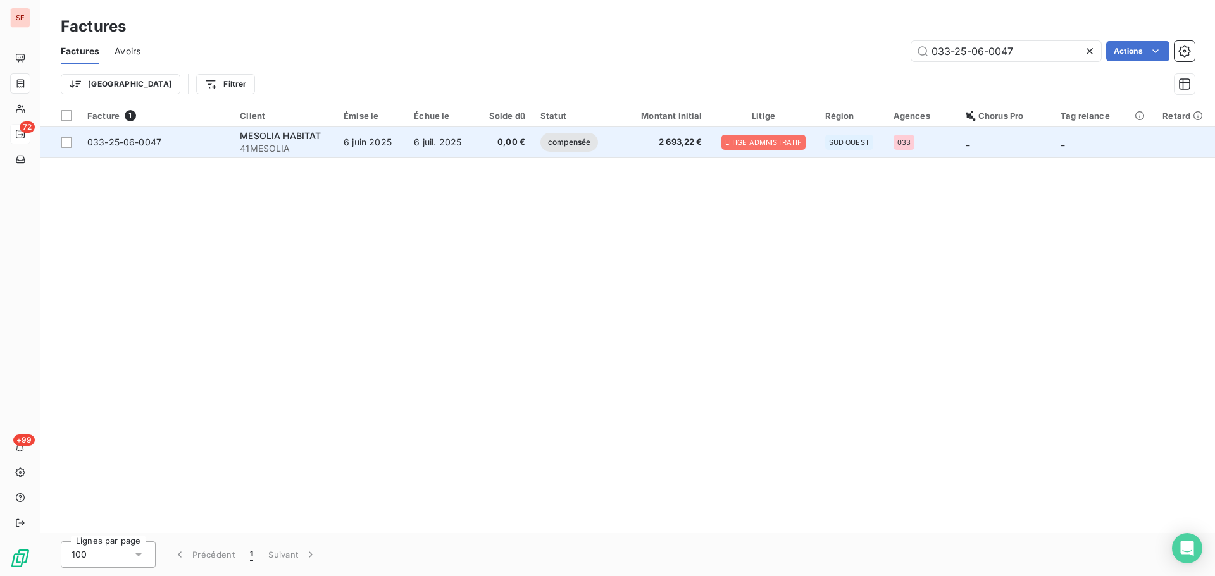
click at [666, 141] on span "2 693,22 €" at bounding box center [660, 142] width 83 height 13
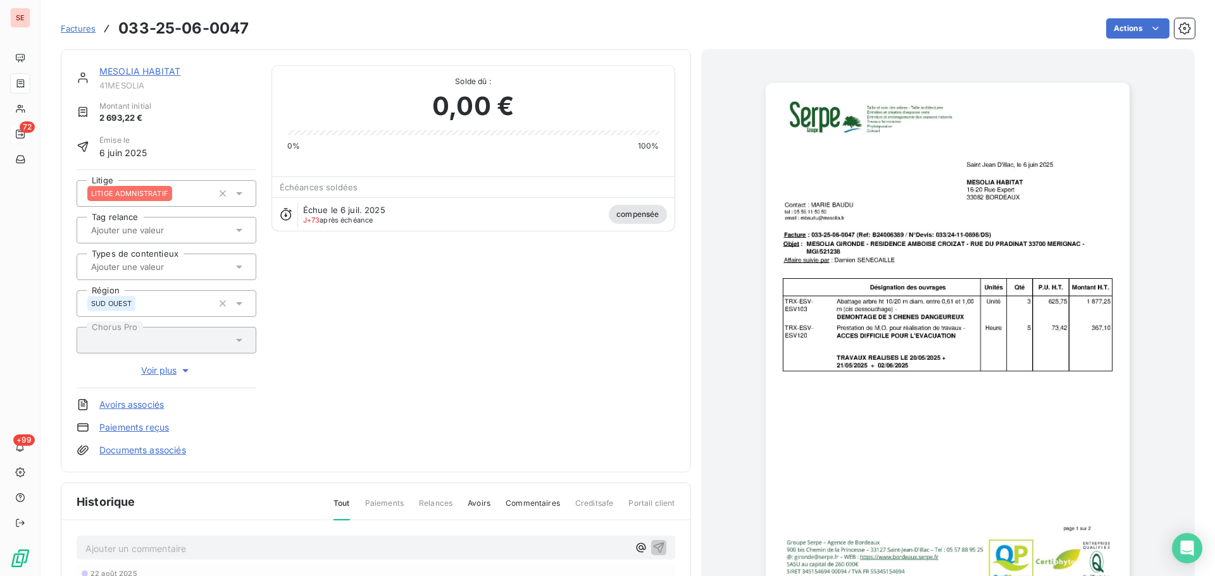
click at [173, 73] on link "MESOLIA HABITAT" at bounding box center [139, 71] width 81 height 11
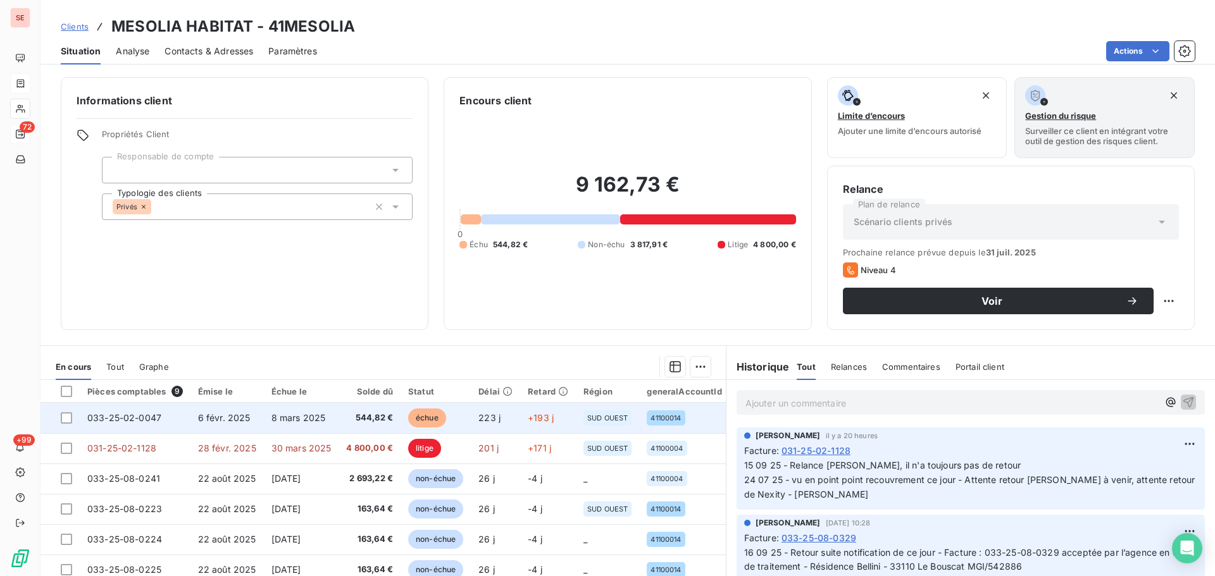
click at [283, 415] on span "8 mars 2025" at bounding box center [298, 418] width 54 height 11
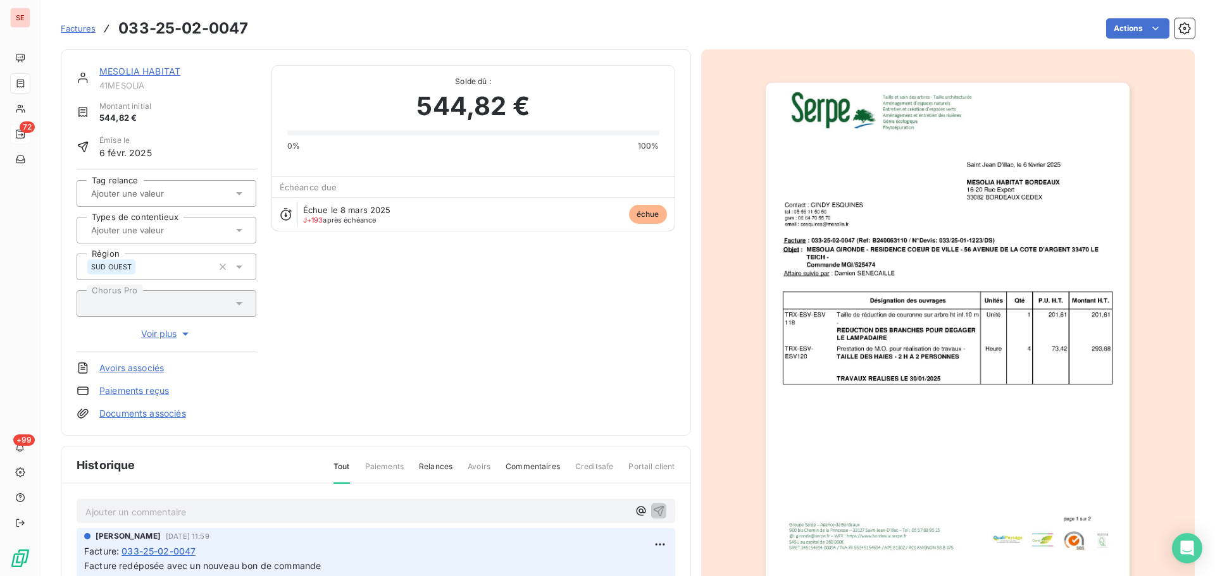
click at [133, 68] on link "MESOLIA HABITAT" at bounding box center [139, 71] width 81 height 11
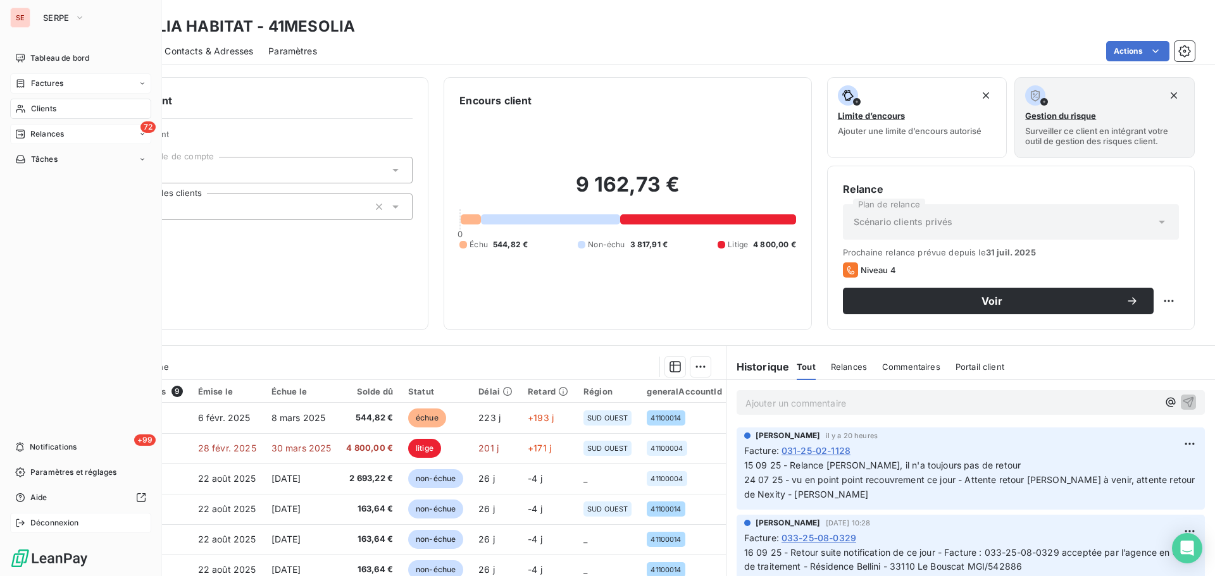
click at [30, 523] on div "Déconnexion" at bounding box center [80, 523] width 141 height 20
